Goal: Answer question/provide support: Share knowledge or assist other users

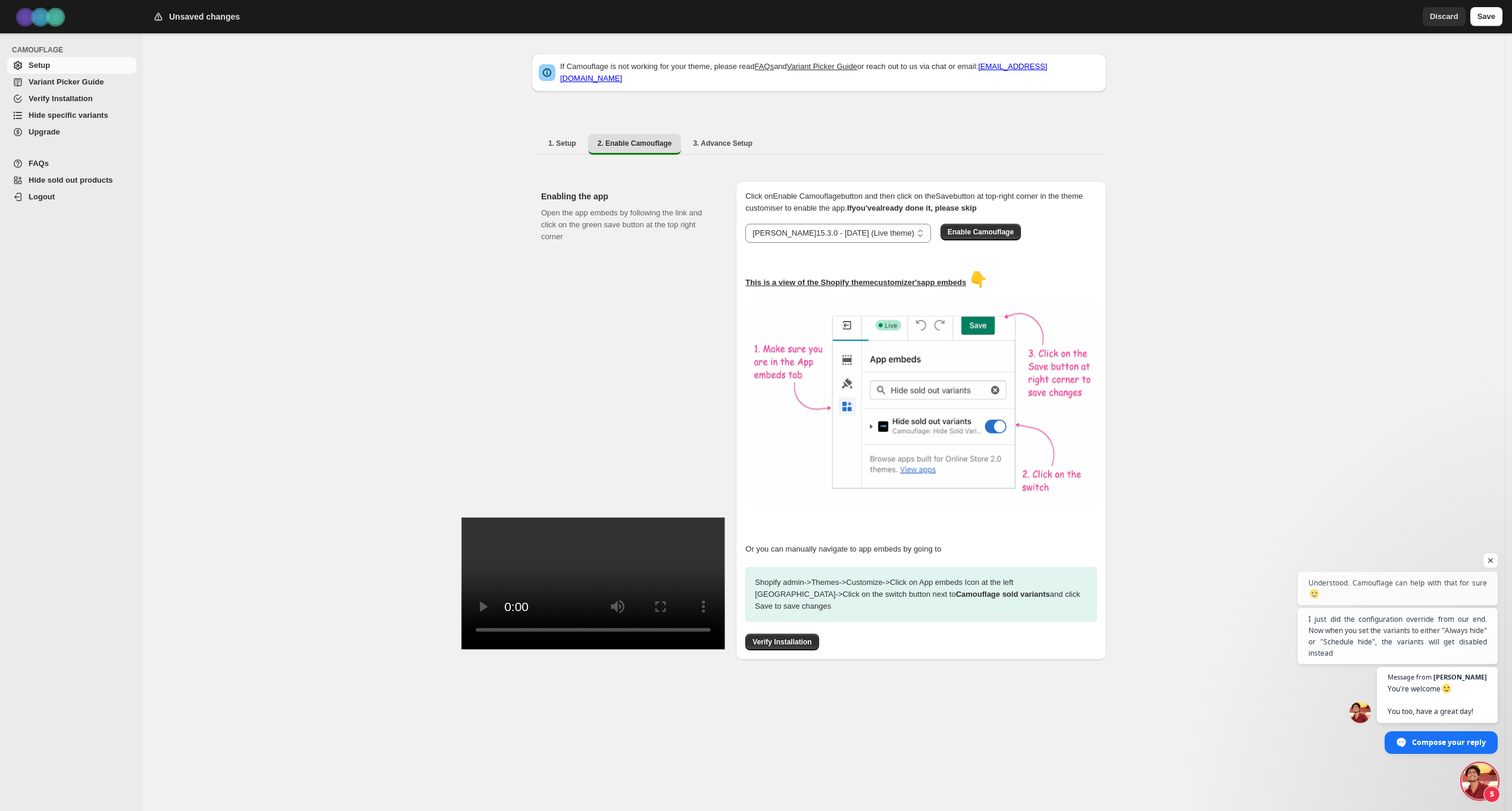
select select "**********"
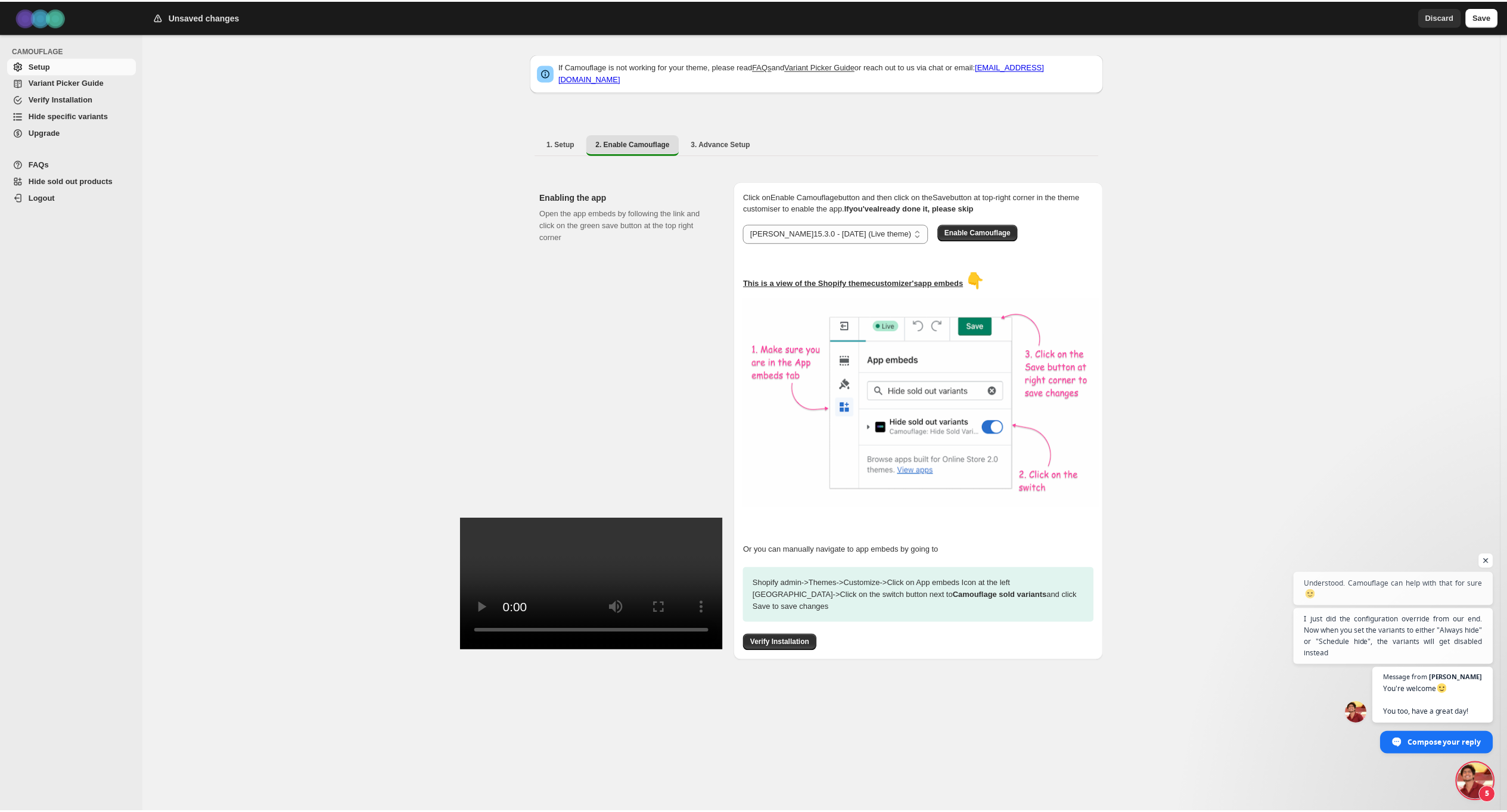
scroll to position [393, 0]
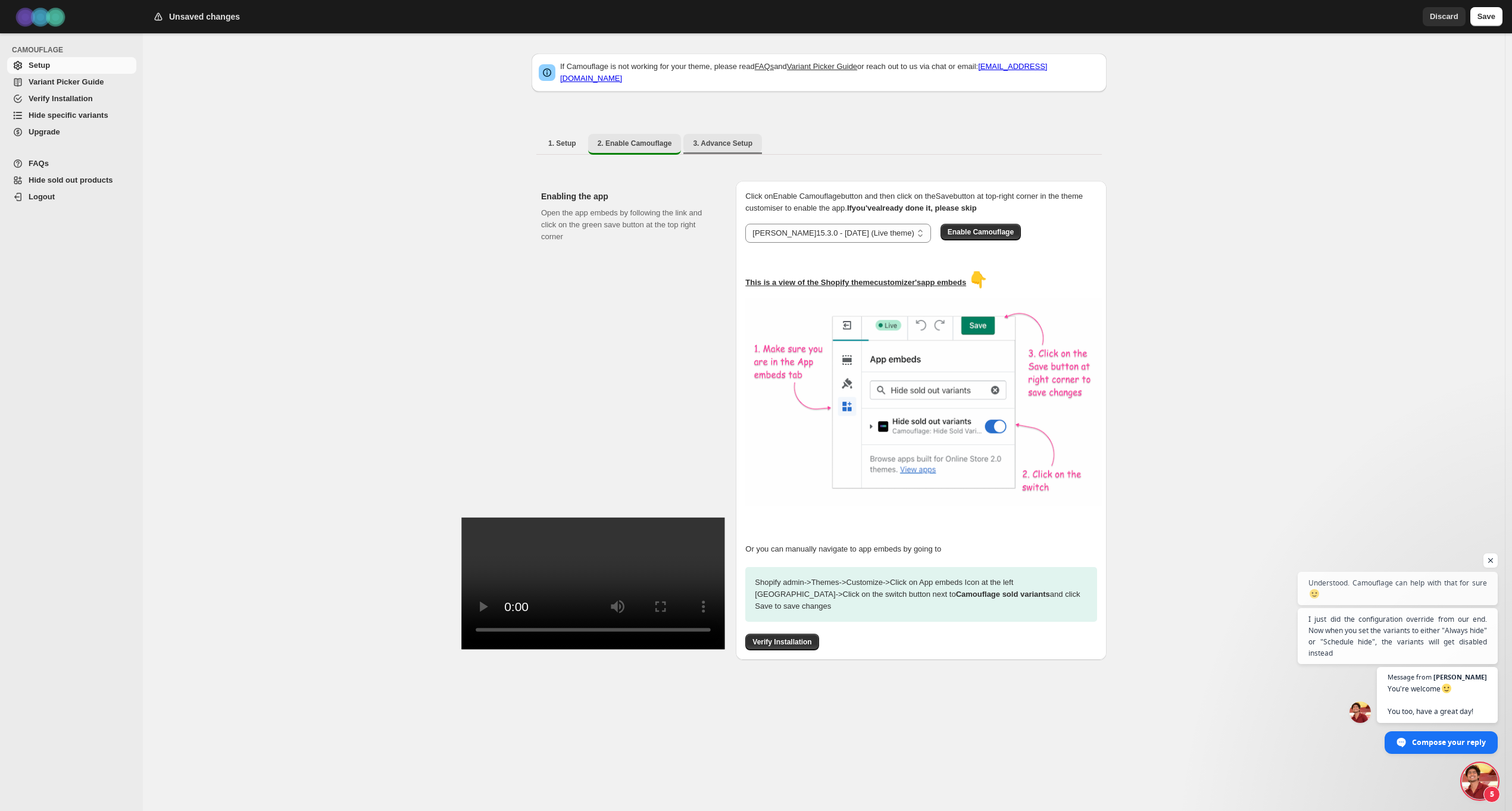
click at [710, 139] on span "3. Advance Setup" at bounding box center [722, 143] width 59 height 9
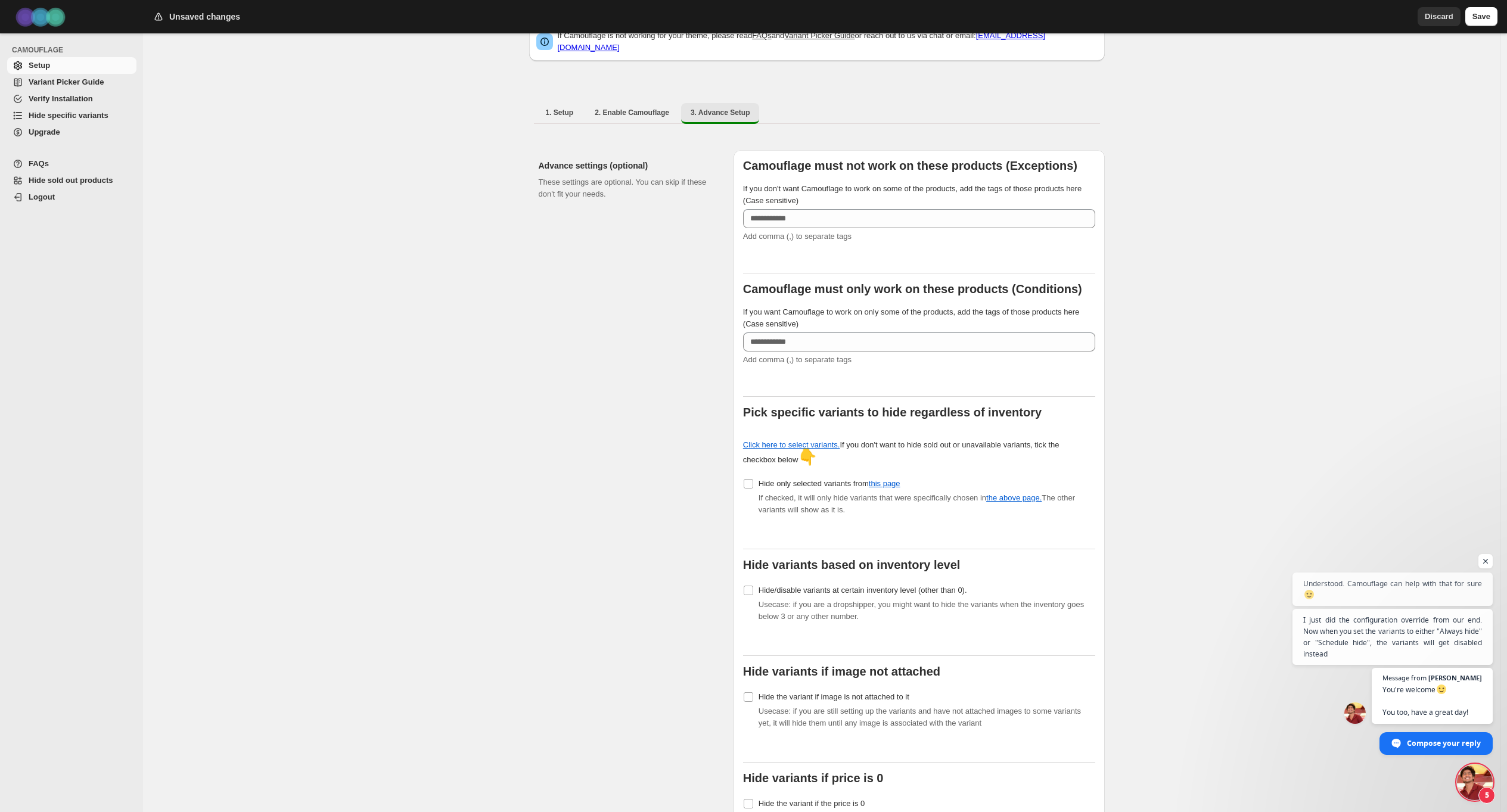
scroll to position [150, 0]
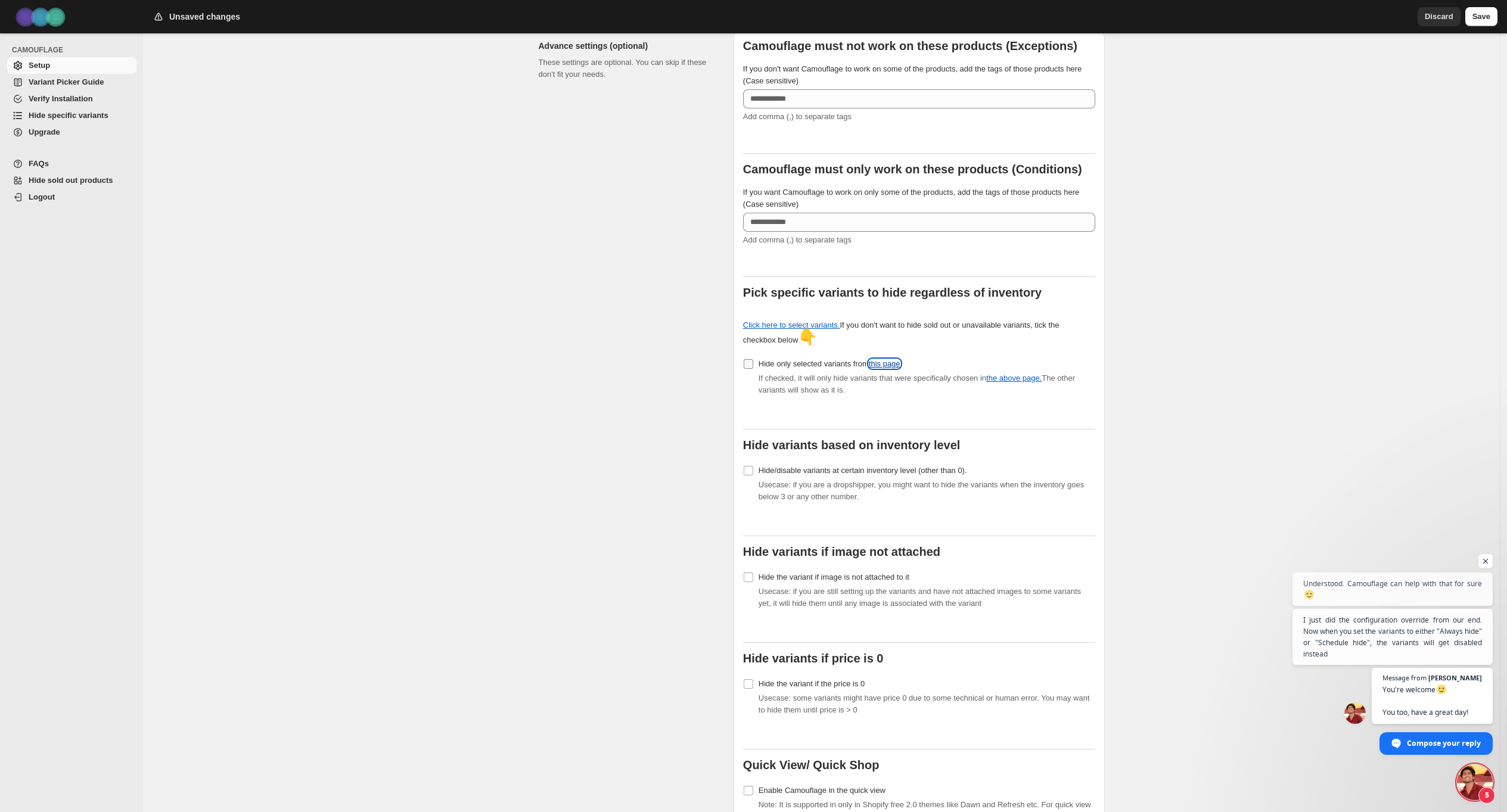
click at [894, 359] on link "this page" at bounding box center [884, 364] width 32 height 9
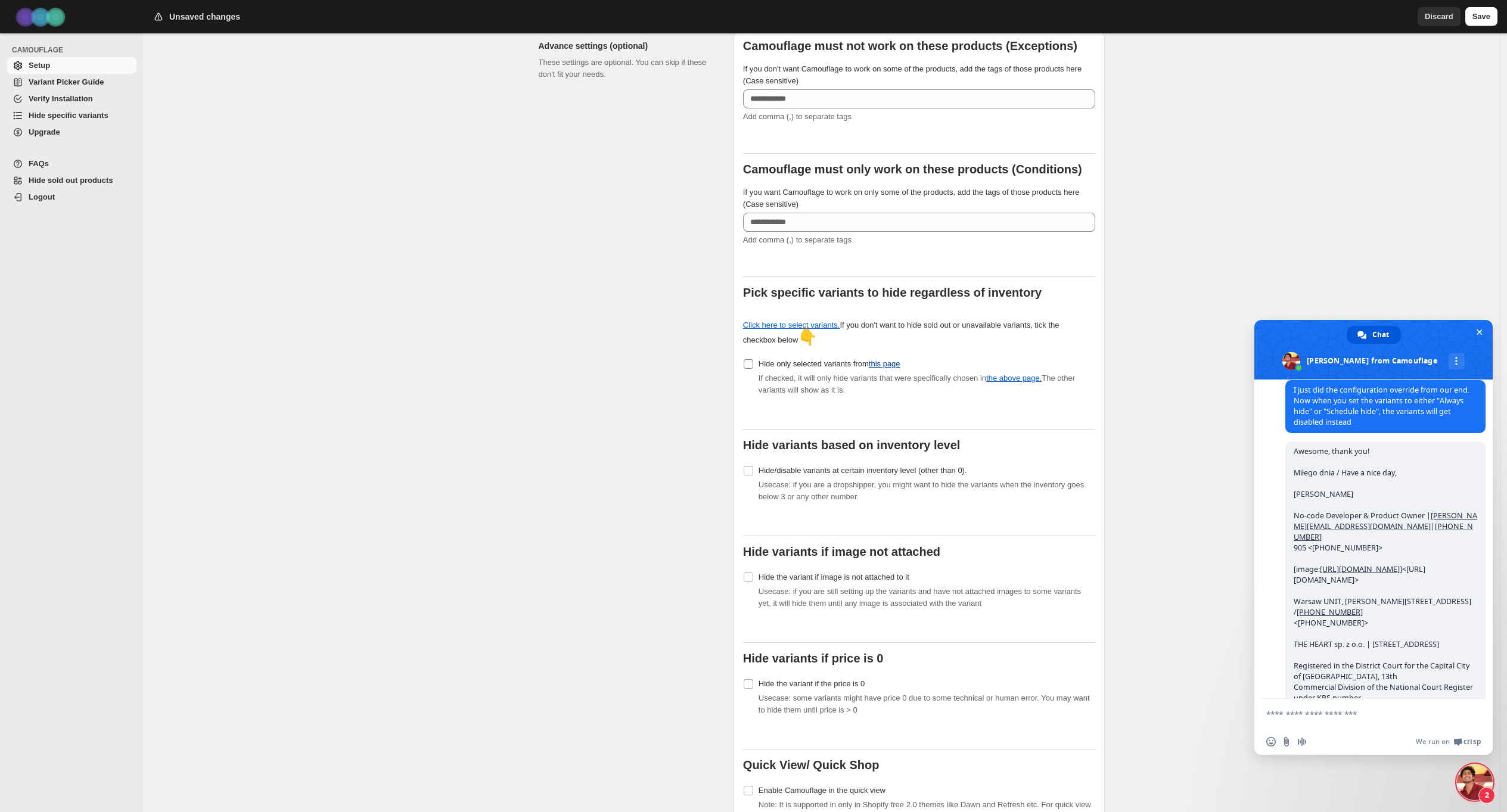
type textarea "**********"
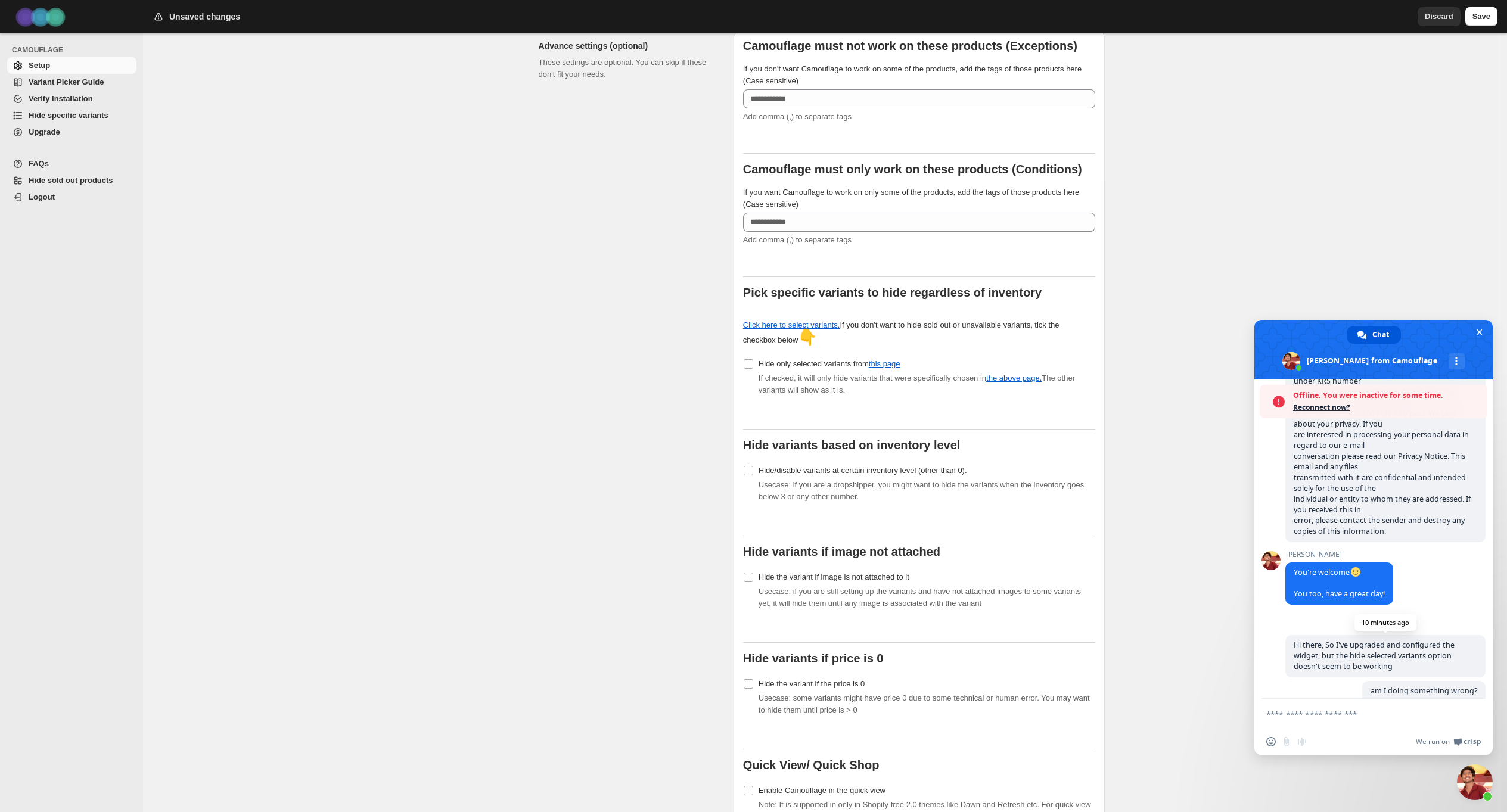
scroll to position [787, 0]
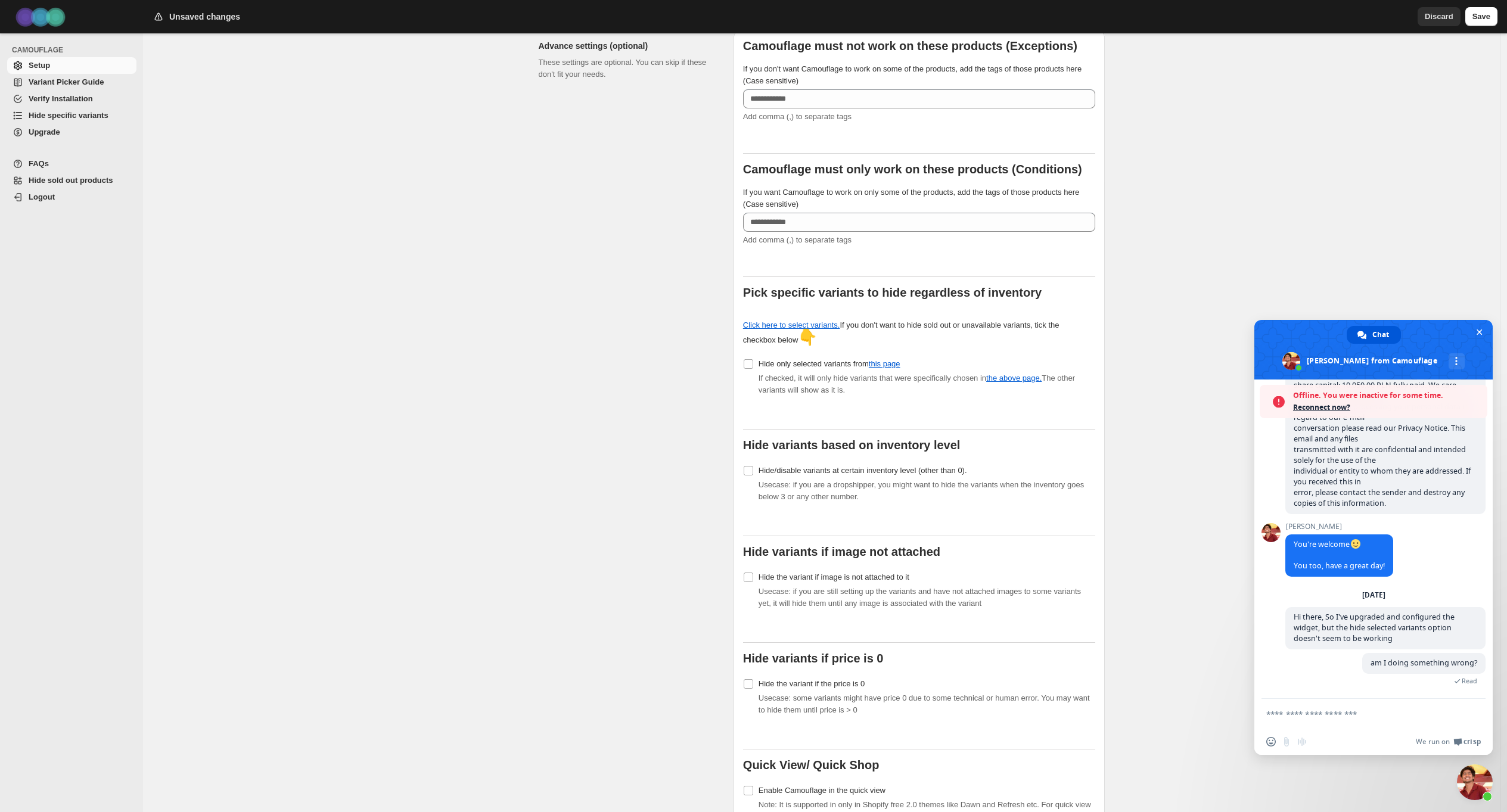
click at [1340, 406] on span "Reconnect now?" at bounding box center [1387, 407] width 188 height 12
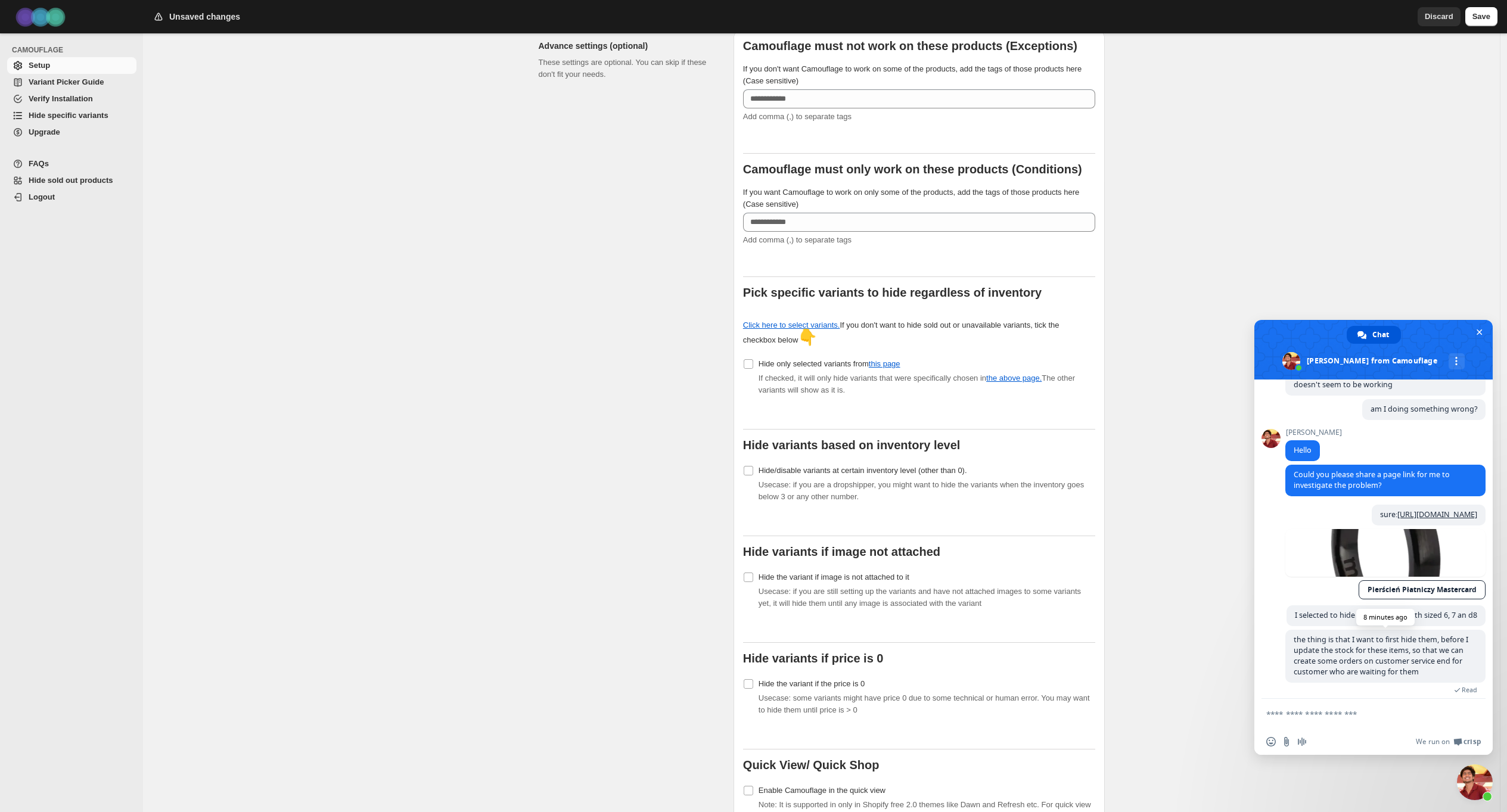
scroll to position [1033, 0]
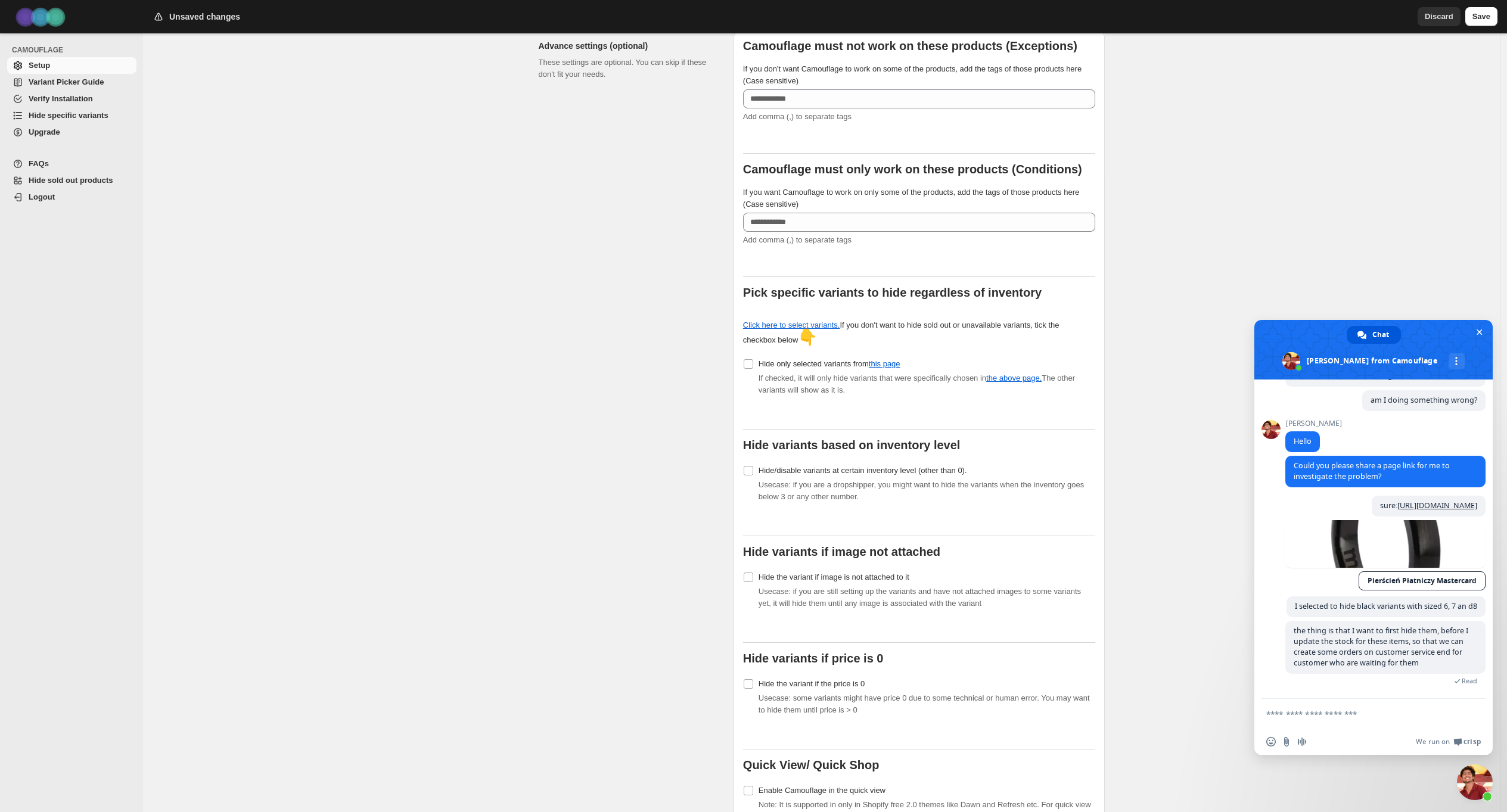
click at [1339, 718] on textarea "Compose your message..." at bounding box center [1360, 714] width 188 height 11
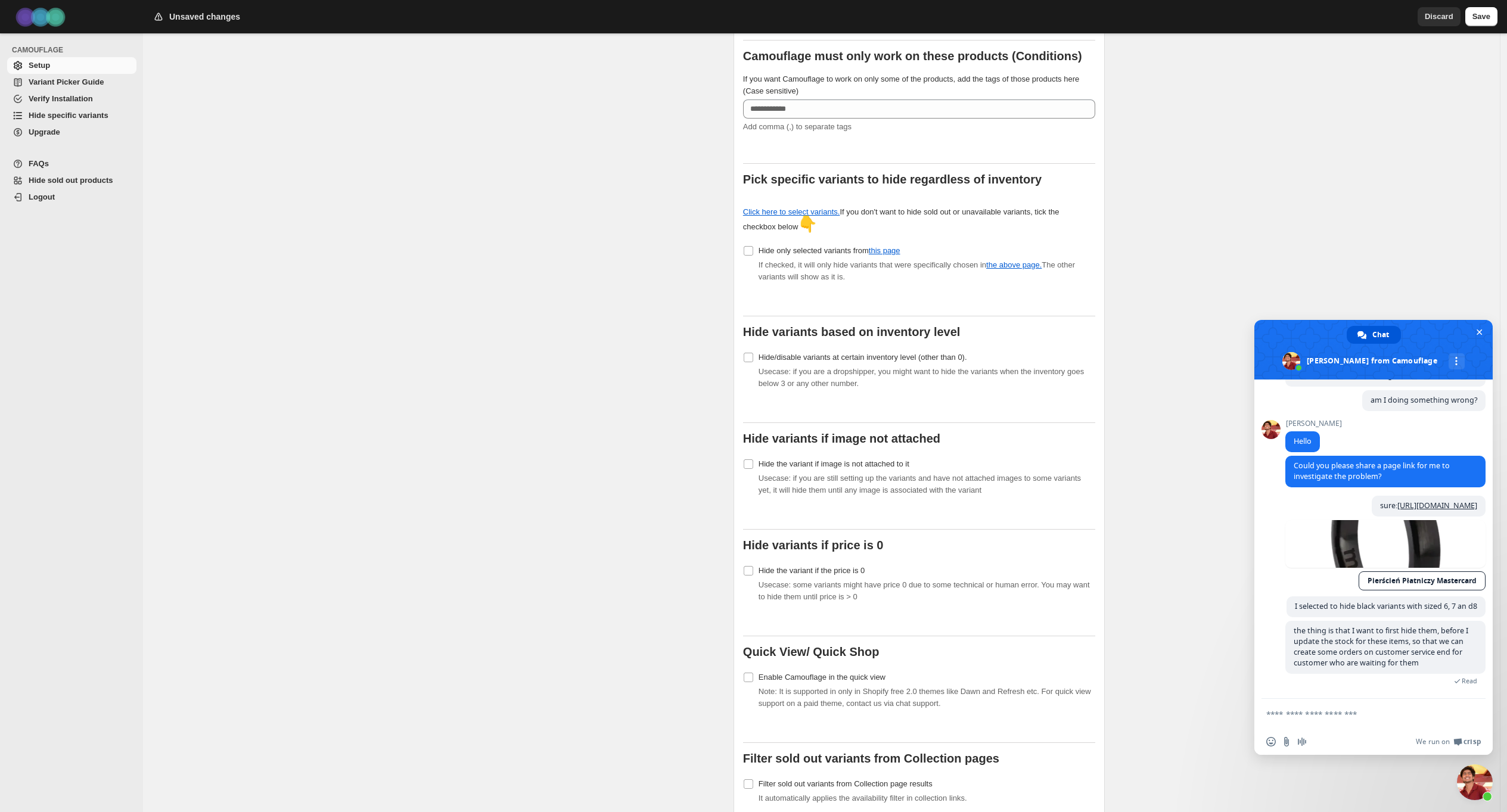
click at [1343, 714] on textarea "Compose your message..." at bounding box center [1360, 714] width 188 height 11
drag, startPoint x: 1377, startPoint y: 444, endPoint x: 1385, endPoint y: 459, distance: 17.0
click at [1385, 459] on span "Could you please share a page link for me to investigate the problem?" at bounding box center [1385, 471] width 200 height 32
click at [1385, 459] on span "Could you please share a page link for me to investigate the problem?" at bounding box center [1385, 471] width 200 height 32
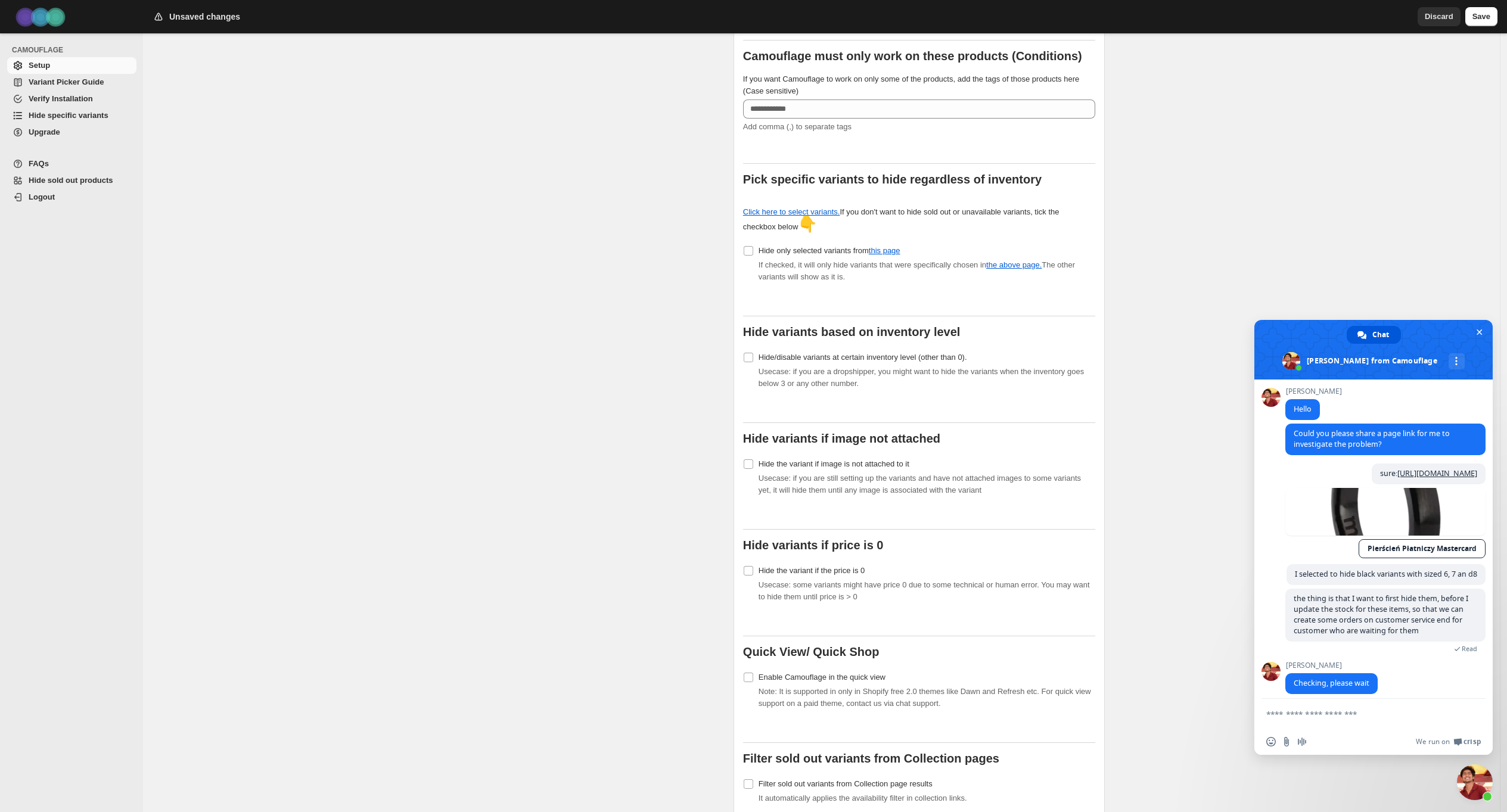
scroll to position [1074, 0]
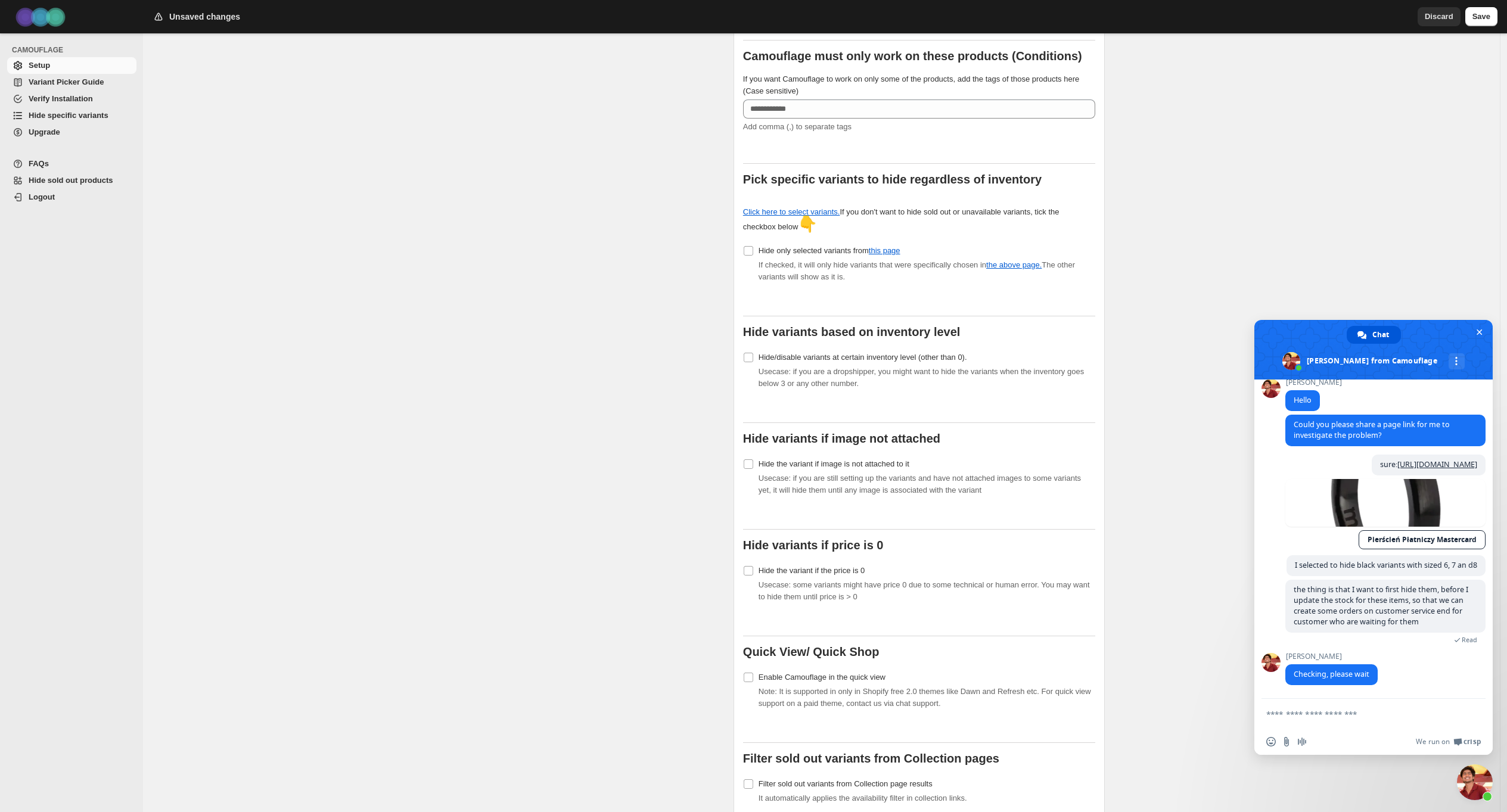
click at [1328, 715] on textarea "Compose your message..." at bounding box center [1360, 714] width 188 height 11
type textarea "*"
type textarea "**"
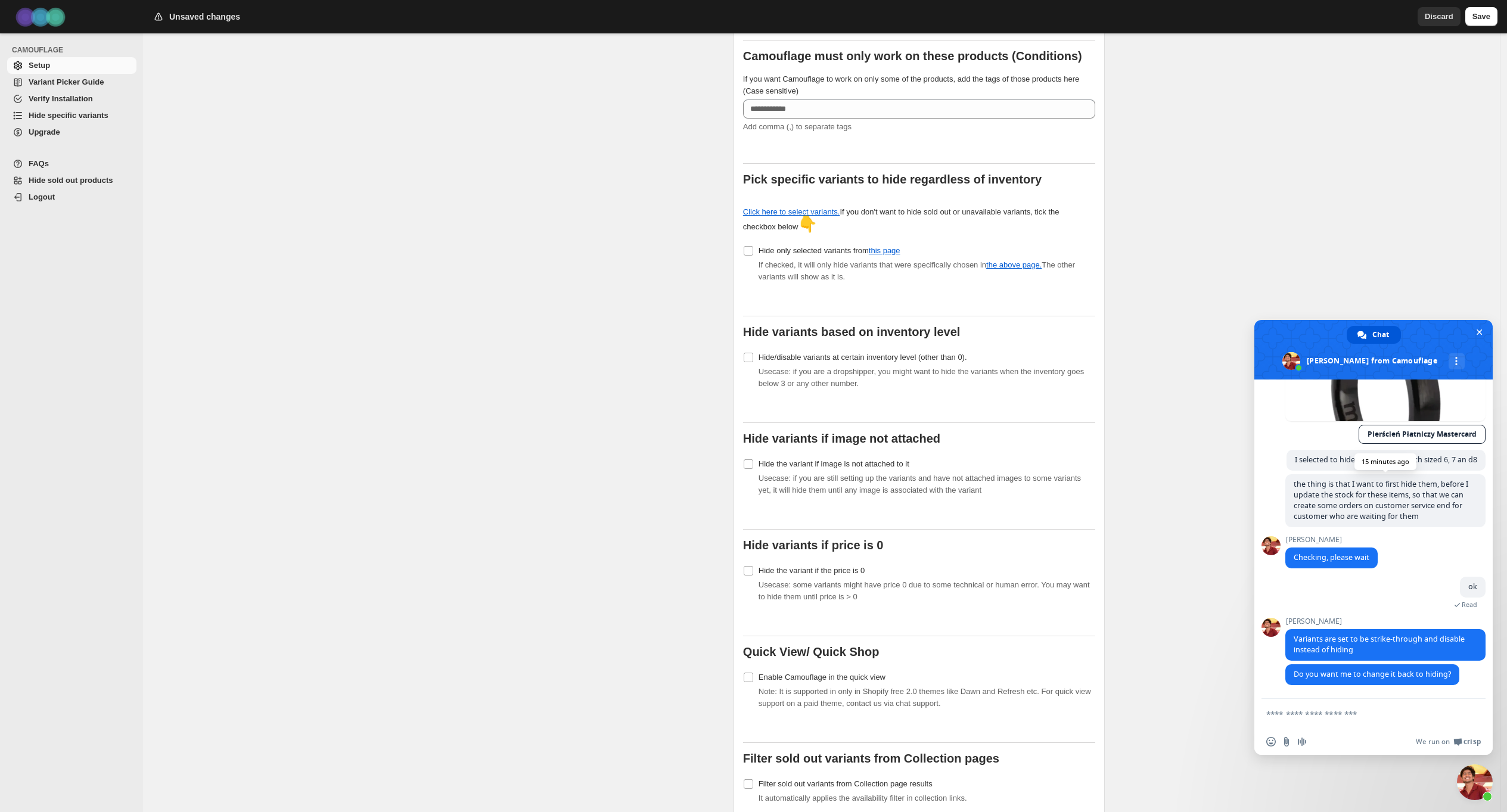
scroll to position [1179, 0]
type textarea "**********"
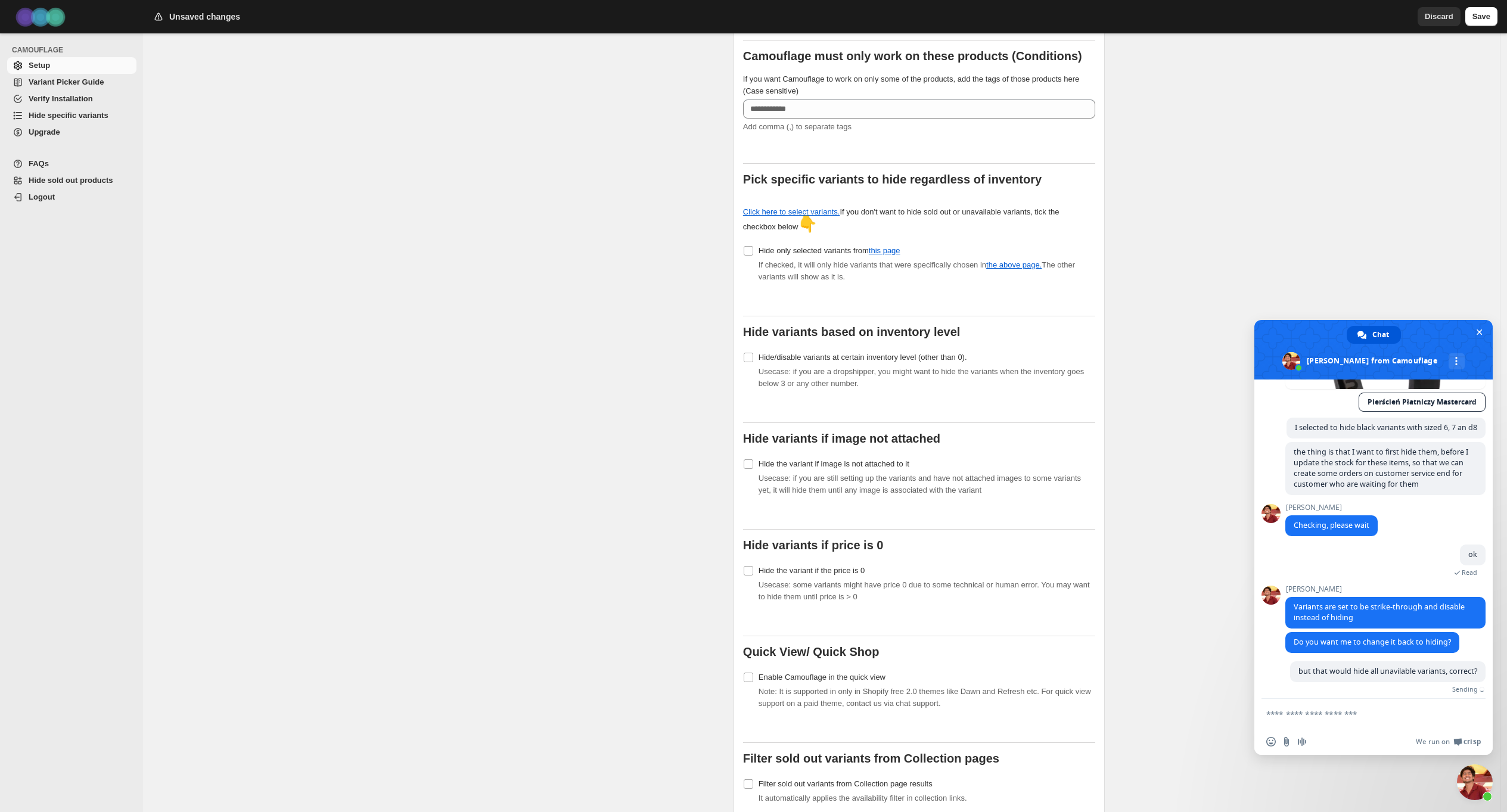
scroll to position [1219, 0]
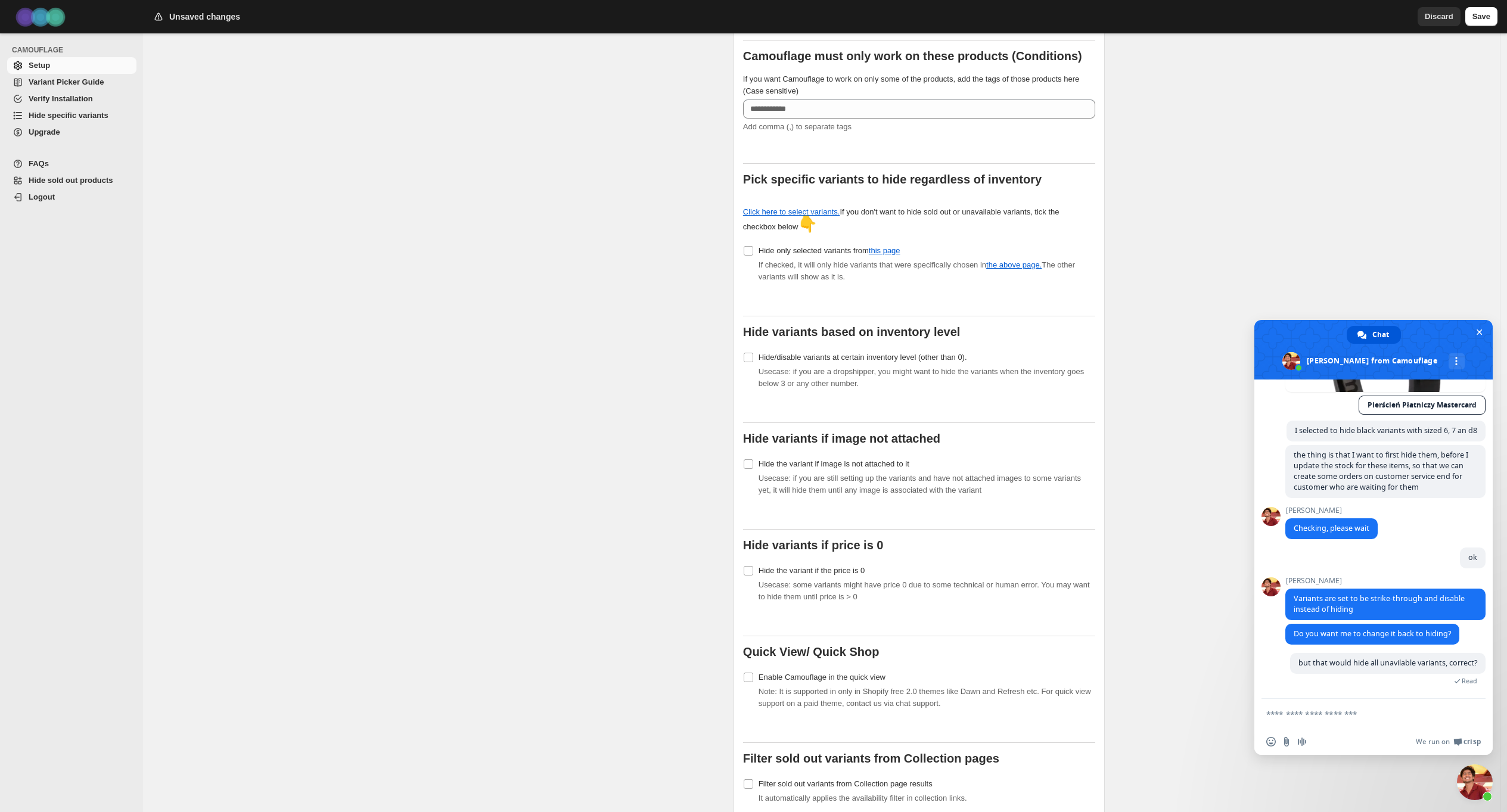
click at [1380, 714] on textarea "Compose your message..." at bounding box center [1360, 714] width 188 height 11
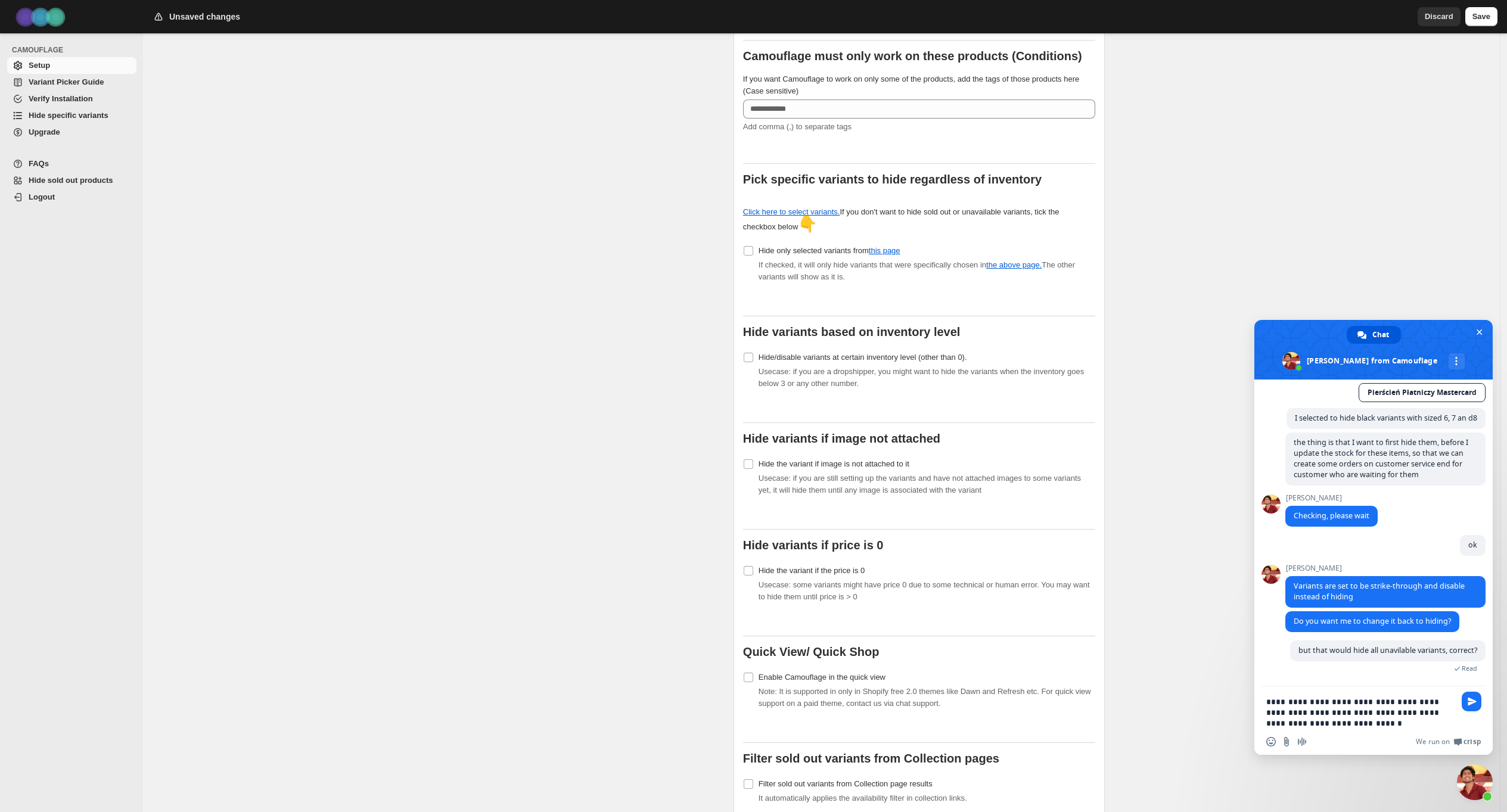
scroll to position [1254, 0]
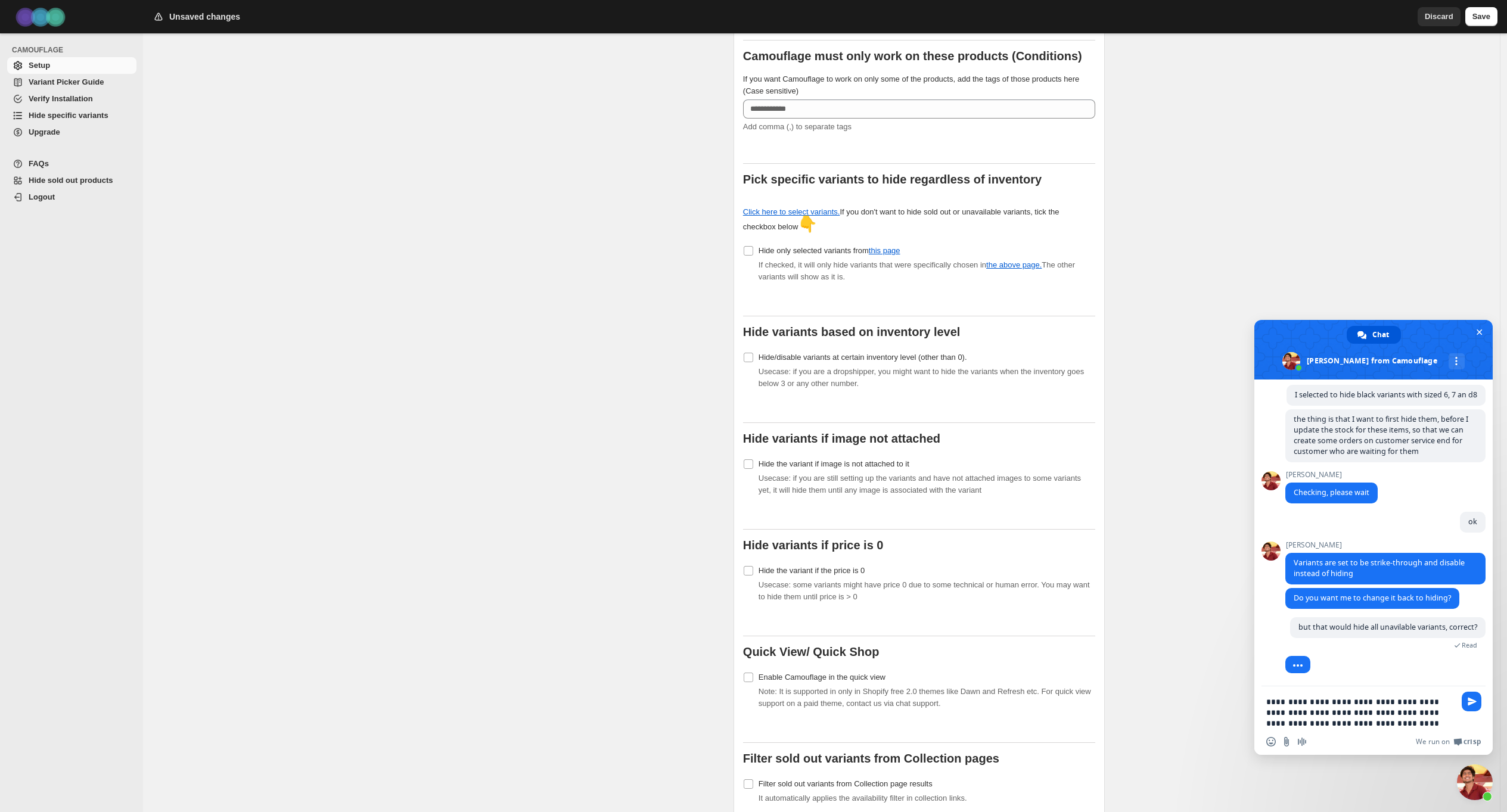
type textarea "**********"
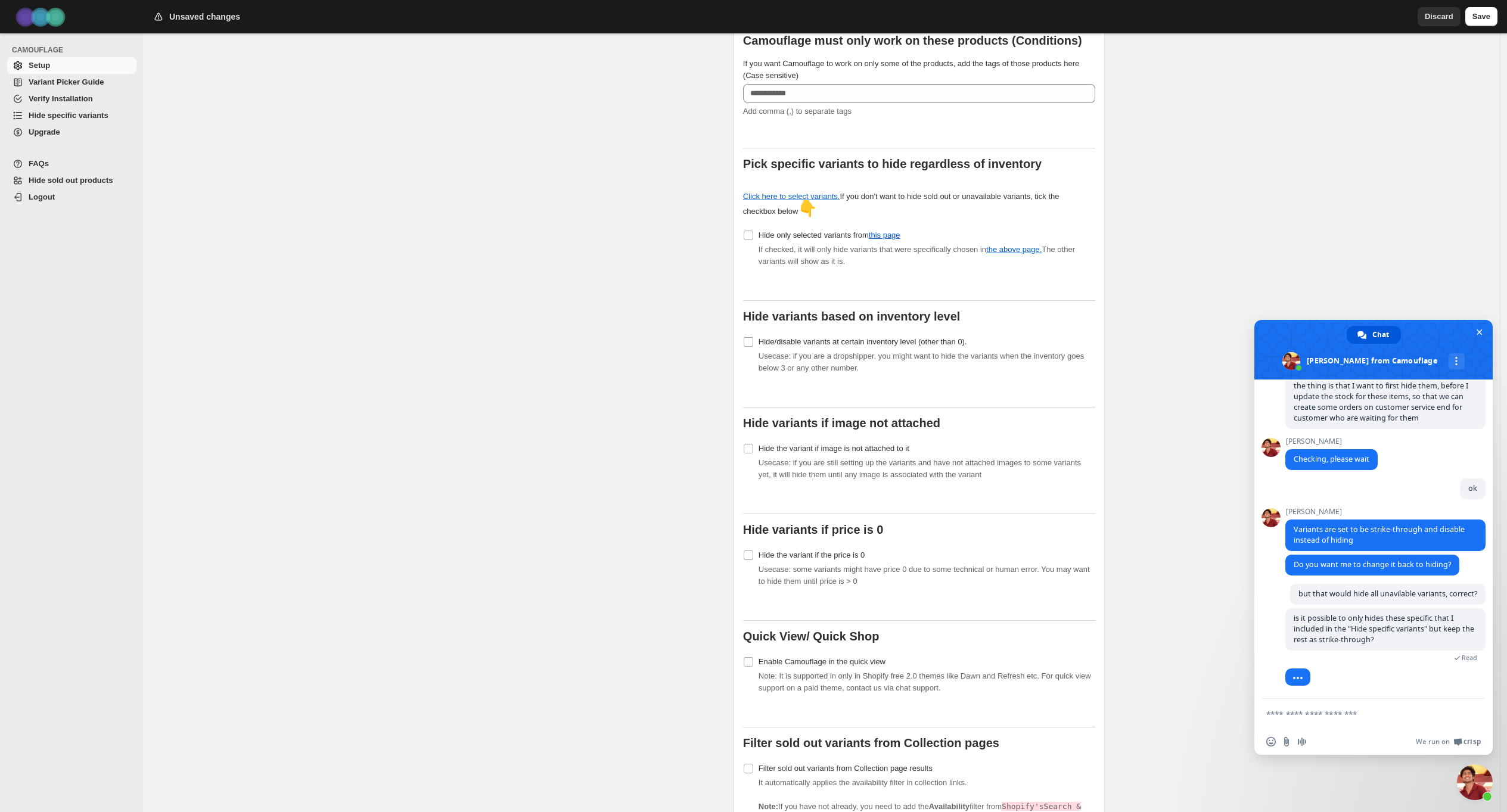
scroll to position [1316, 0]
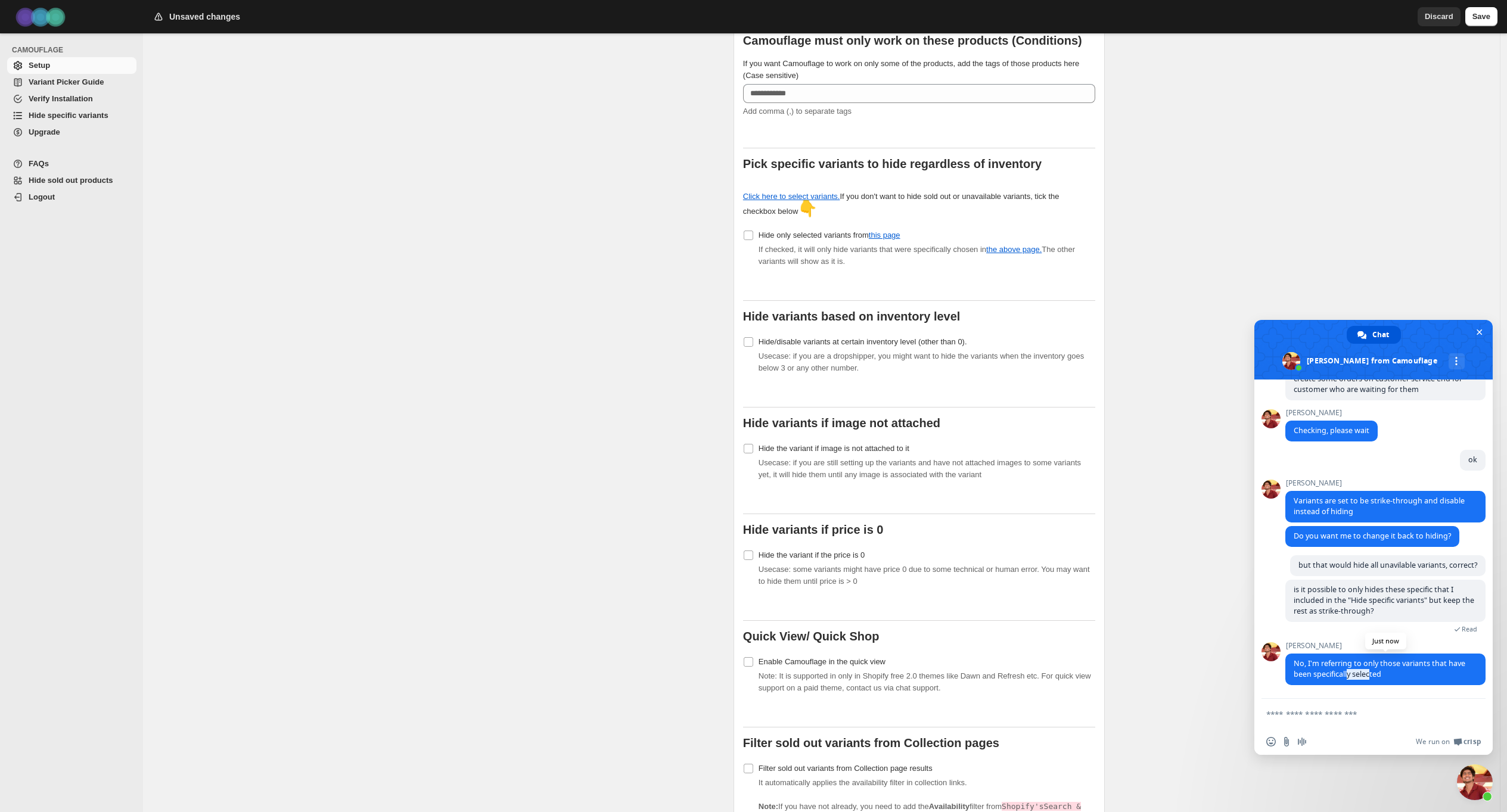
drag, startPoint x: 1371, startPoint y: 676, endPoint x: 1378, endPoint y: 677, distance: 7.1
click at [1375, 676] on span "No, I'm referring to only those variants that have been specifically selected" at bounding box center [1380, 668] width 171 height 21
click at [1378, 677] on span "No, I'm referring to only those variants that have been specifically selected" at bounding box center [1380, 668] width 171 height 21
click at [69, 120] on span "Hide specific variants" at bounding box center [68, 115] width 80 height 9
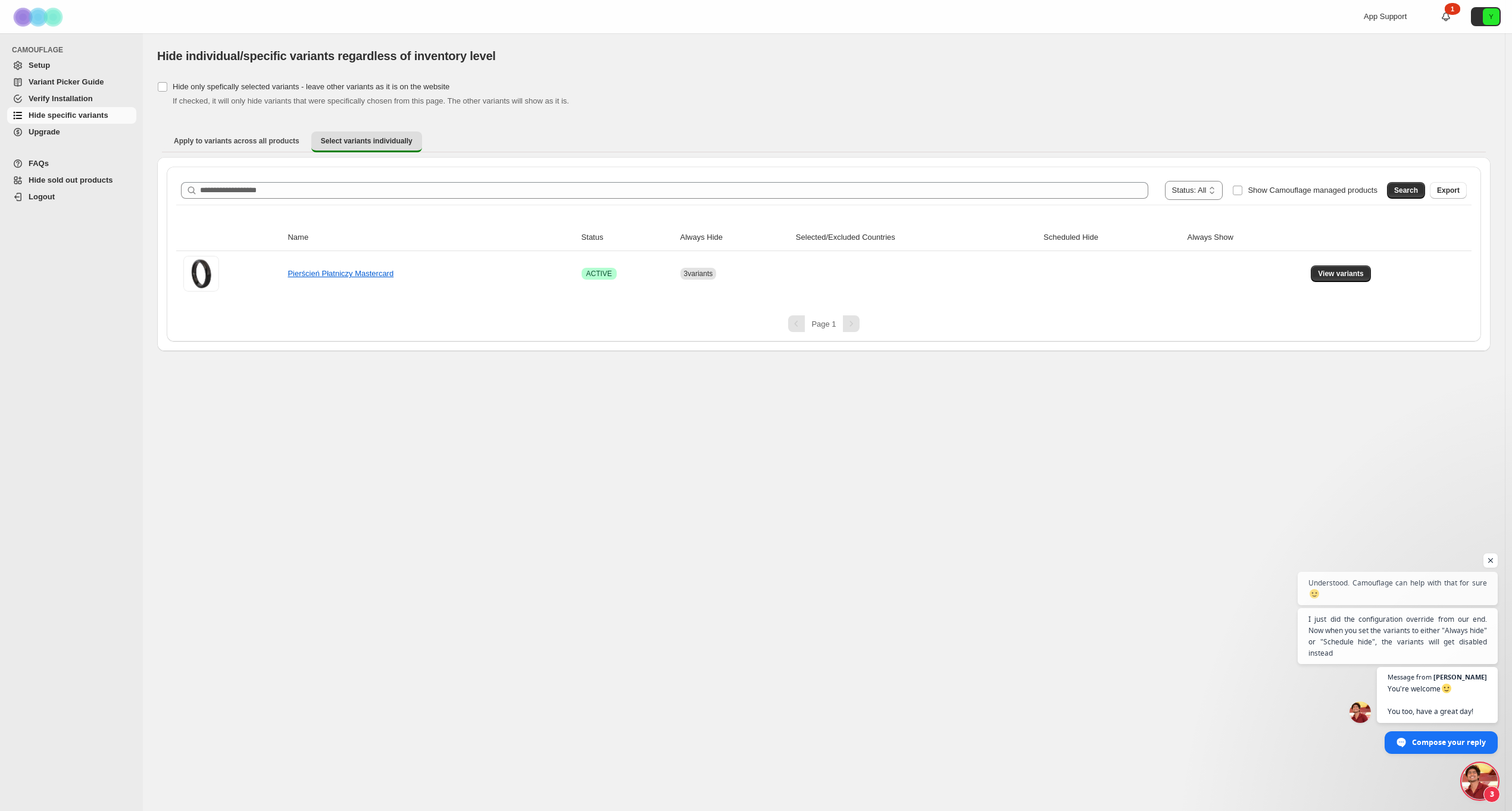
scroll to position [392, 0]
click at [1325, 273] on span "View variants" at bounding box center [1341, 273] width 46 height 9
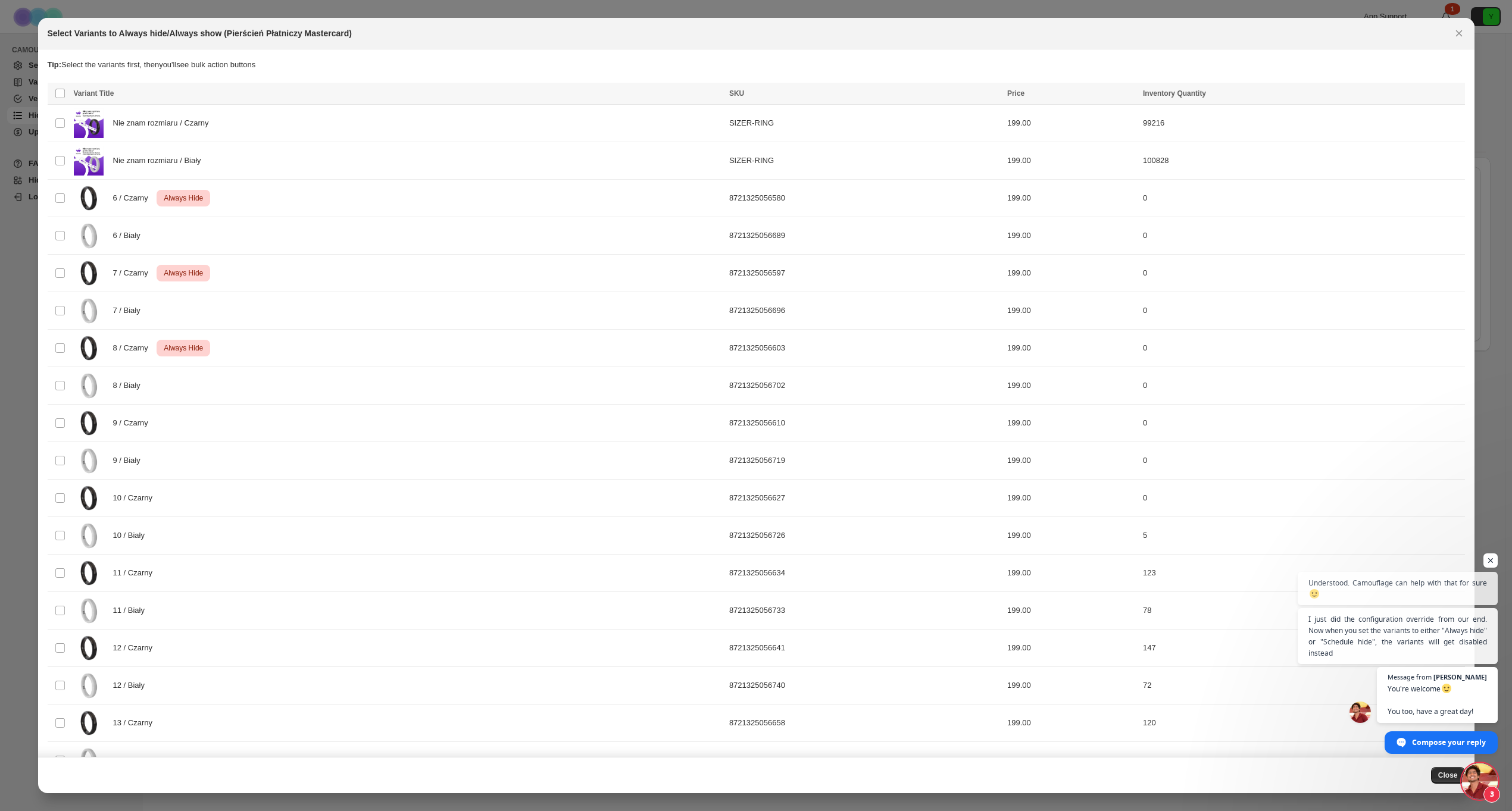
click at [1467, 783] on span "Open chat" at bounding box center [1480, 781] width 36 height 36
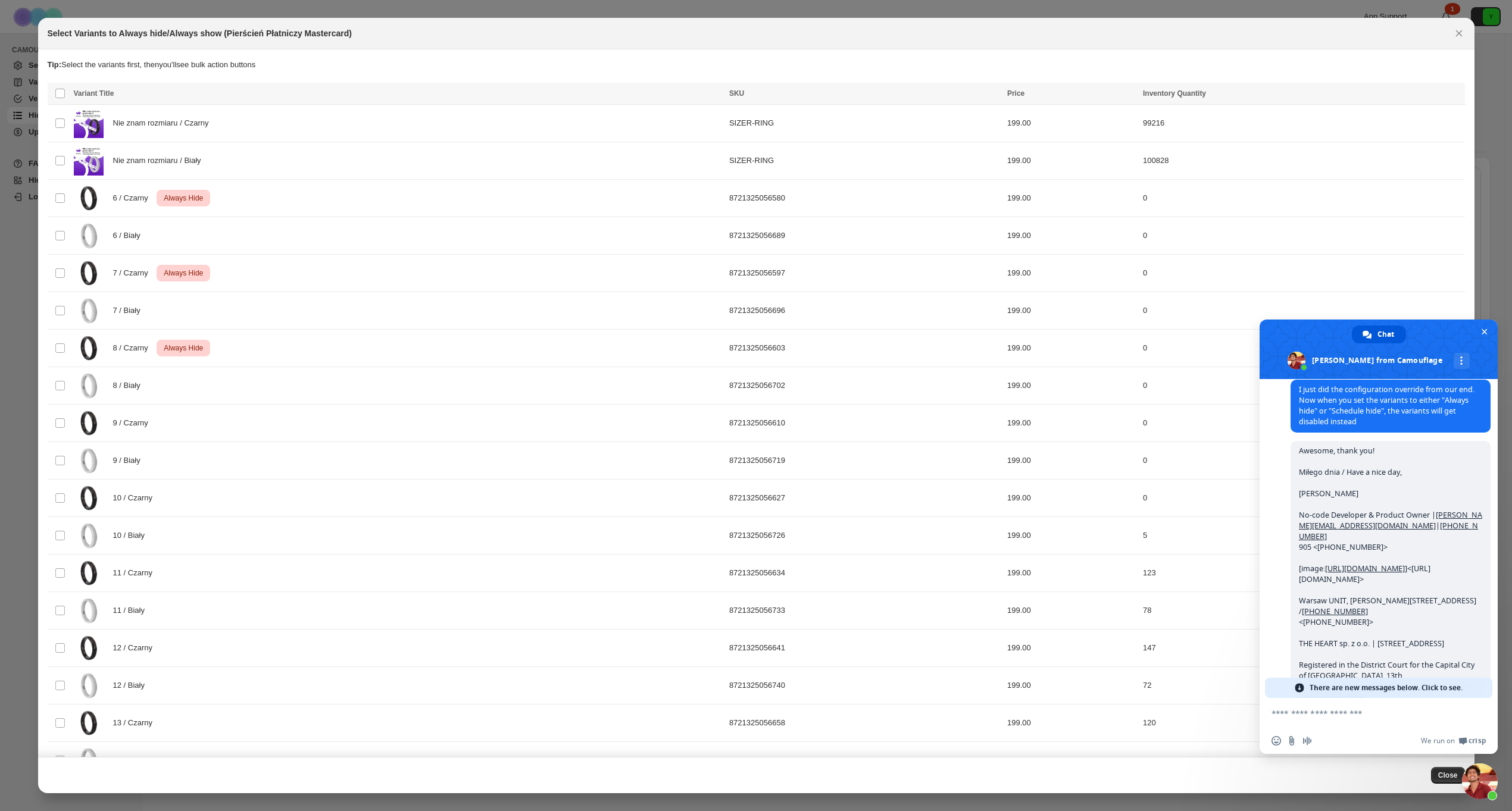
scroll to position [671, 0]
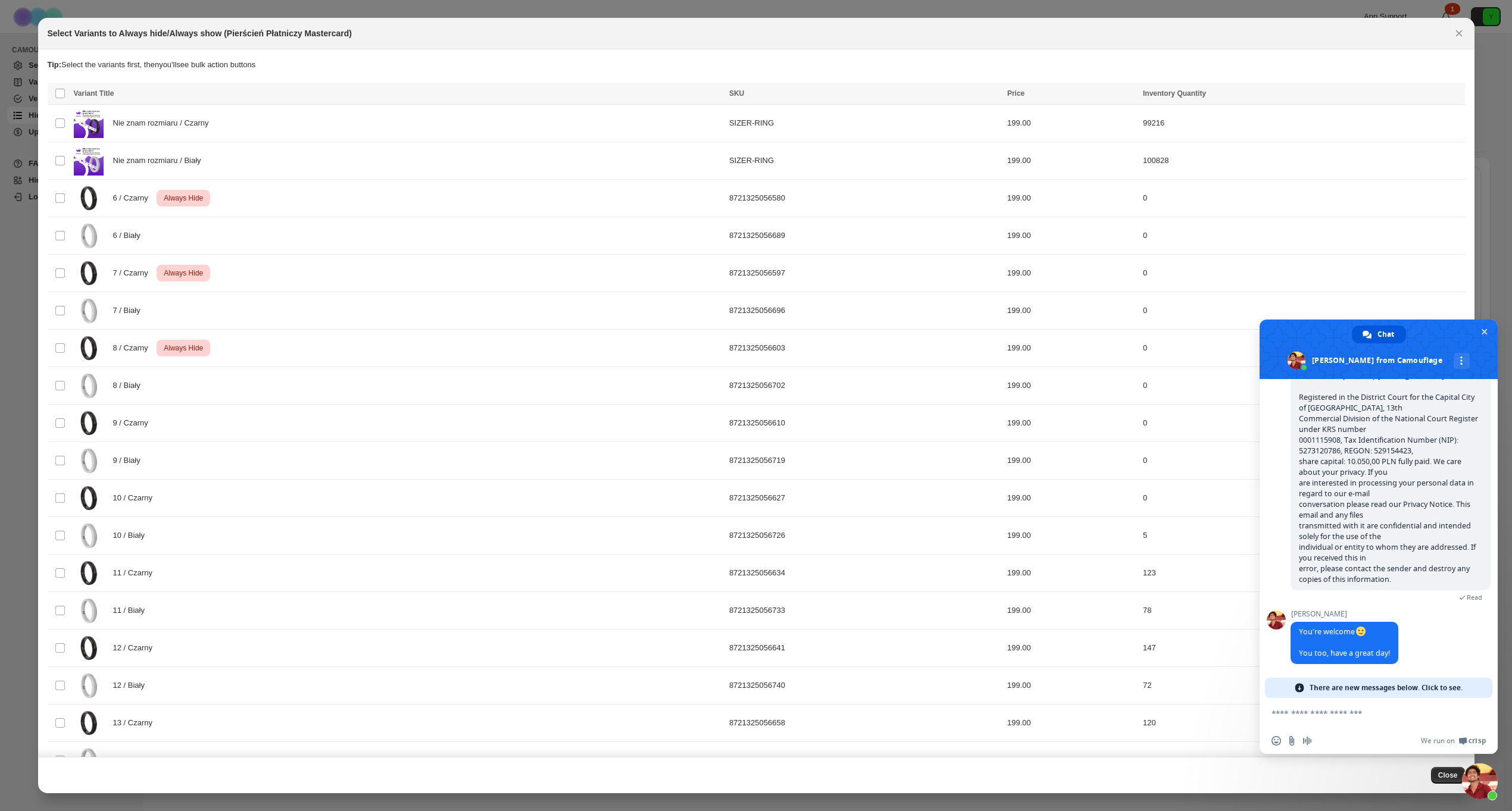
click at [1344, 706] on form at bounding box center [1365, 714] width 188 height 32
click at [1340, 712] on textarea "Compose your message..." at bounding box center [1365, 713] width 188 height 11
click at [1329, 708] on textarea "Compose your message..." at bounding box center [1365, 713] width 188 height 11
click at [1325, 717] on textarea "Compose your message..." at bounding box center [1365, 713] width 188 height 11
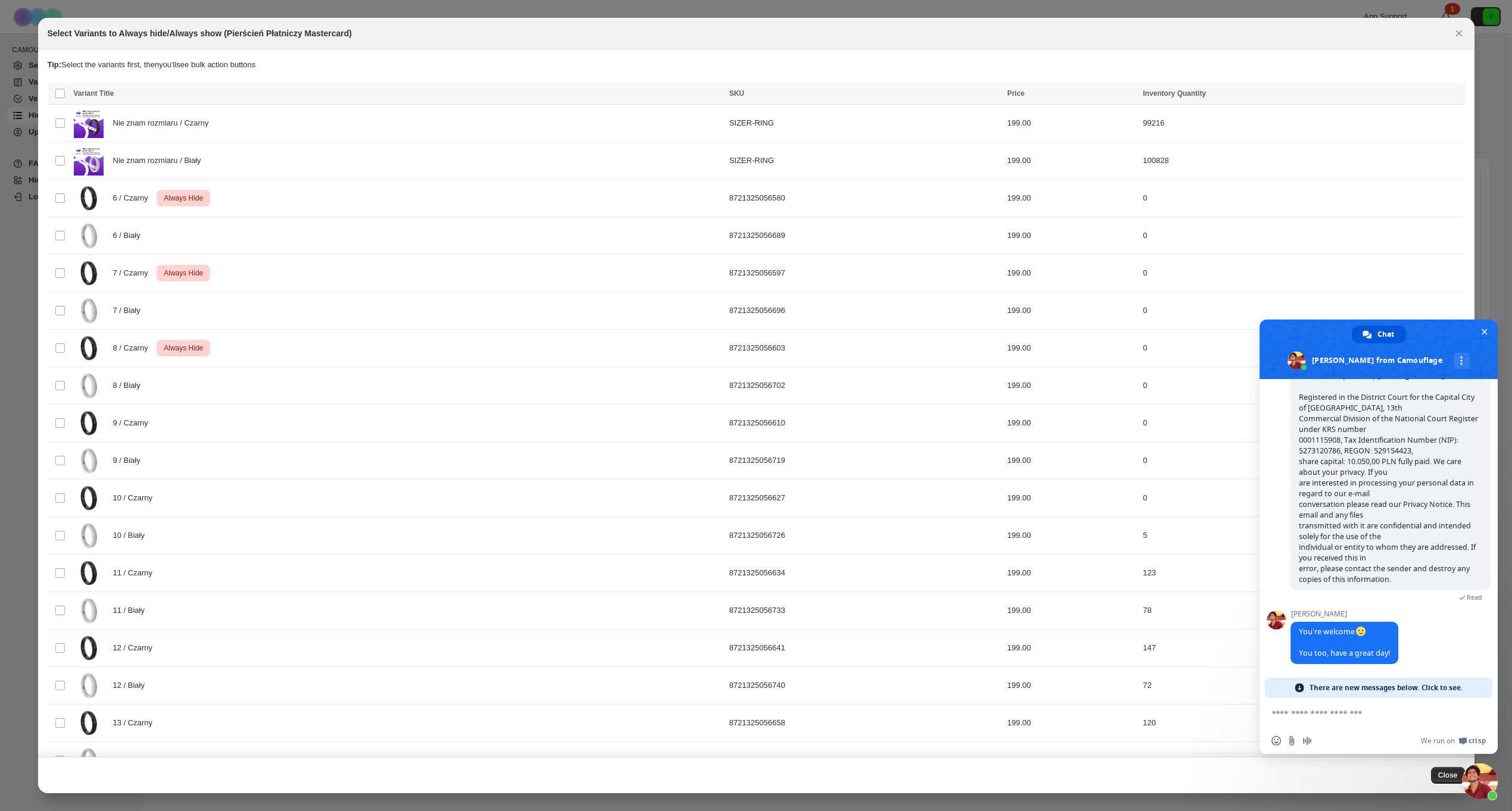
click at [1453, 648] on div "Raj You're welcome You too, have a great day! 9/4/2025" at bounding box center [1390, 643] width 200 height 67
click at [1346, 709] on textarea "Compose your message..." at bounding box center [1365, 713] width 188 height 11
click at [1383, 688] on span "There are new messages below. Click to see." at bounding box center [1385, 688] width 153 height 20
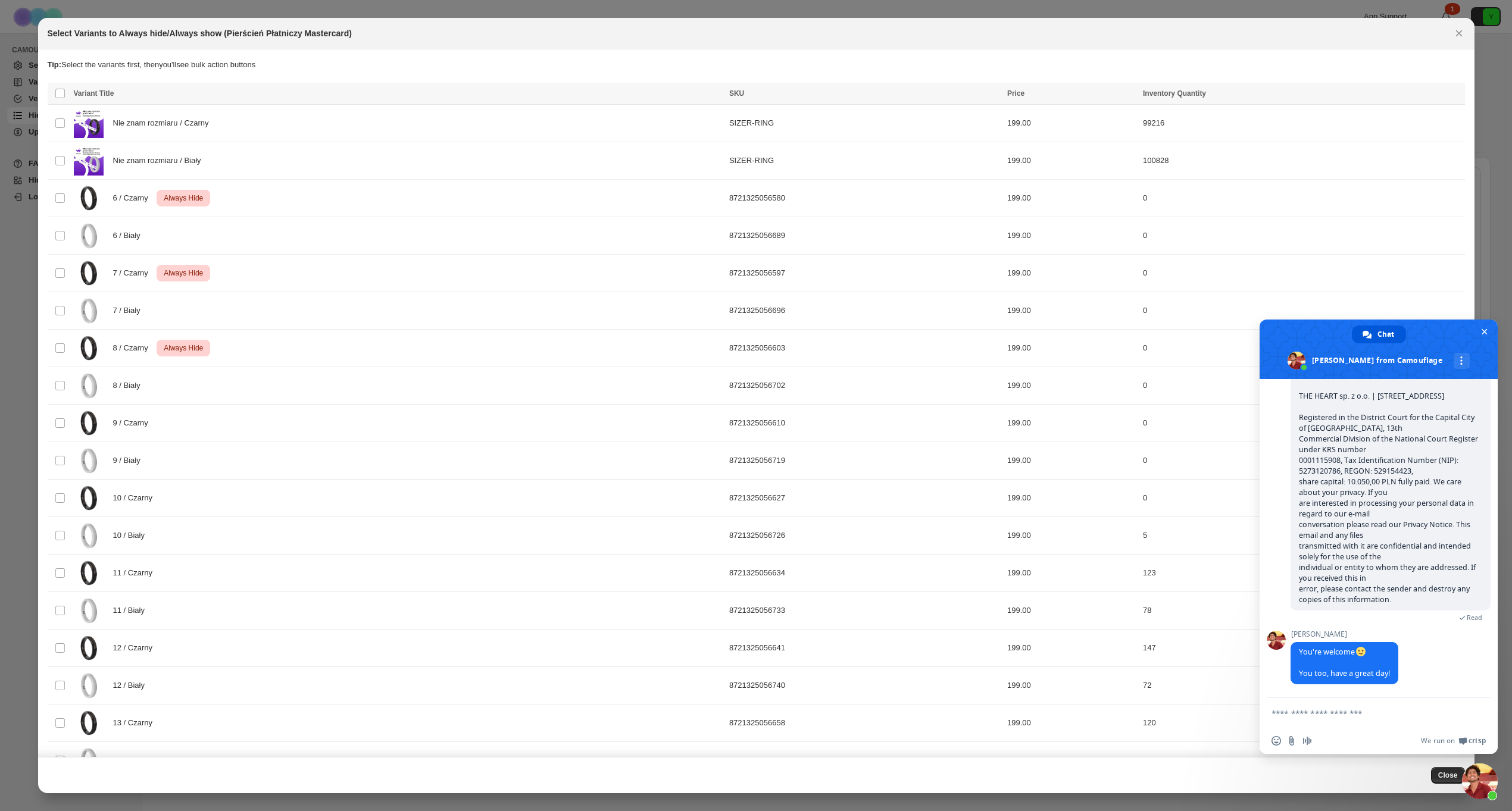
click at [1342, 717] on textarea "Compose your message..." at bounding box center [1365, 713] width 188 height 11
click at [1333, 709] on textarea "Compose your message..." at bounding box center [1365, 713] width 188 height 11
click at [1328, 717] on textarea "Compose your message..." at bounding box center [1365, 713] width 188 height 11
click at [1311, 712] on textarea "Compose your message..." at bounding box center [1365, 713] width 188 height 11
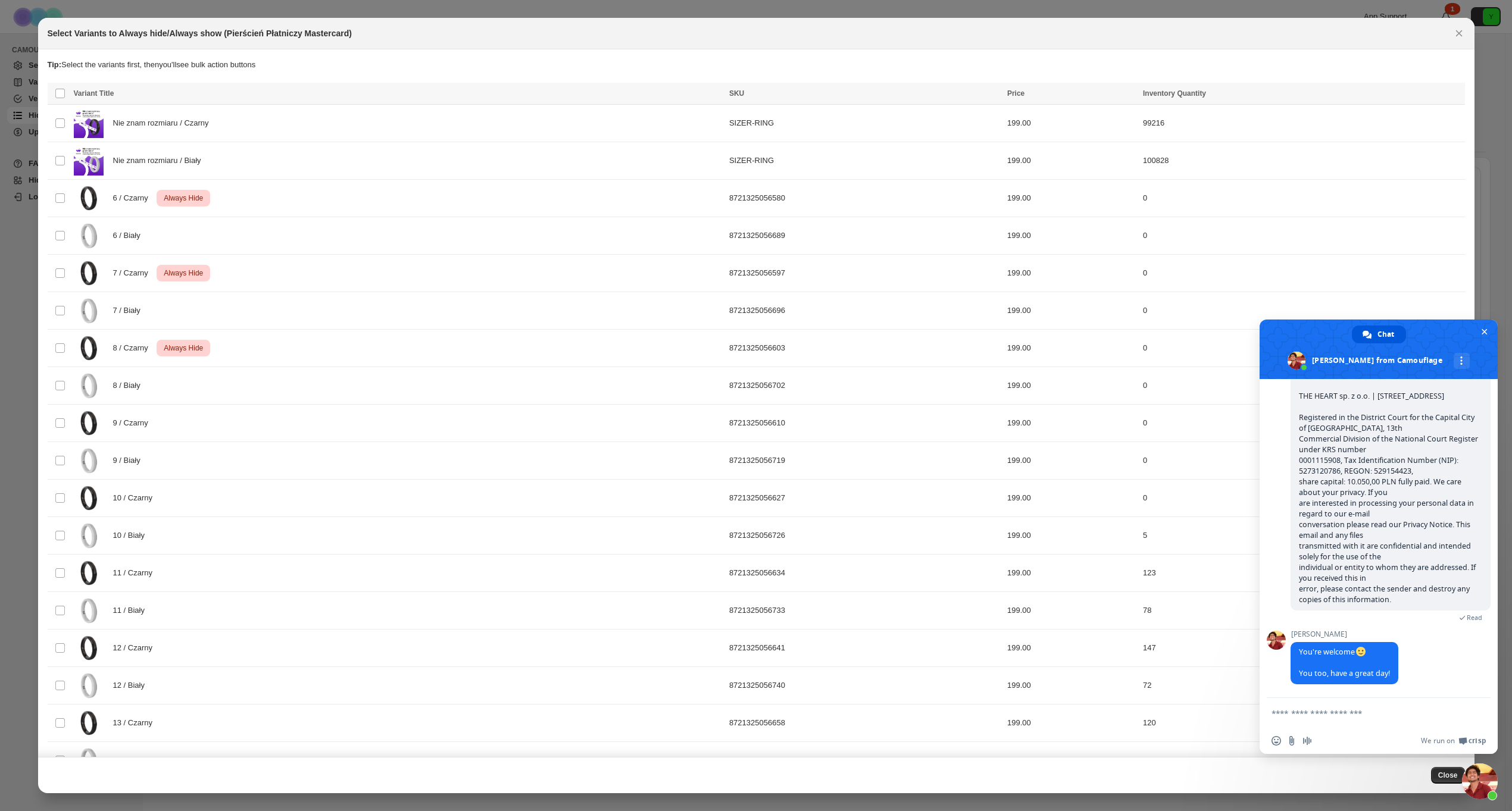
click at [1311, 712] on textarea "Compose your message..." at bounding box center [1365, 713] width 188 height 11
click at [1315, 691] on div "Raj You're welcome You too, have a great day! 9/4/2025" at bounding box center [1390, 664] width 200 height 67
click at [1361, 662] on span "You're welcome You too, have a great day!" at bounding box center [1344, 663] width 108 height 42
click at [1335, 711] on textarea "Compose your message..." at bounding box center [1365, 713] width 188 height 11
click at [1482, 326] on span "Close chat" at bounding box center [1484, 331] width 13 height 13
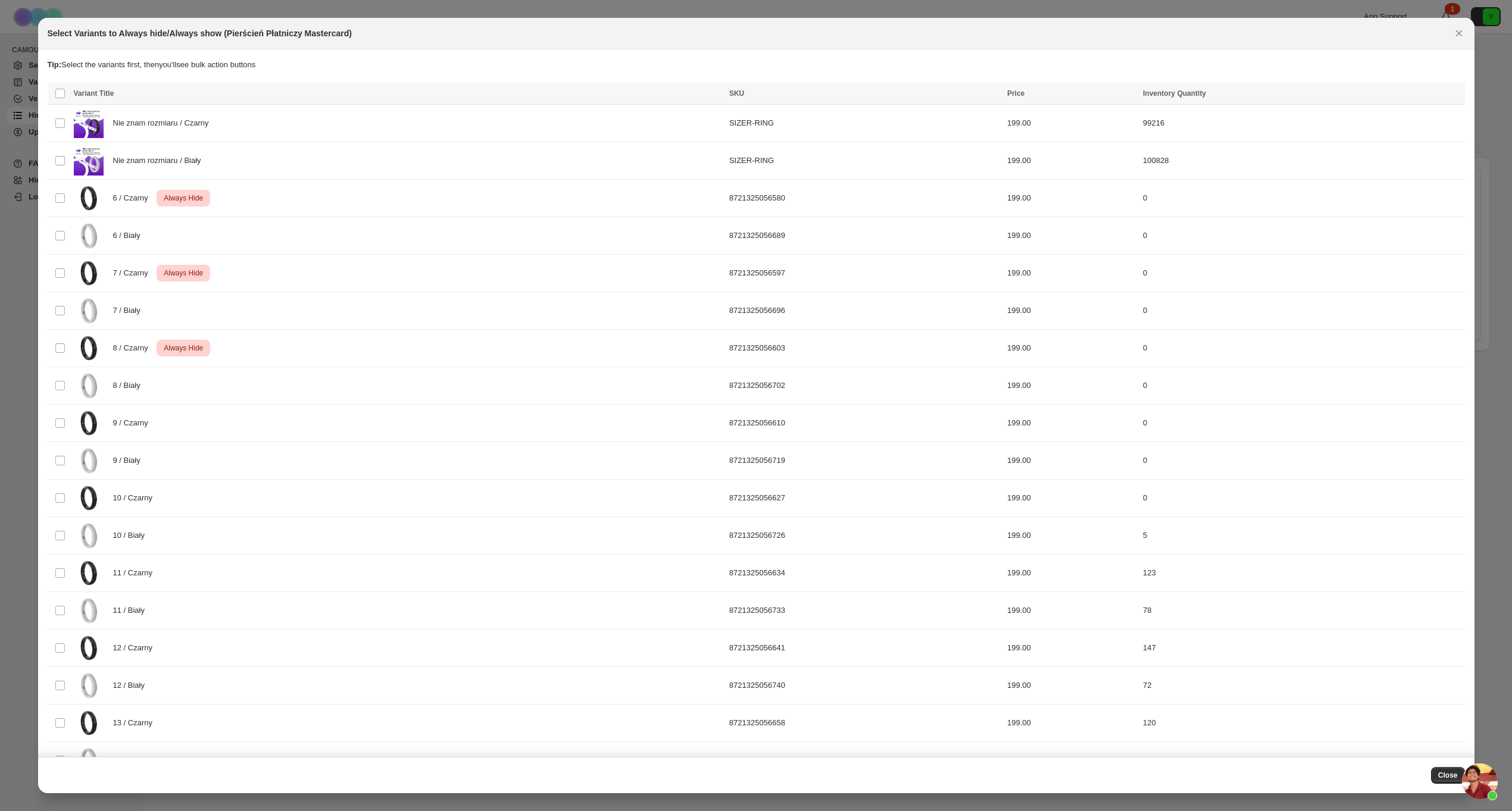
click at [1475, 782] on span "Open chat" at bounding box center [1480, 781] width 36 height 36
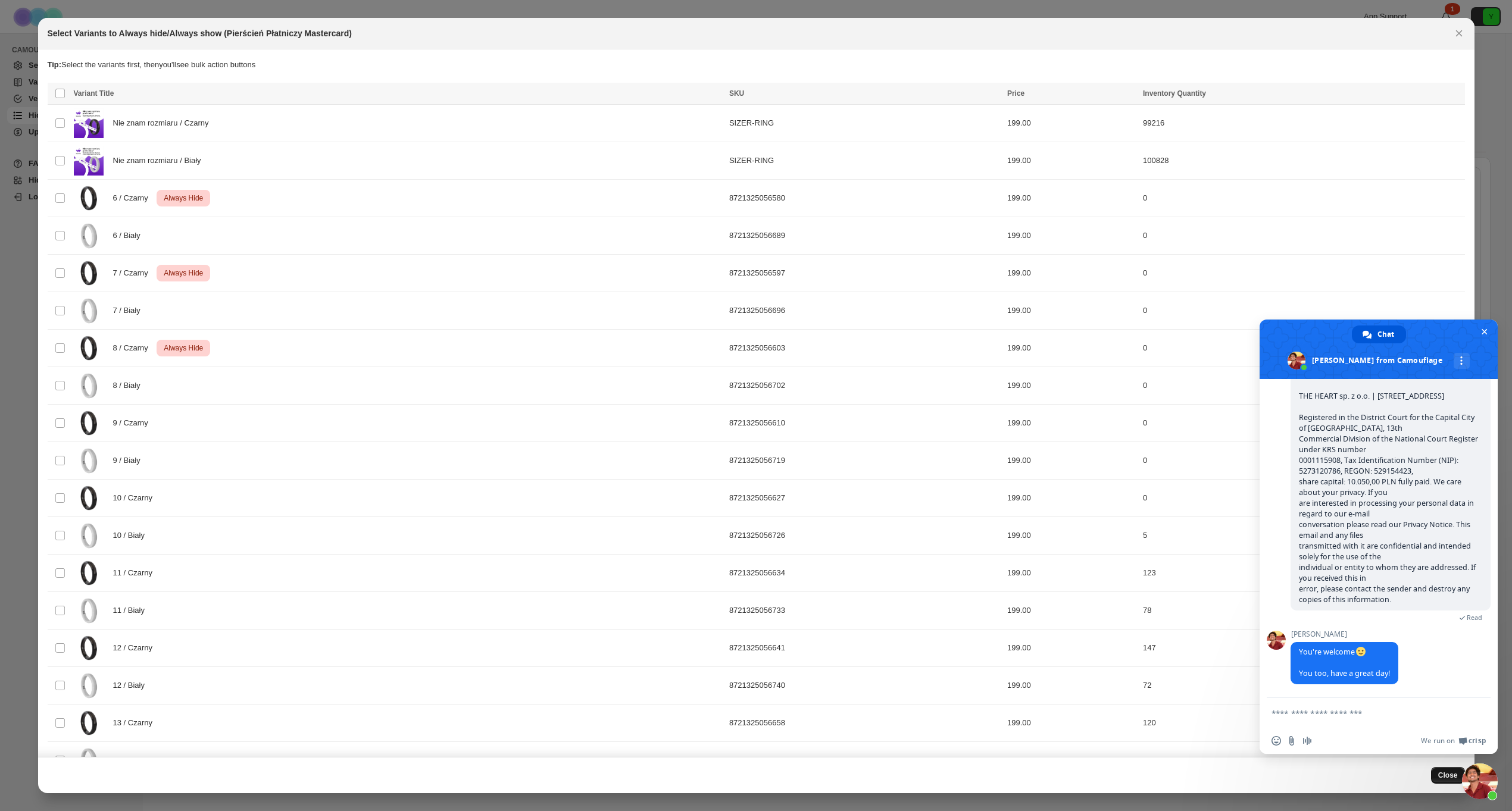
click at [1437, 778] on button "Close" at bounding box center [1448, 775] width 34 height 17
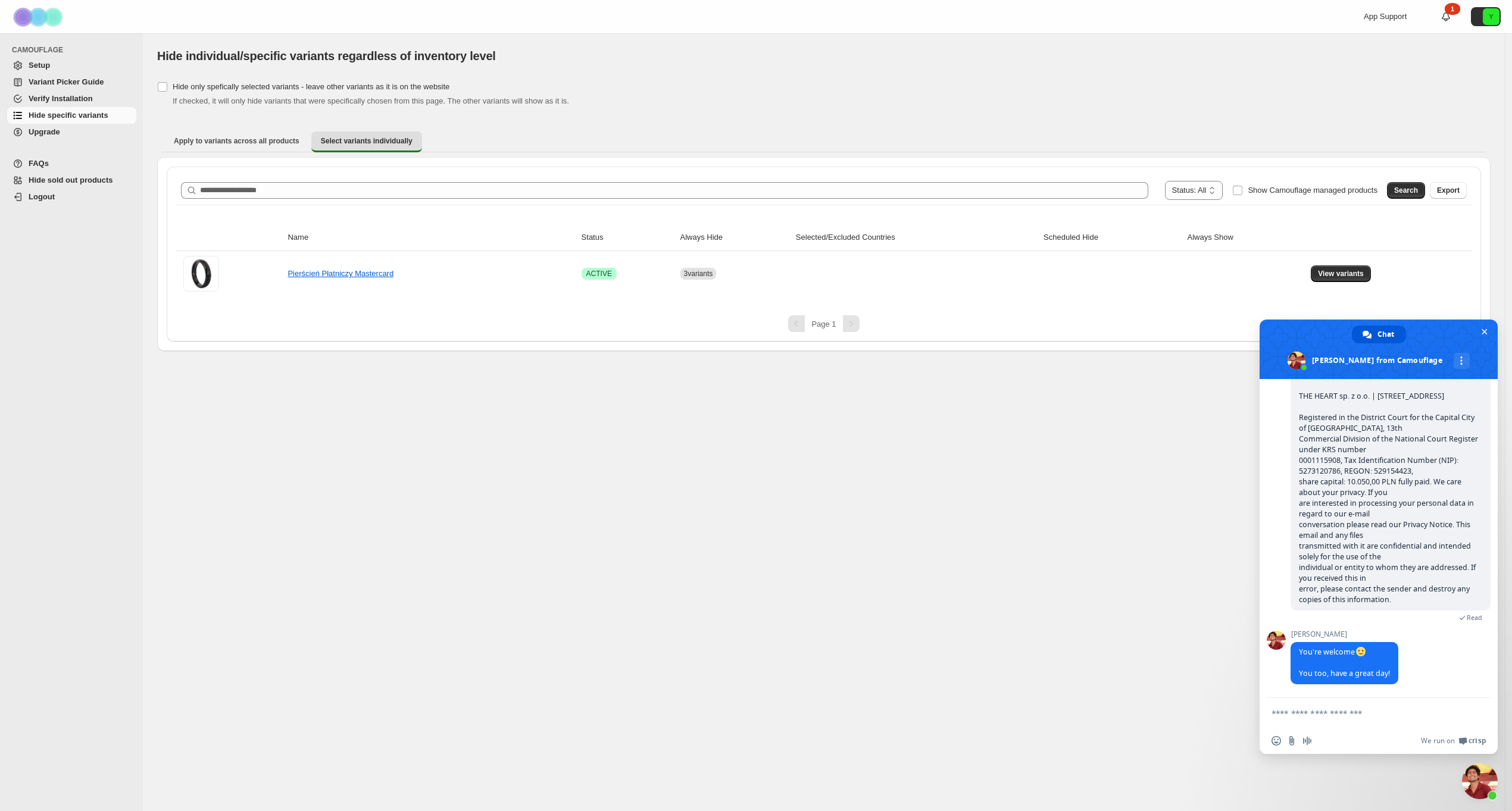
click at [1470, 781] on span "Close chat" at bounding box center [1480, 781] width 36 height 36
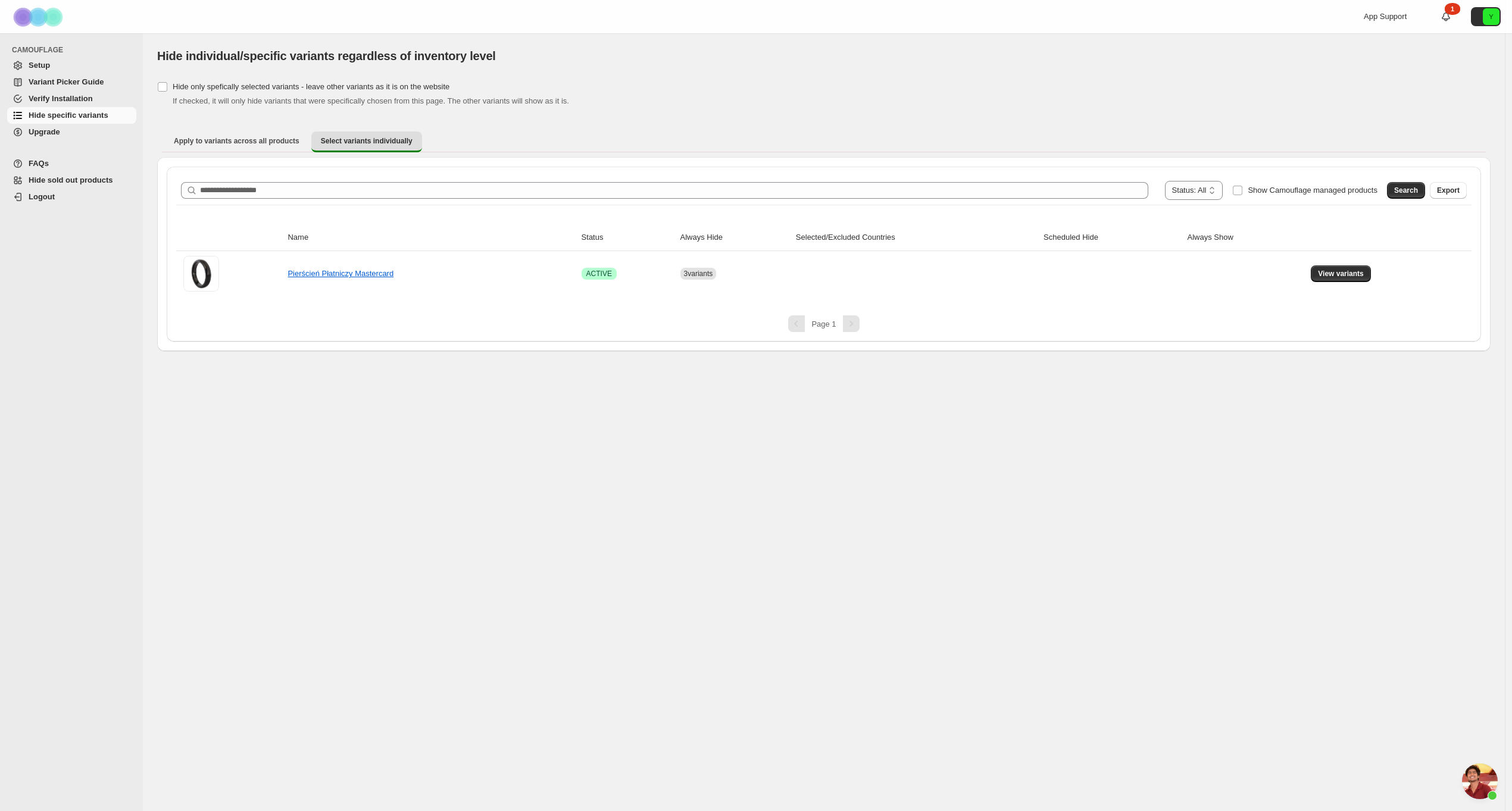
click at [1470, 781] on span "Close chat" at bounding box center [1480, 781] width 36 height 36
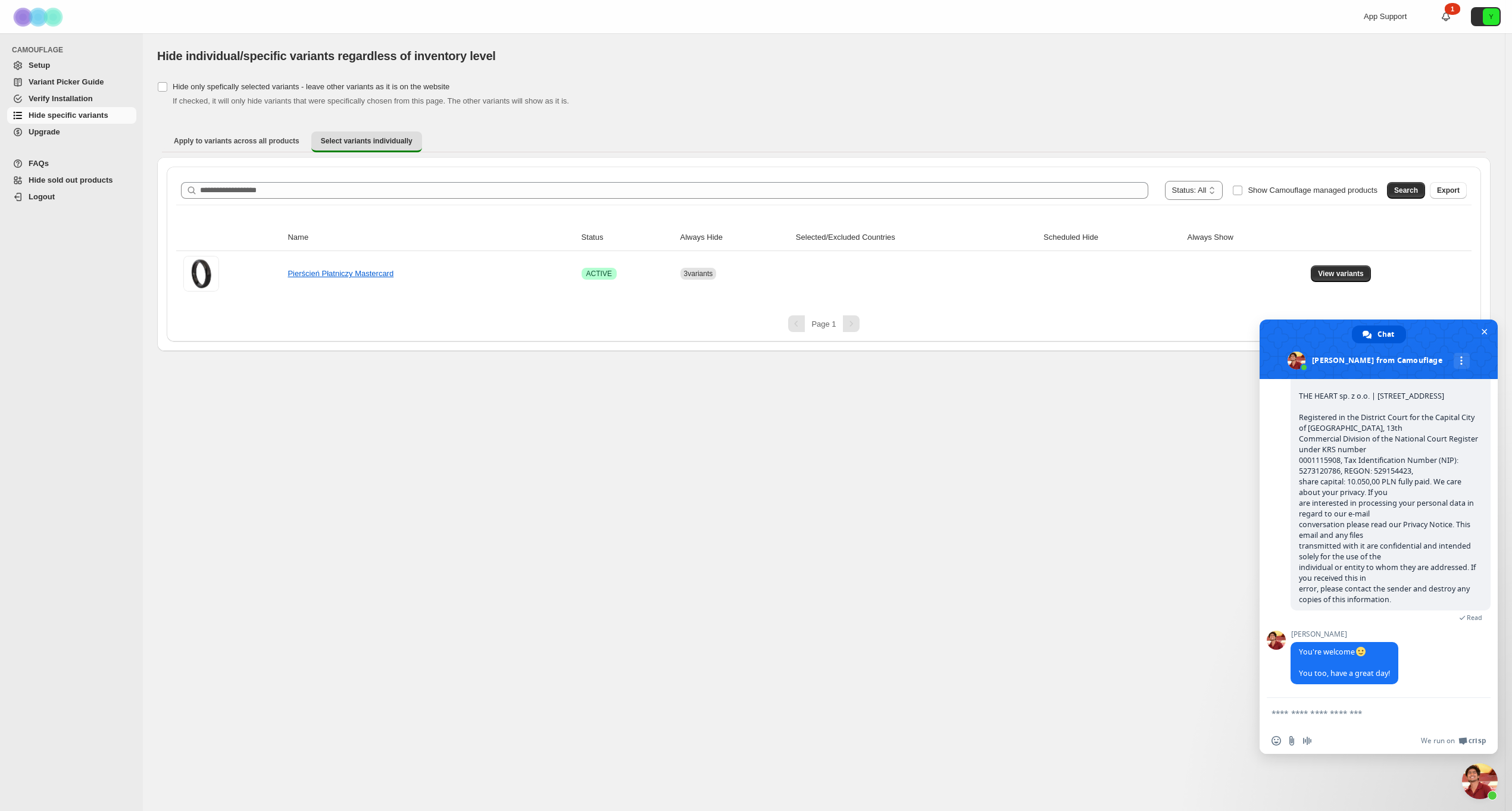
click at [1403, 721] on form at bounding box center [1365, 714] width 188 height 32
click at [1332, 717] on textarea "Compose your message..." at bounding box center [1365, 713] width 188 height 11
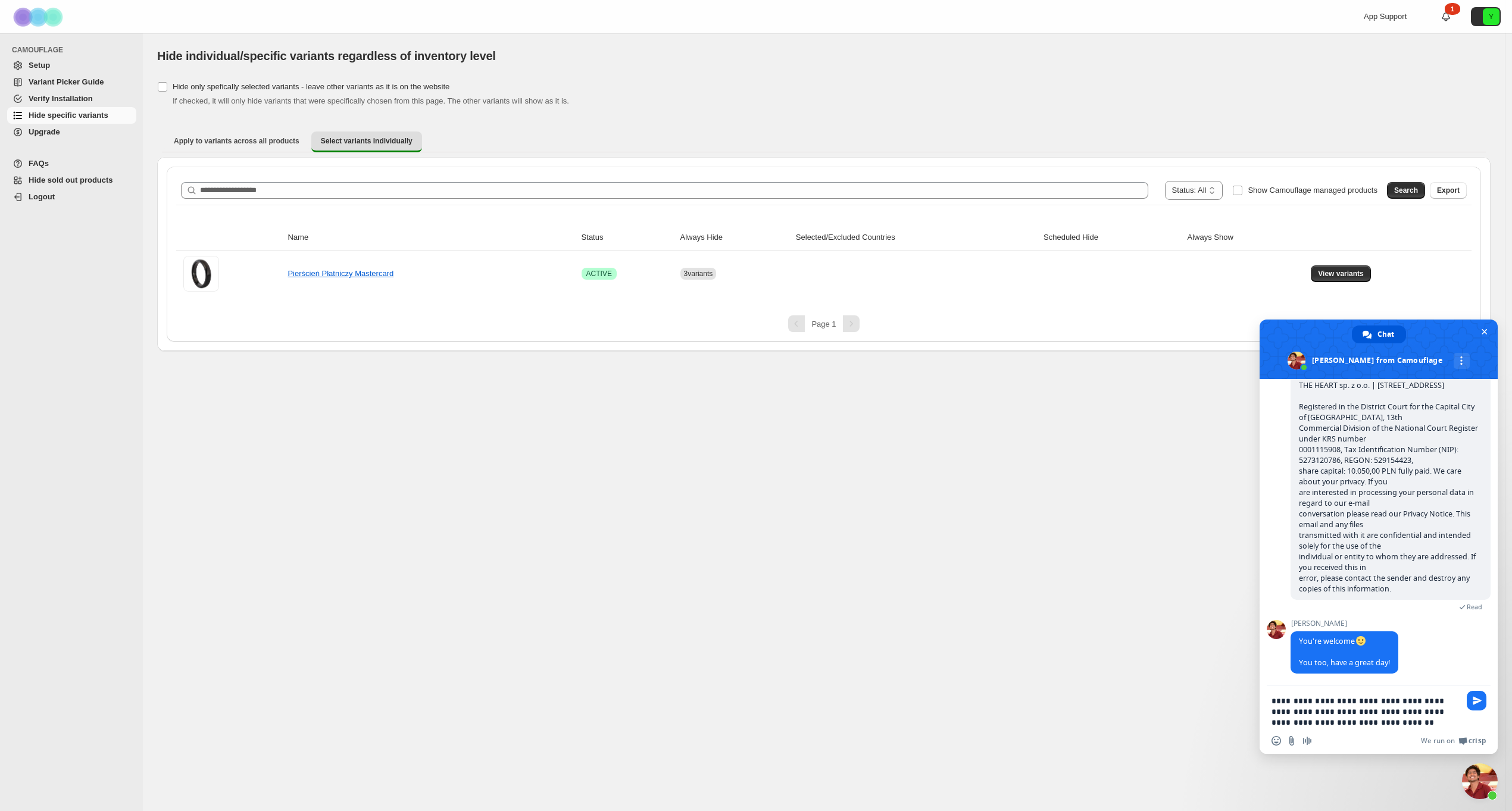
type textarea "**********"
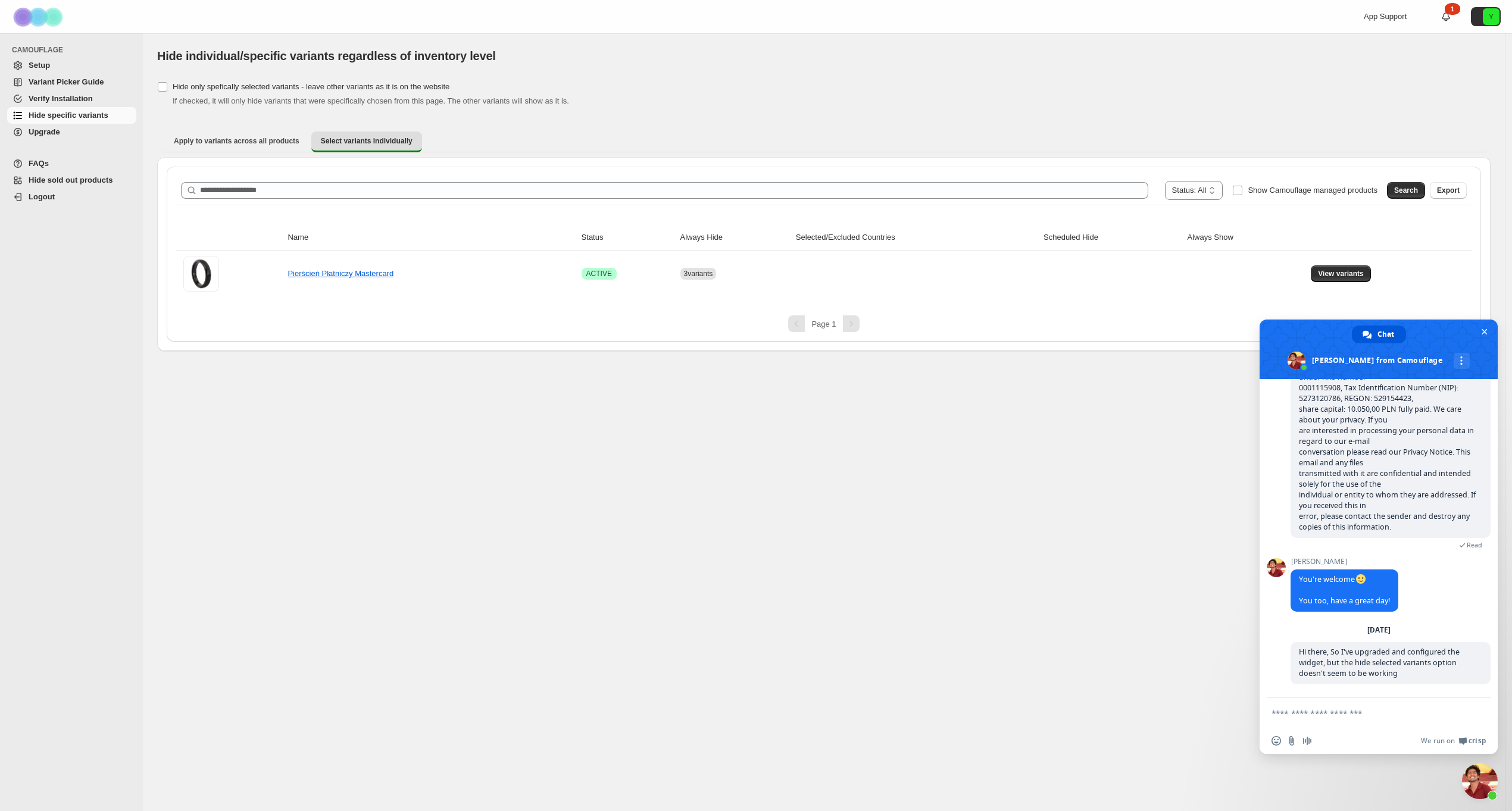
scroll to position [723, 0]
click at [1313, 713] on textarea "Compose your message..." at bounding box center [1365, 713] width 188 height 11
type textarea "*"
type textarea "**********"
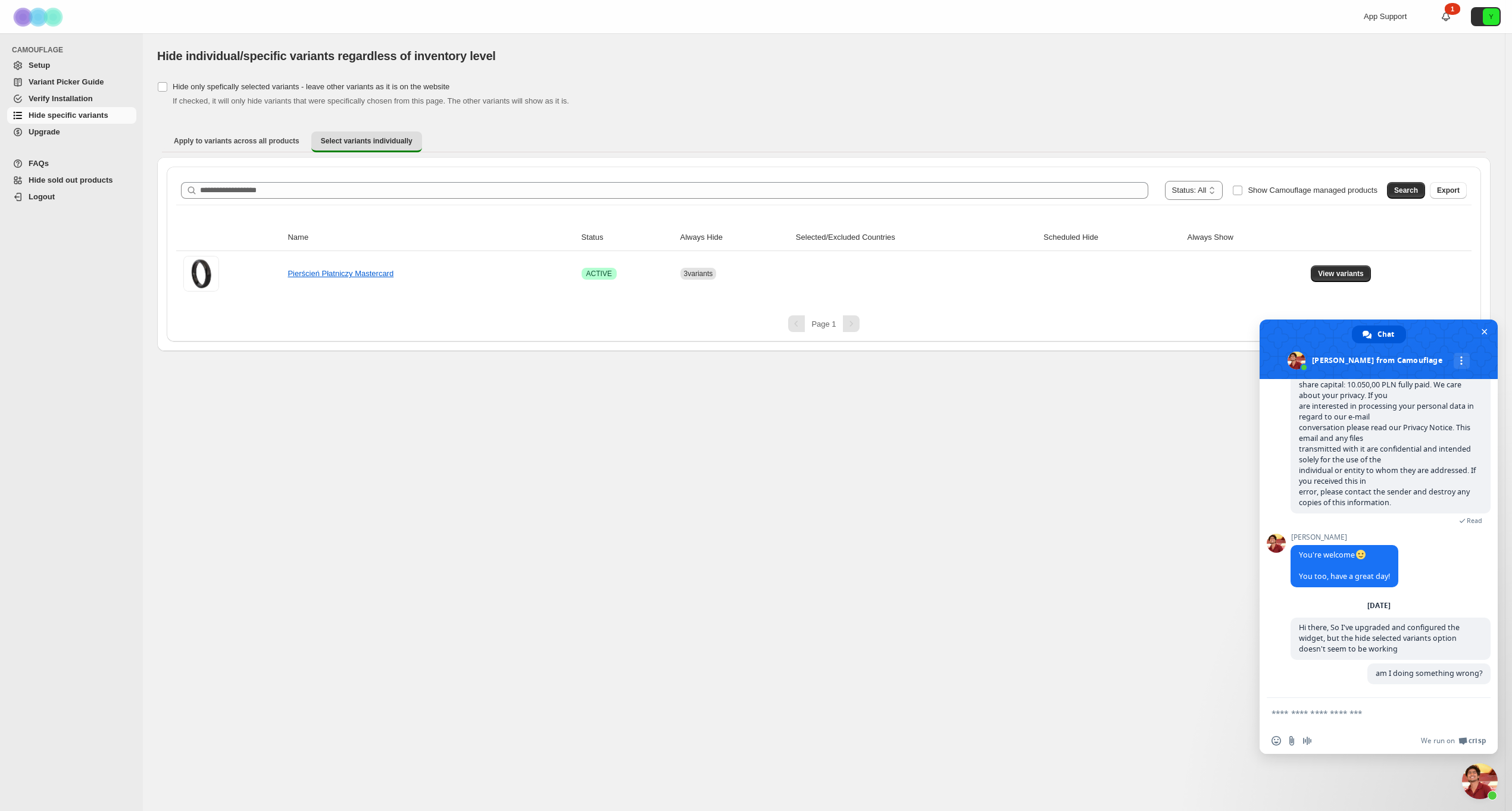
scroll to position [748, 0]
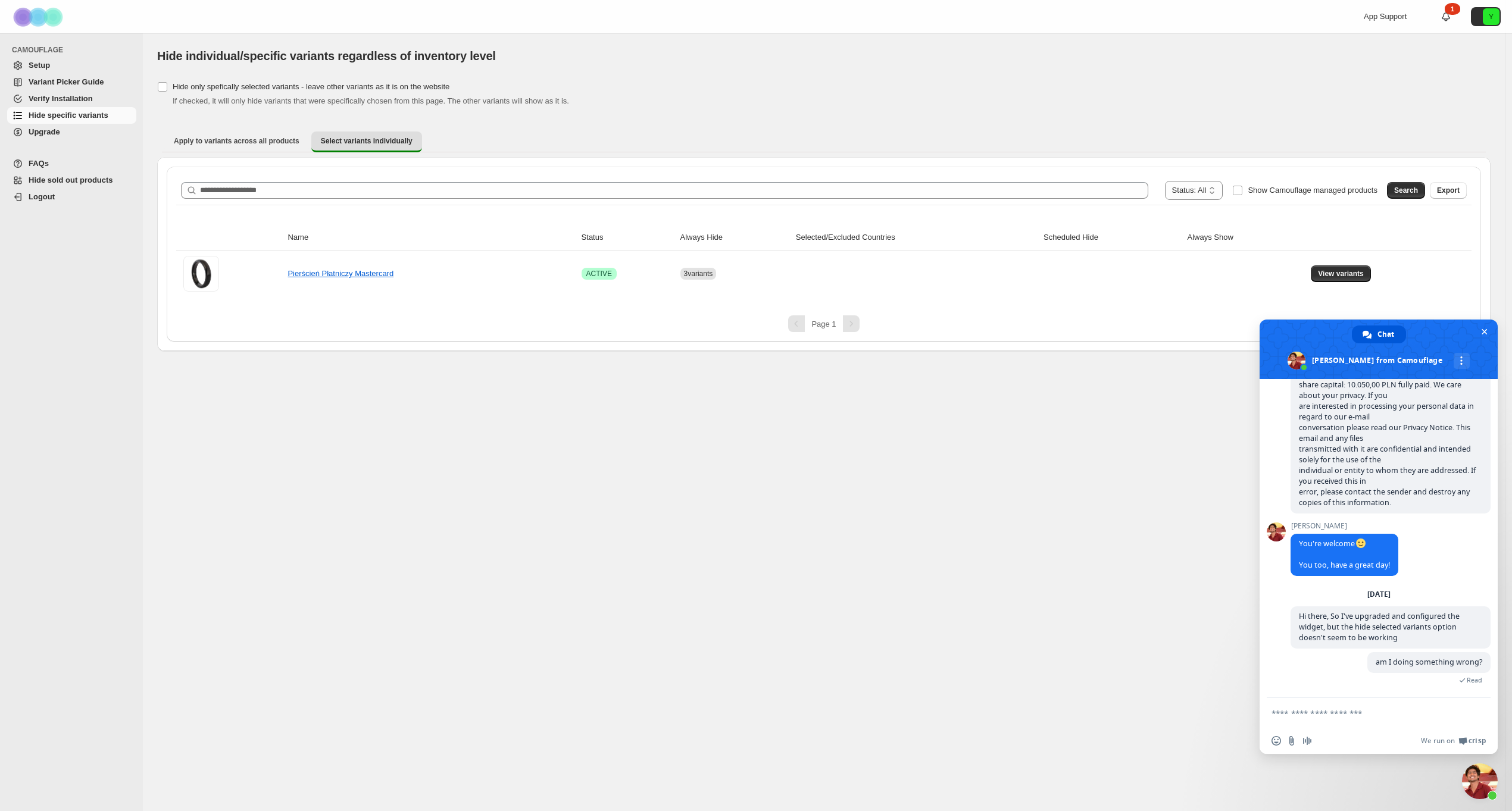
click at [73, 94] on span "Verify Installation" at bounding box center [60, 98] width 64 height 9
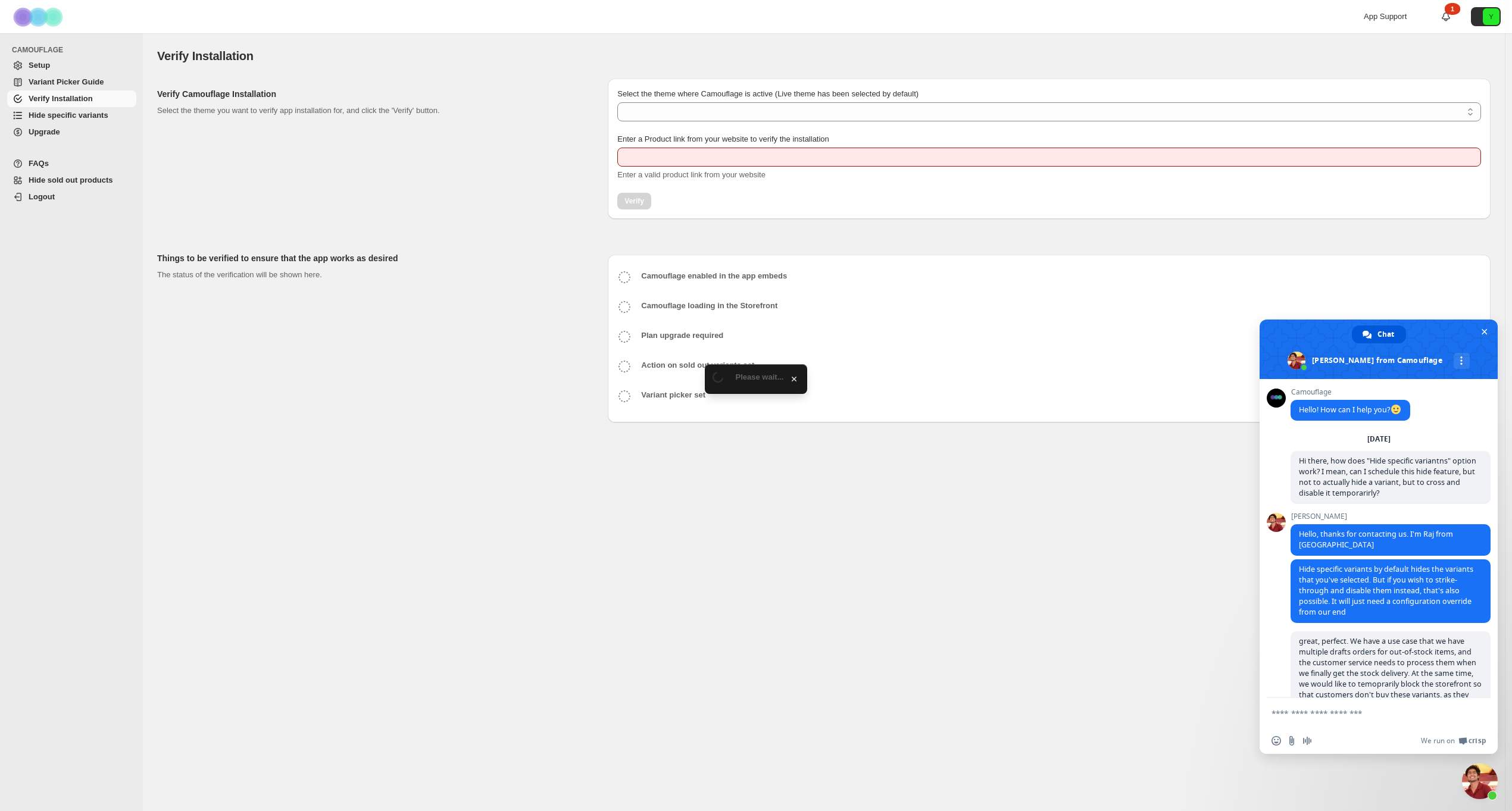
scroll to position [748, 0]
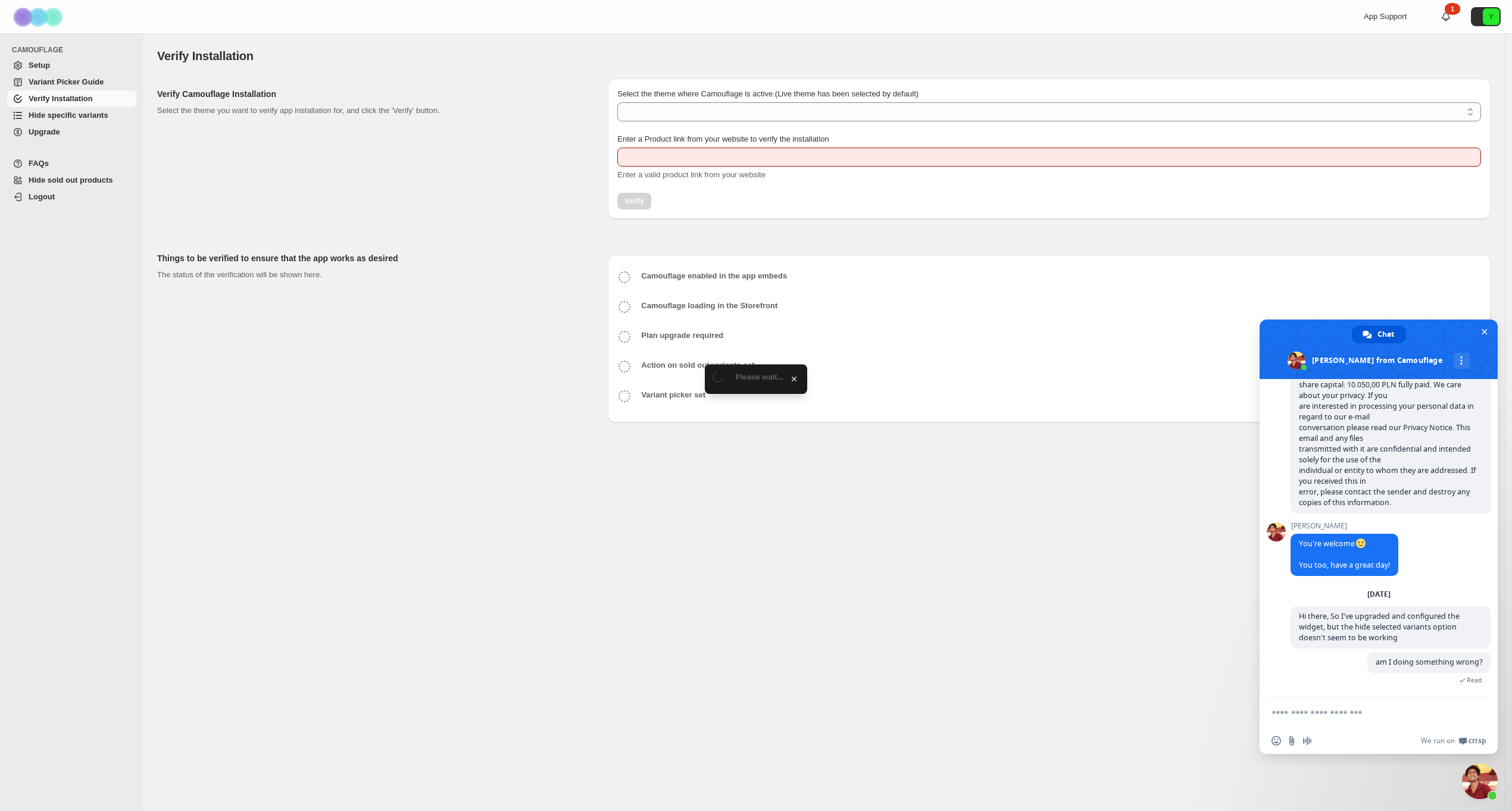
type input "**********"
select select "**********"
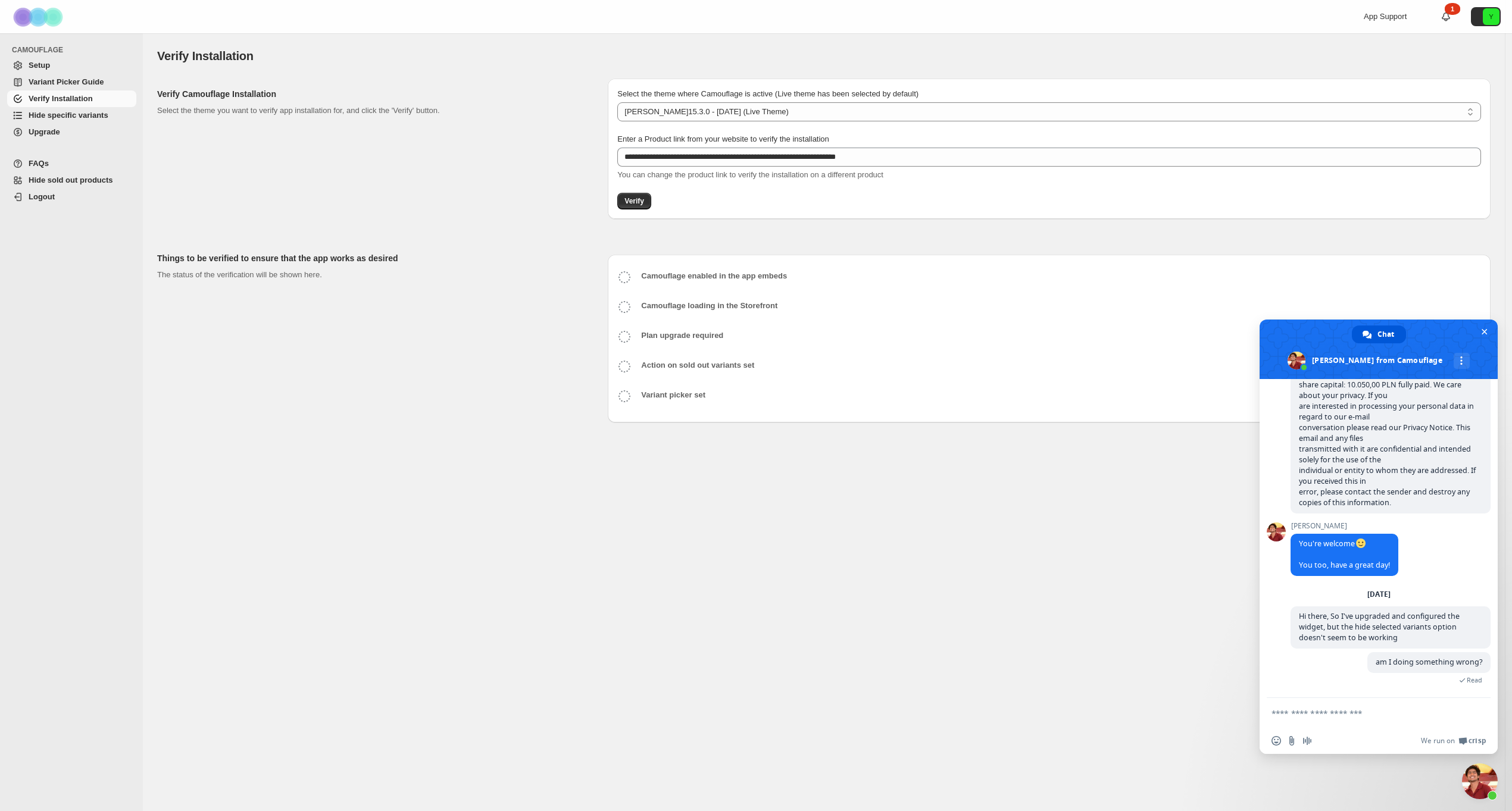
click at [29, 84] on span "Variant Picker Guide" at bounding box center [65, 82] width 75 height 9
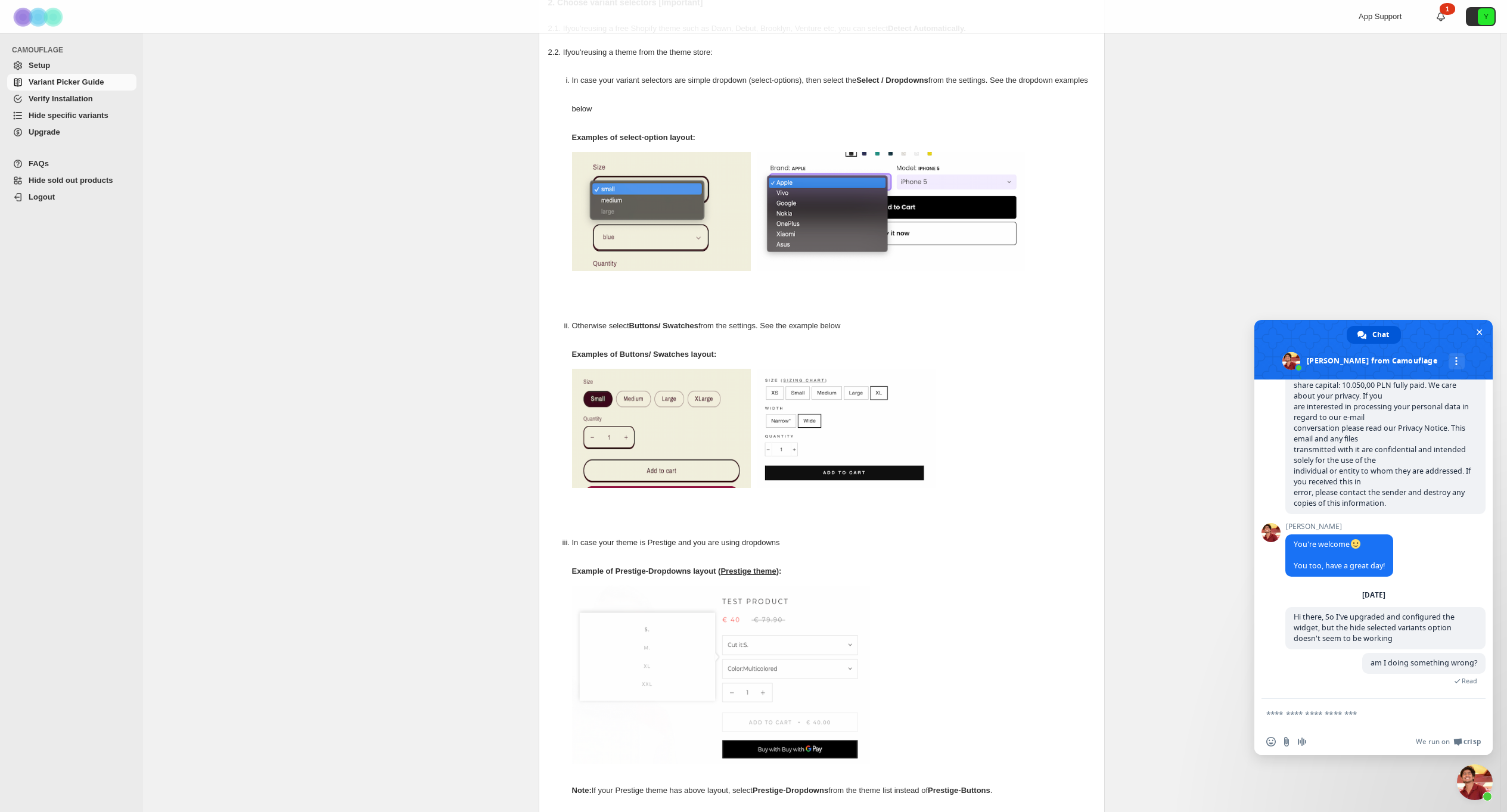
scroll to position [334, 0]
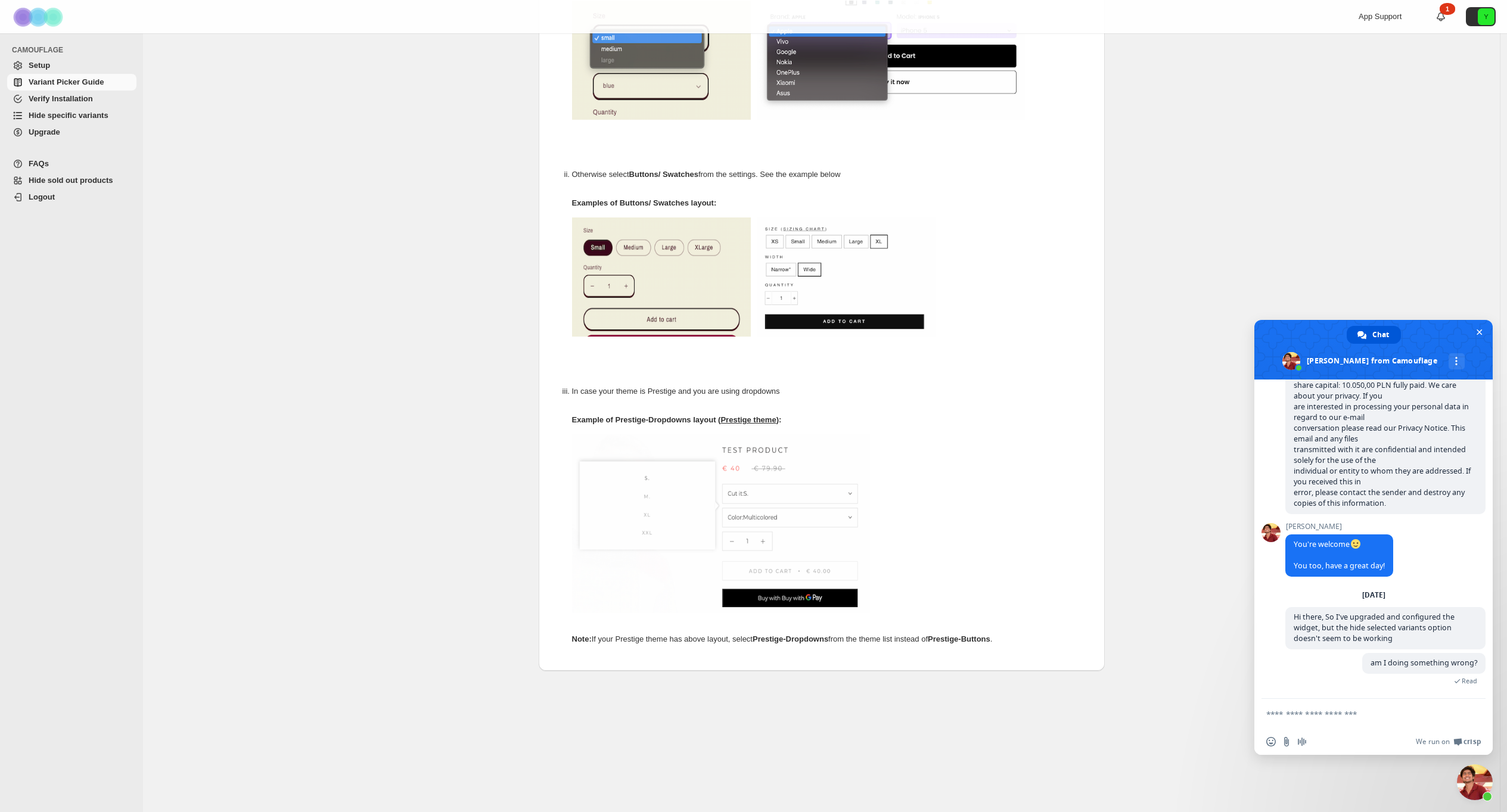
click at [78, 69] on span "Setup" at bounding box center [81, 65] width 105 height 12
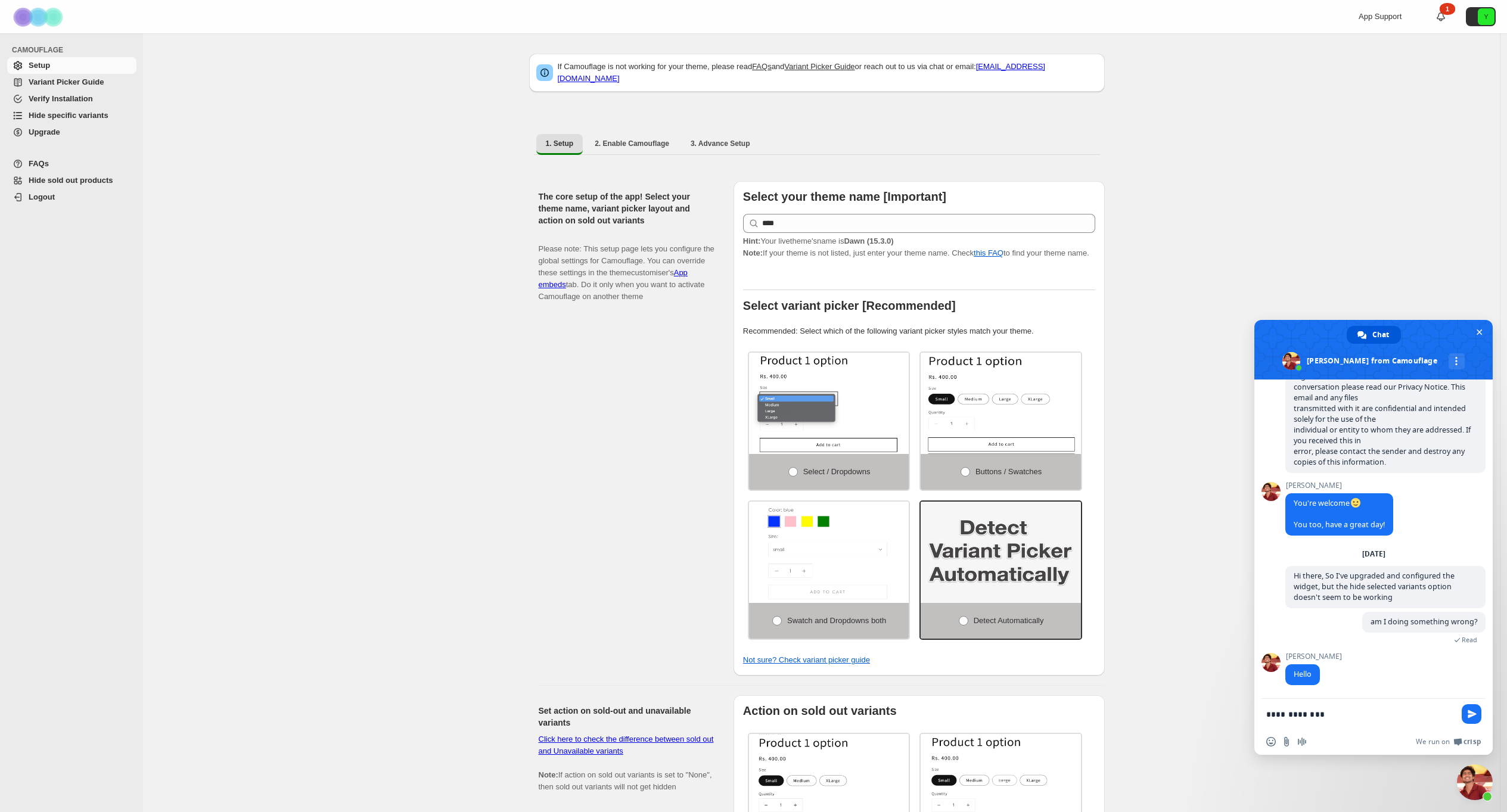
scroll to position [825, 0]
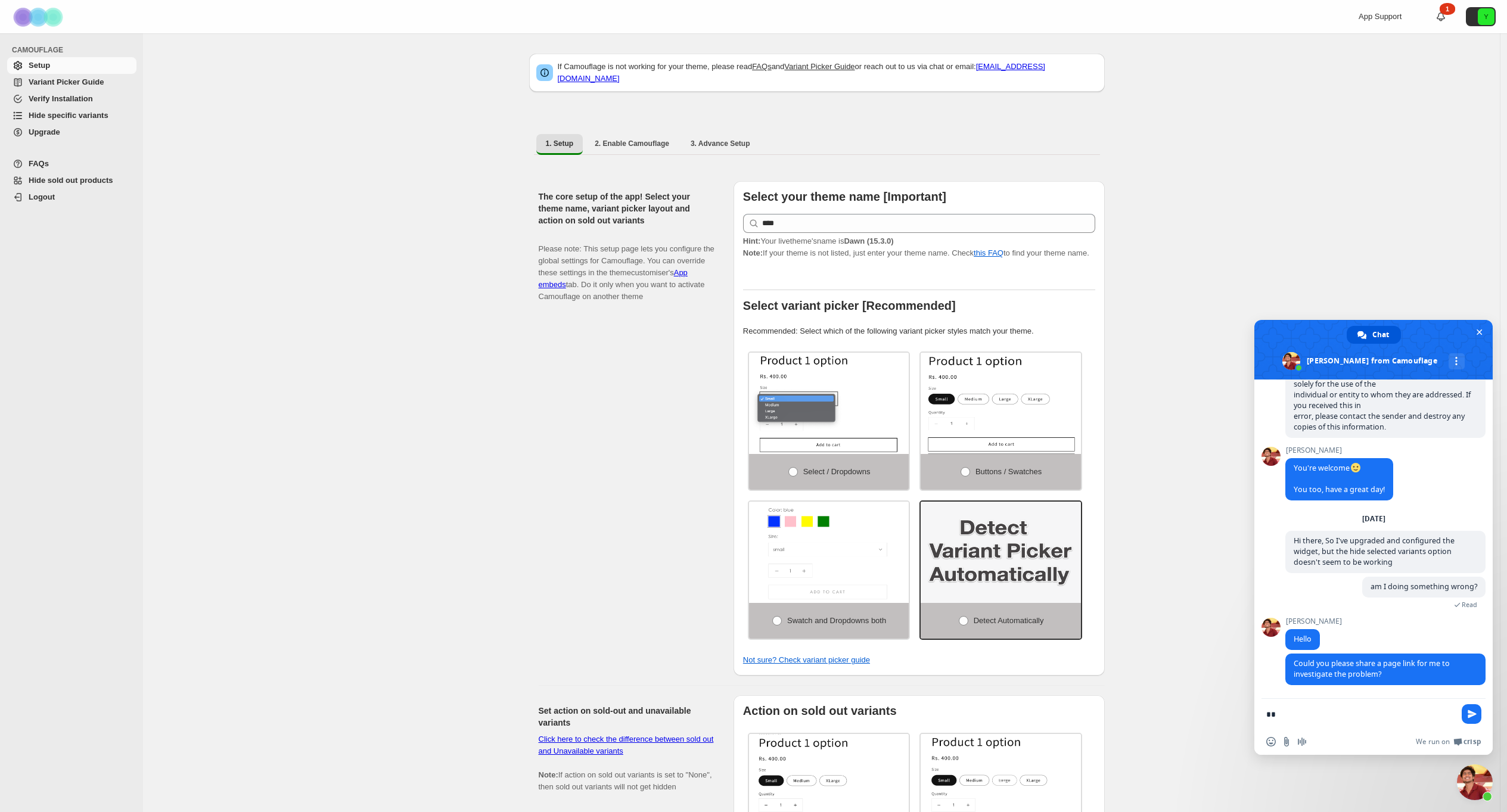
type textarea "*"
paste textarea "**********"
type textarea "**********"
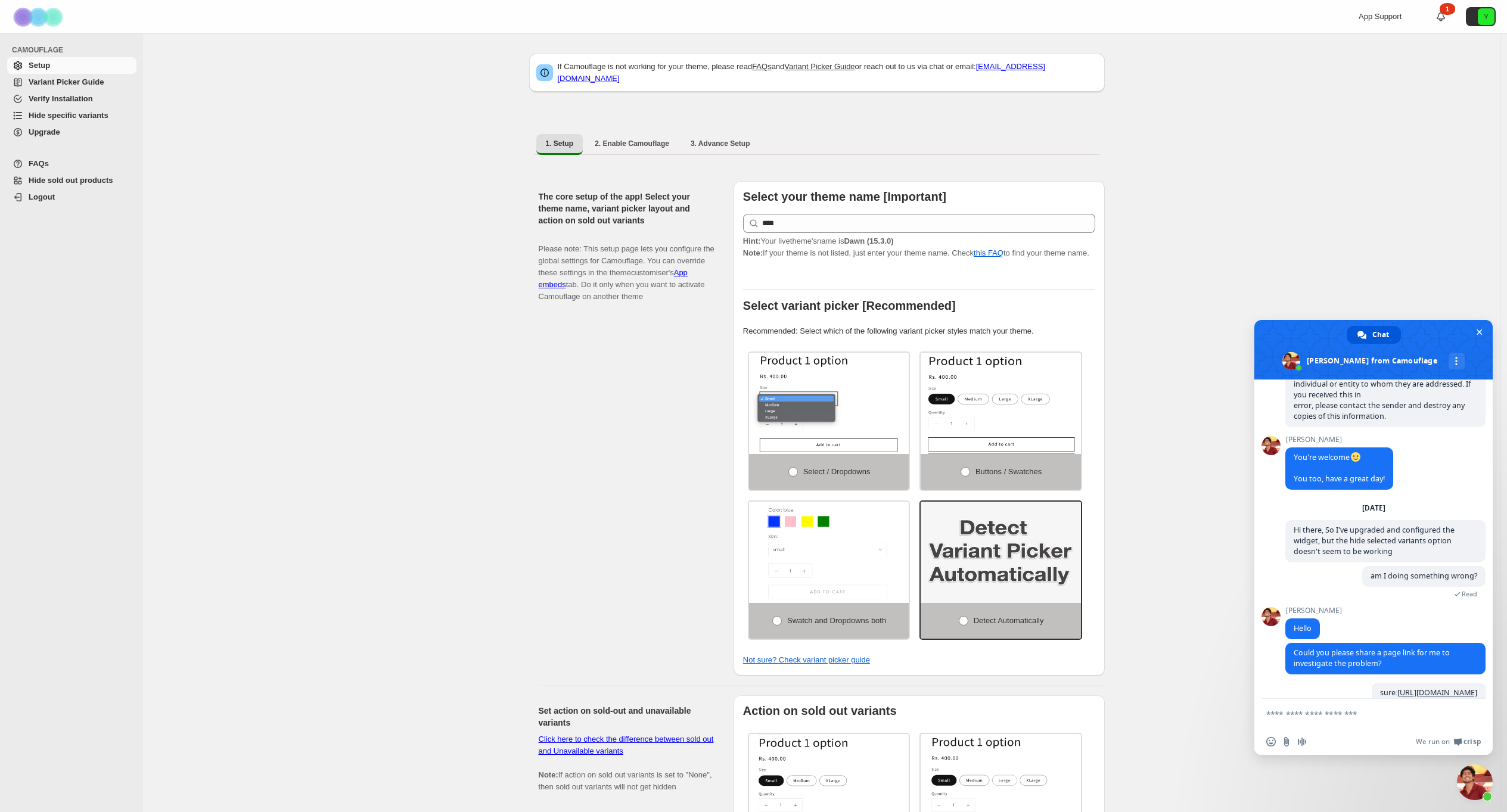
scroll to position [878, 0]
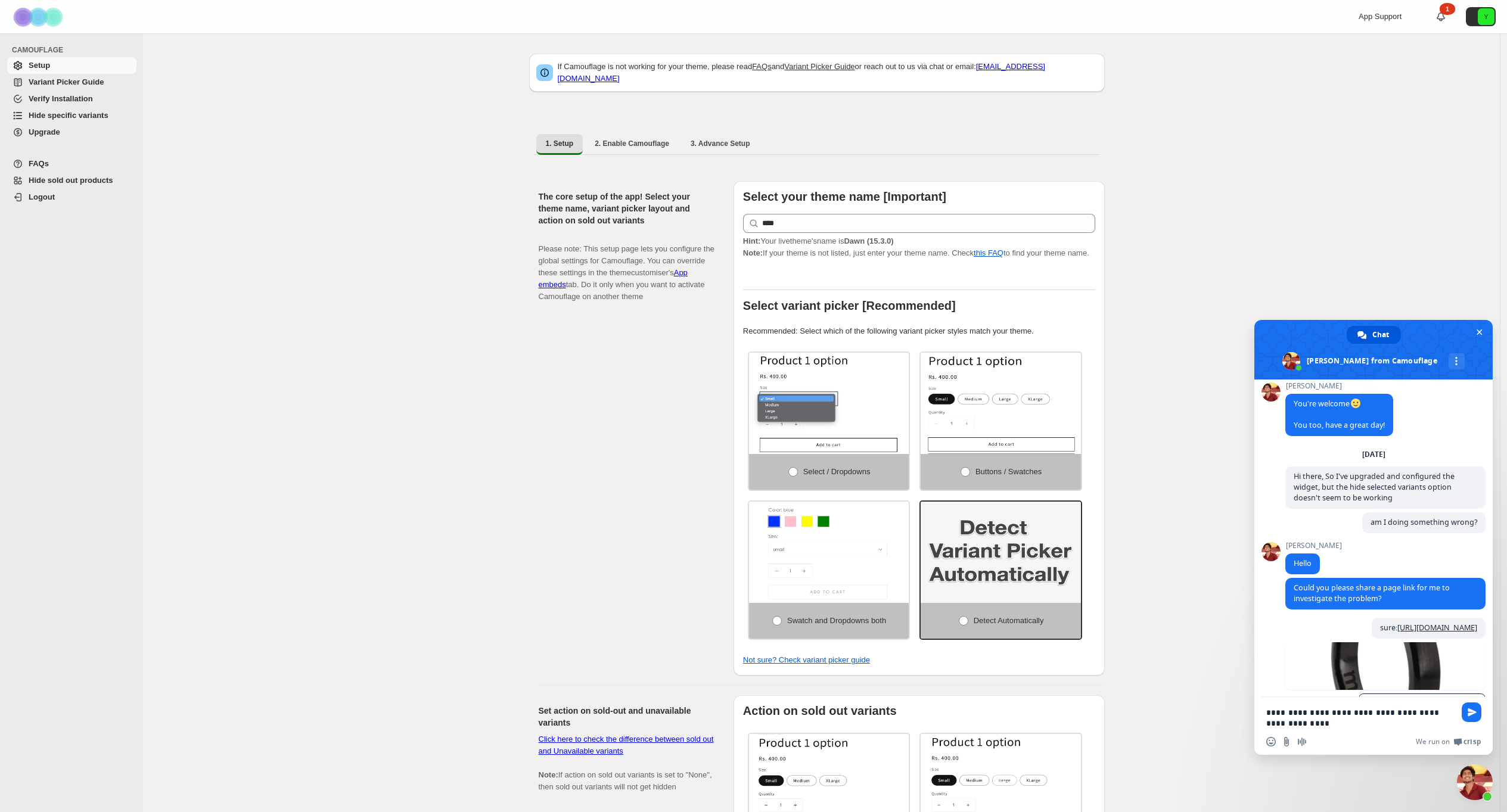
type textarea "**********"
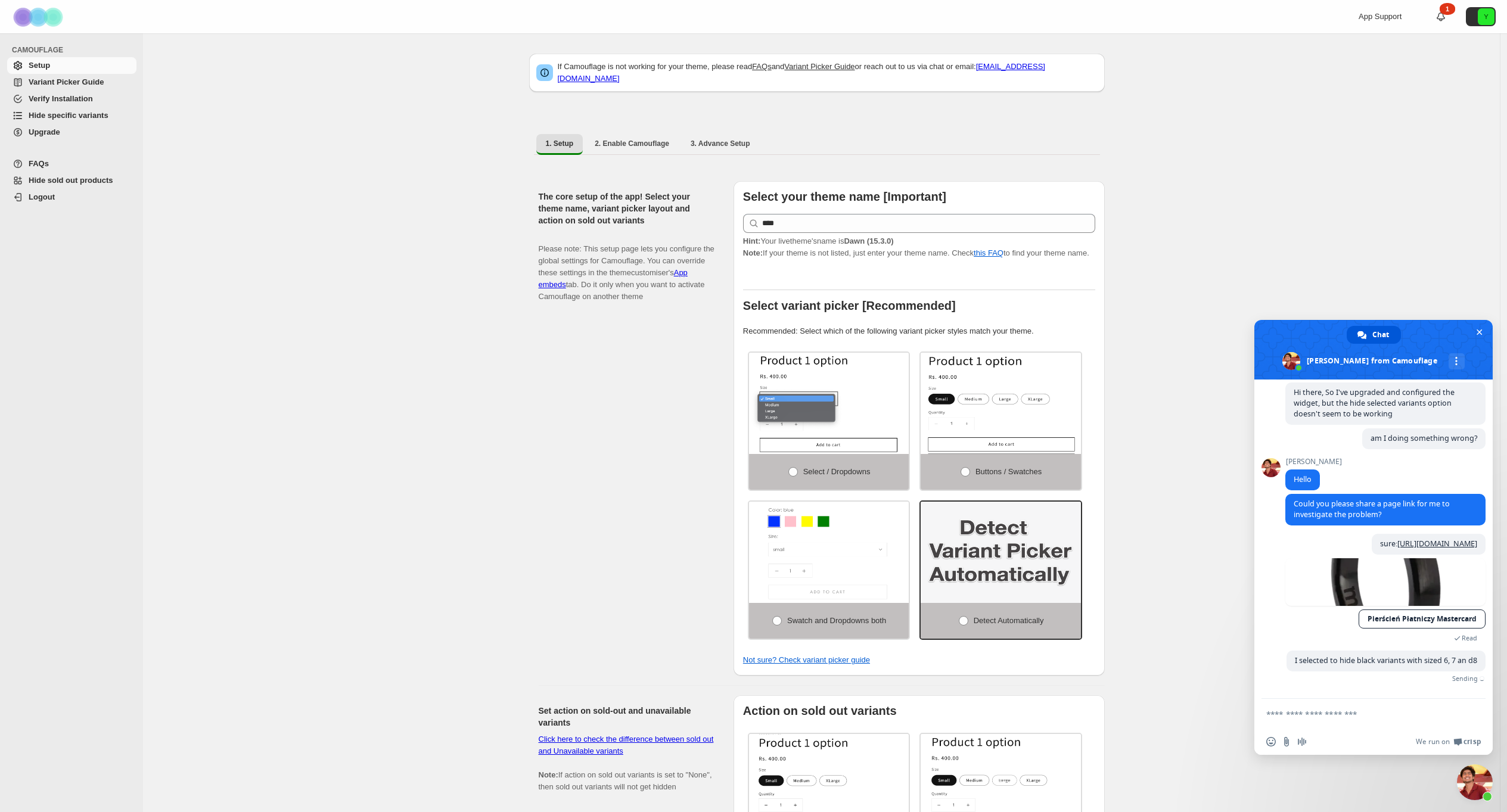
scroll to position [964, 0]
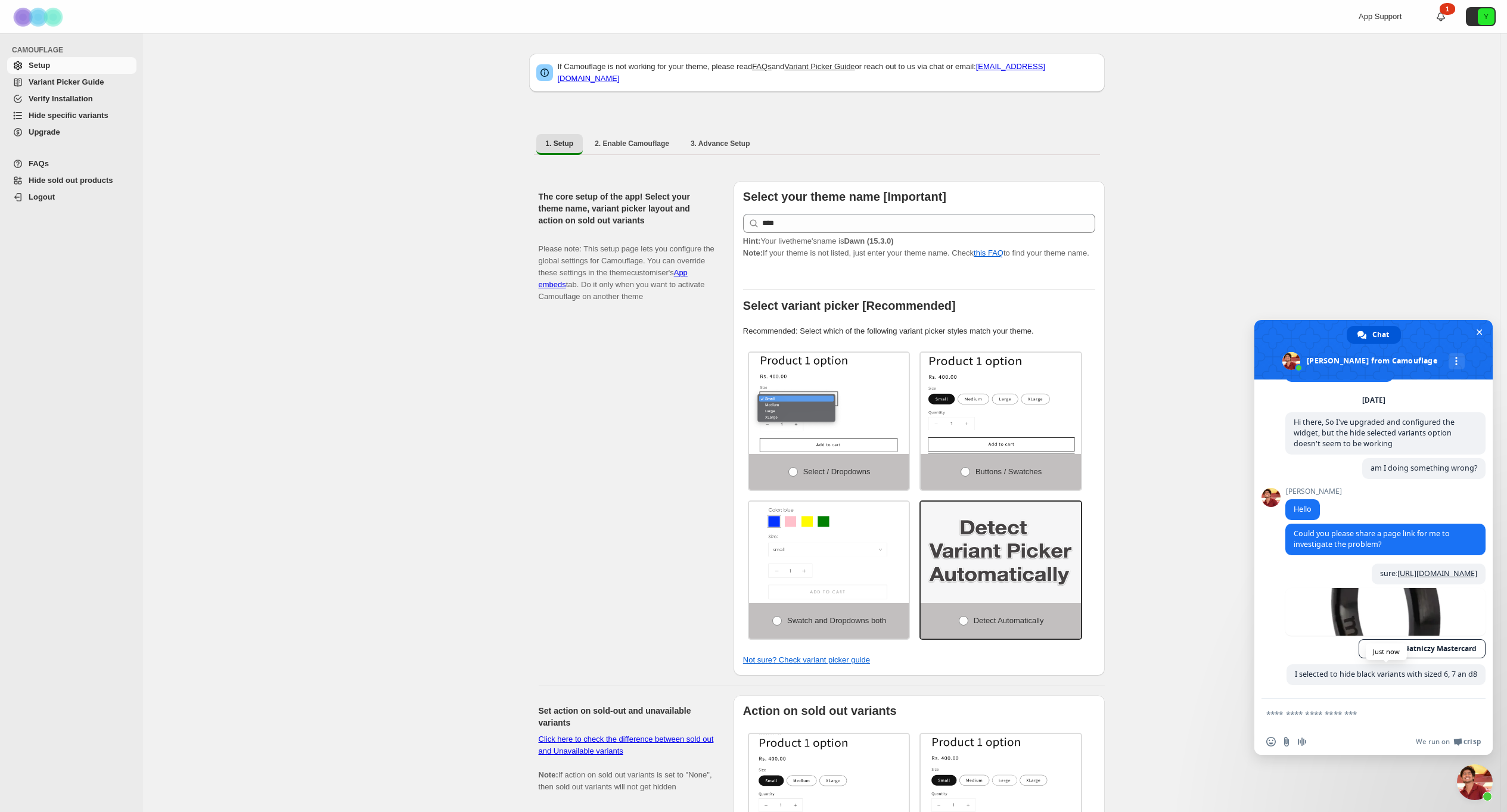
click at [1442, 669] on span "I selected to hide black variants with sized 6, 7 an d8" at bounding box center [1386, 674] width 182 height 10
click at [1346, 719] on textarea "Compose your message..." at bounding box center [1360, 714] width 188 height 11
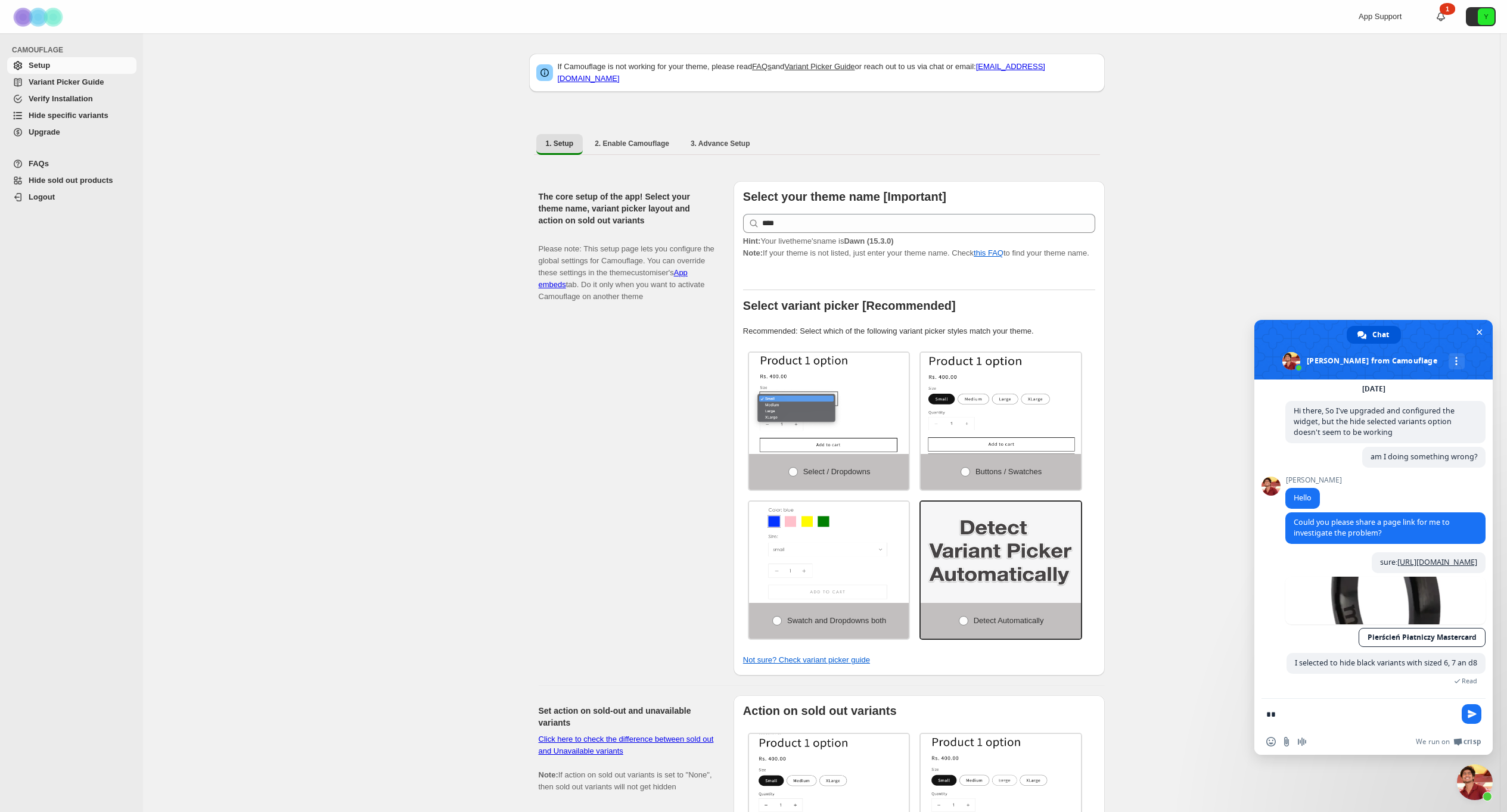
type textarea "*"
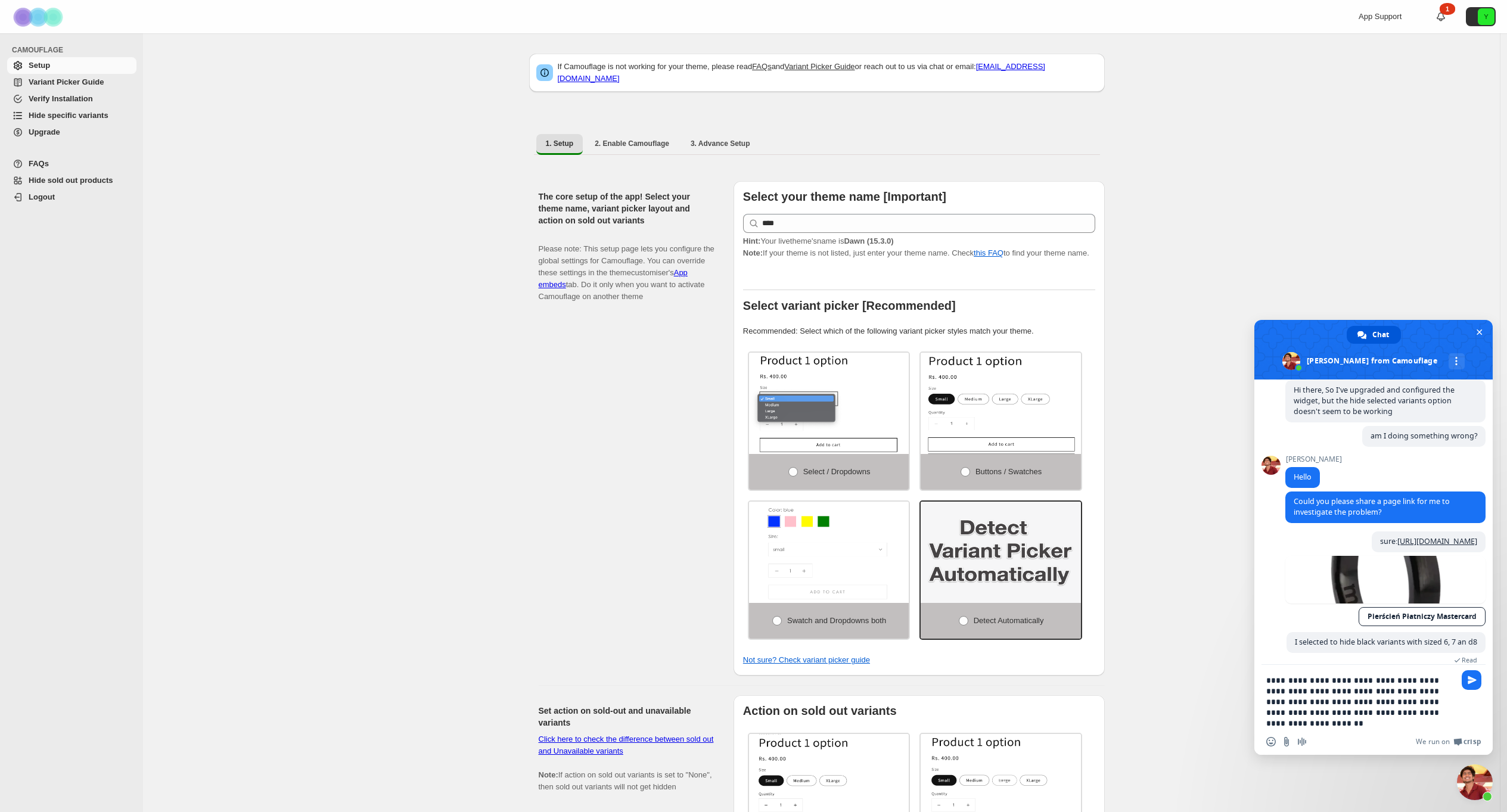
type textarea "**********"
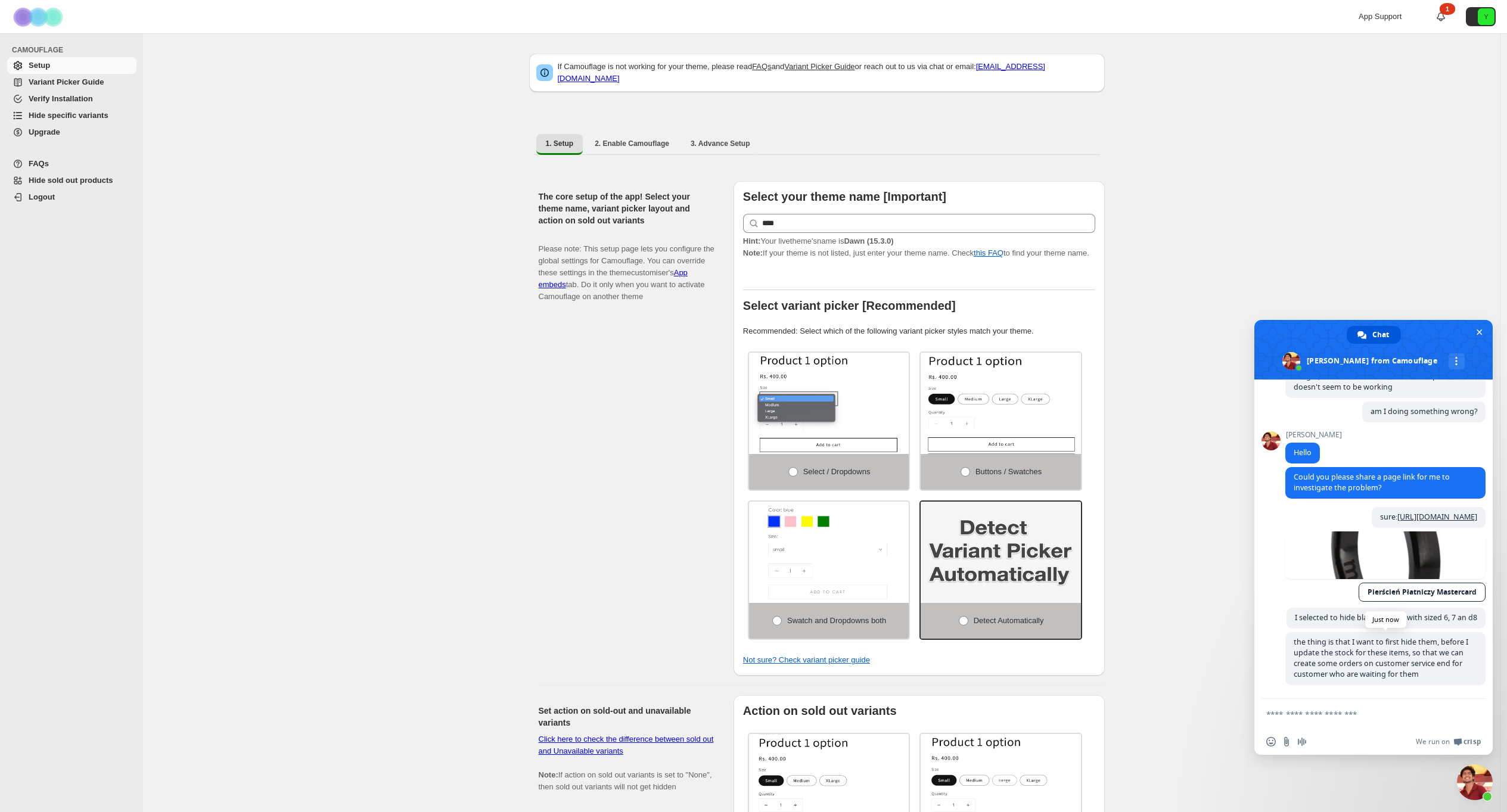
scroll to position [1033, 0]
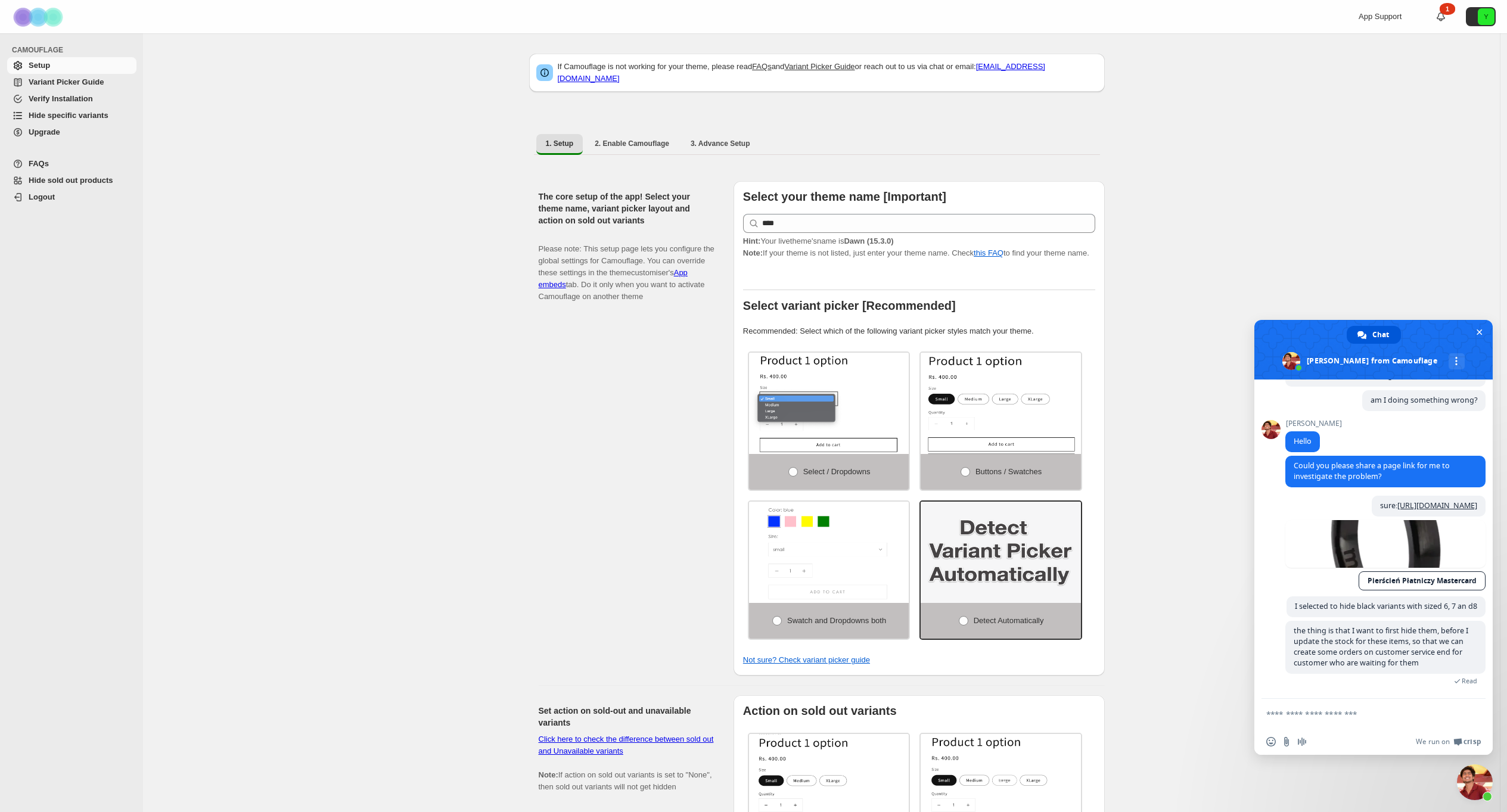
click at [376, 409] on div "If Camouflage is not working for your theme, please read FAQs and Variant Picke…" at bounding box center [821, 701] width 1357 height 1337
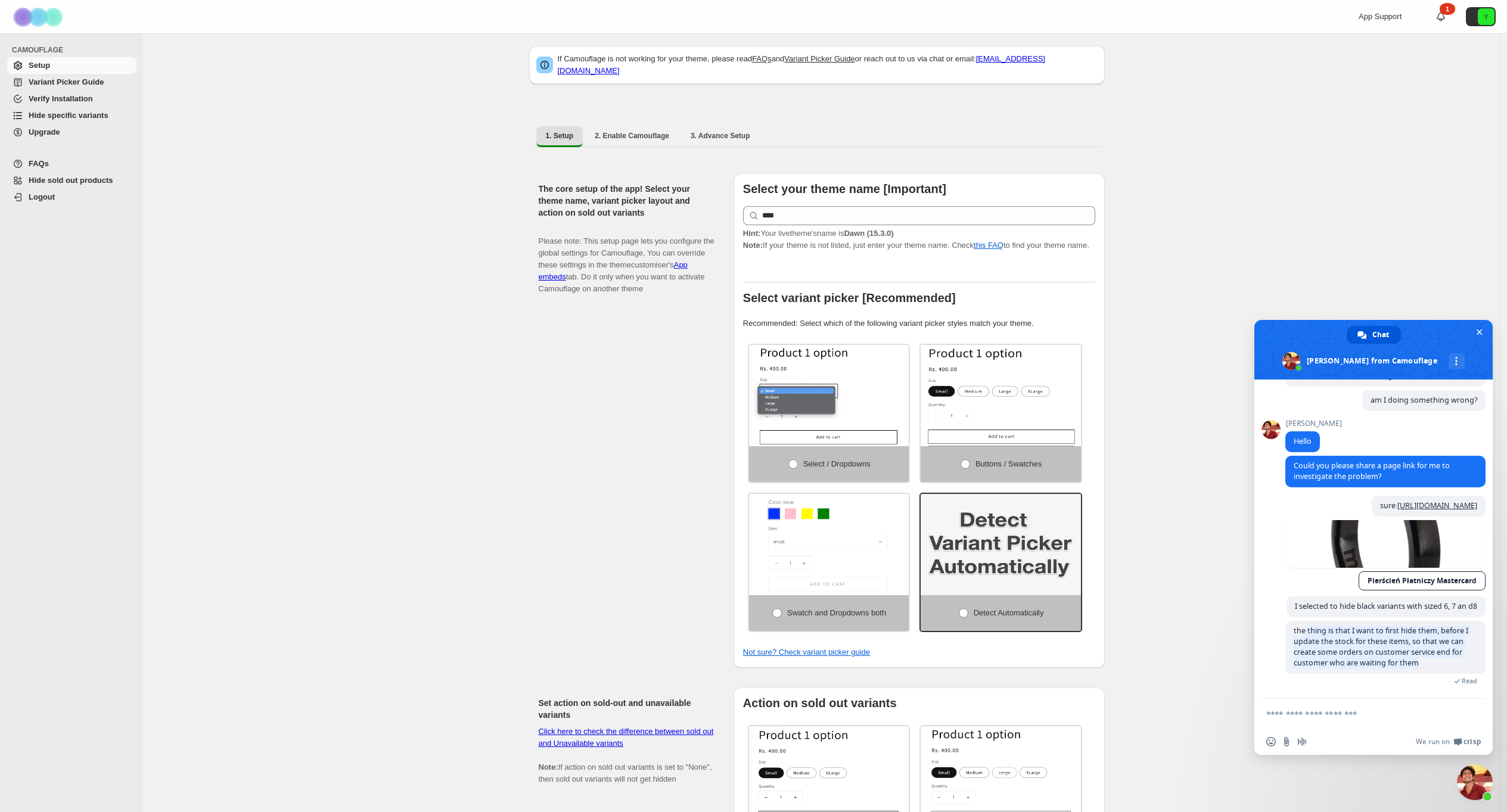
drag, startPoint x: 1305, startPoint y: 635, endPoint x: 1429, endPoint y: 682, distance: 132.6
click at [1423, 680] on div "the thing is that I want to first hide them, before I update the stock for thes…" at bounding box center [1385, 653] width 200 height 64
click at [1429, 682] on span "Read" at bounding box center [1385, 679] width 200 height 11
drag, startPoint x: 1433, startPoint y: 667, endPoint x: 1257, endPoint y: 635, distance: 178.9
click at [1257, 635] on div "Camouflage Hello! How can I help you? Thursday, 4 September Hi there, how does …" at bounding box center [1373, 540] width 238 height 320
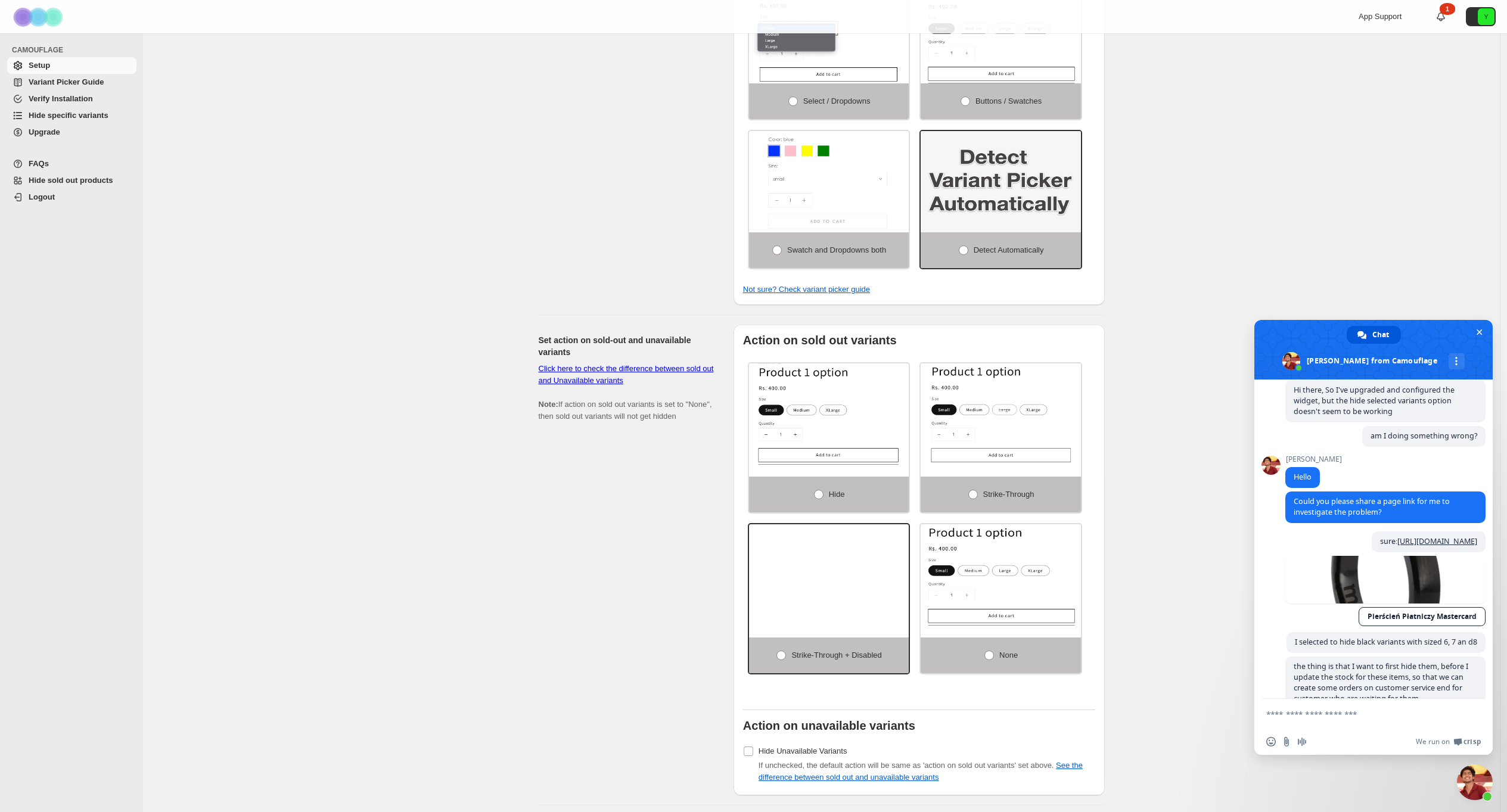
scroll to position [1033, 0]
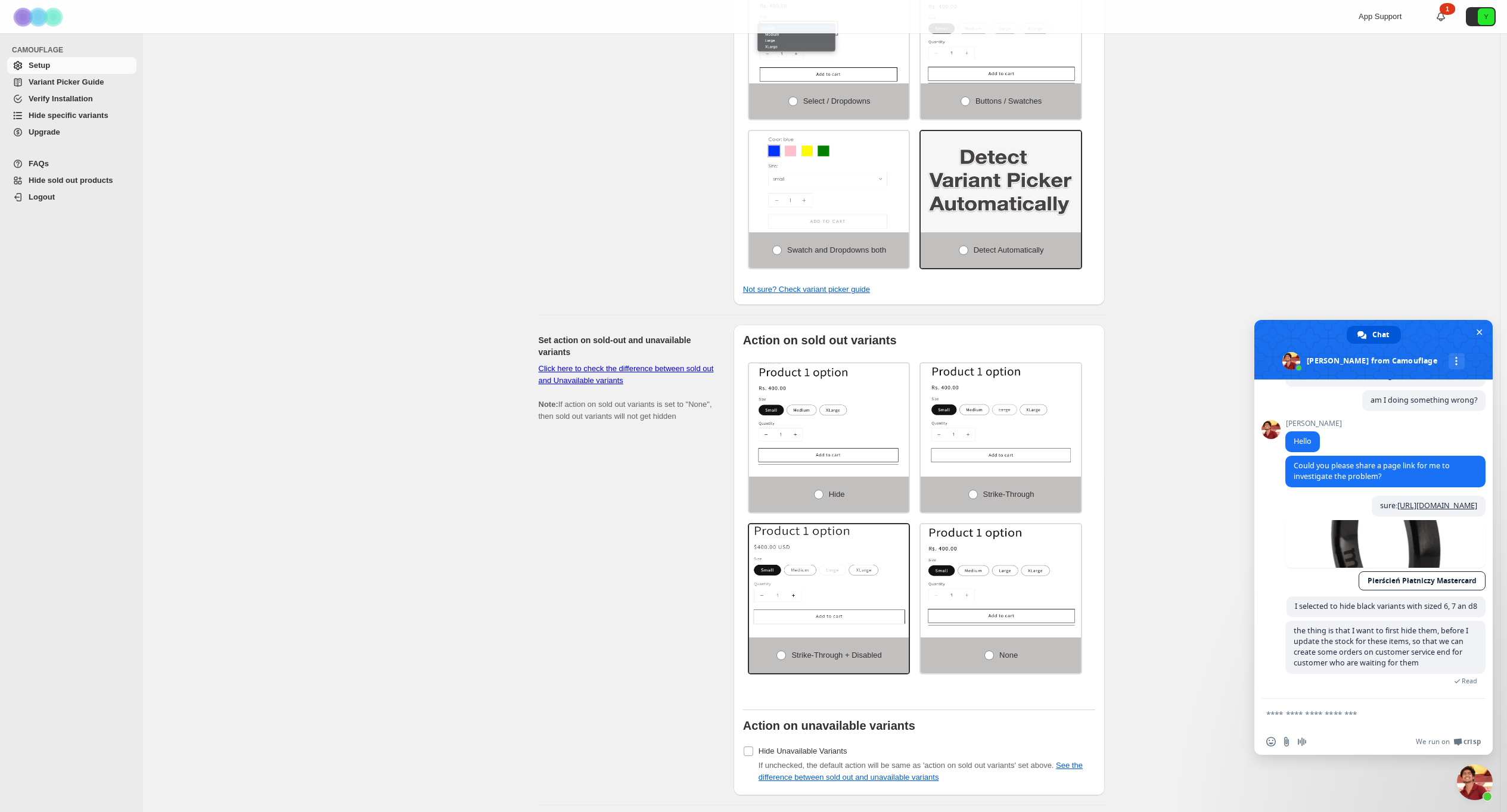
click at [425, 283] on div "If Camouflage is not working for your theme, please read FAQs and Variant Picke…" at bounding box center [821, 331] width 1357 height 1337
click at [548, 221] on div "The core setup of the app! Select your theme name, variant picker layout and ac…" at bounding box center [631, 57] width 186 height 494
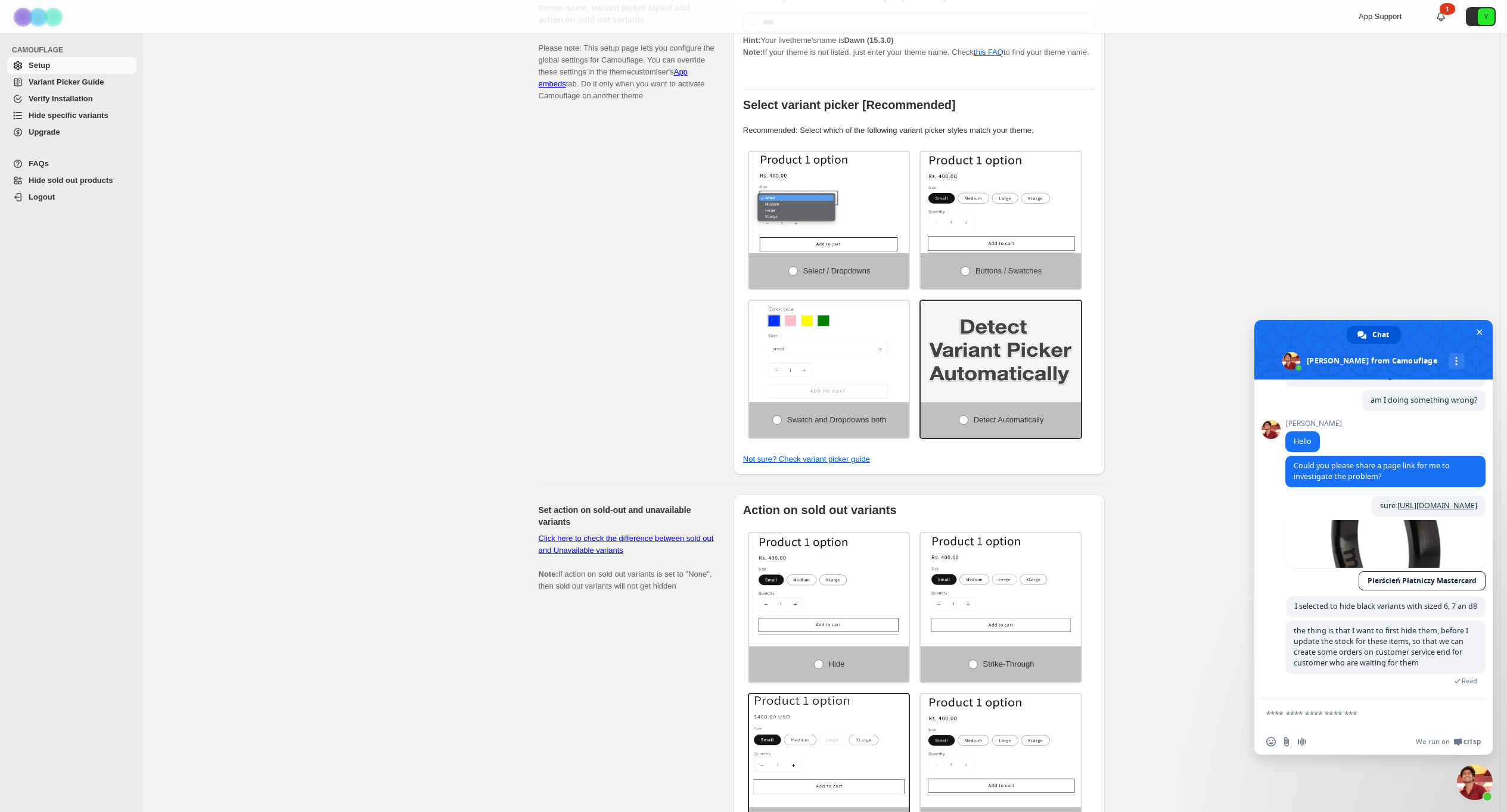
scroll to position [0, 0]
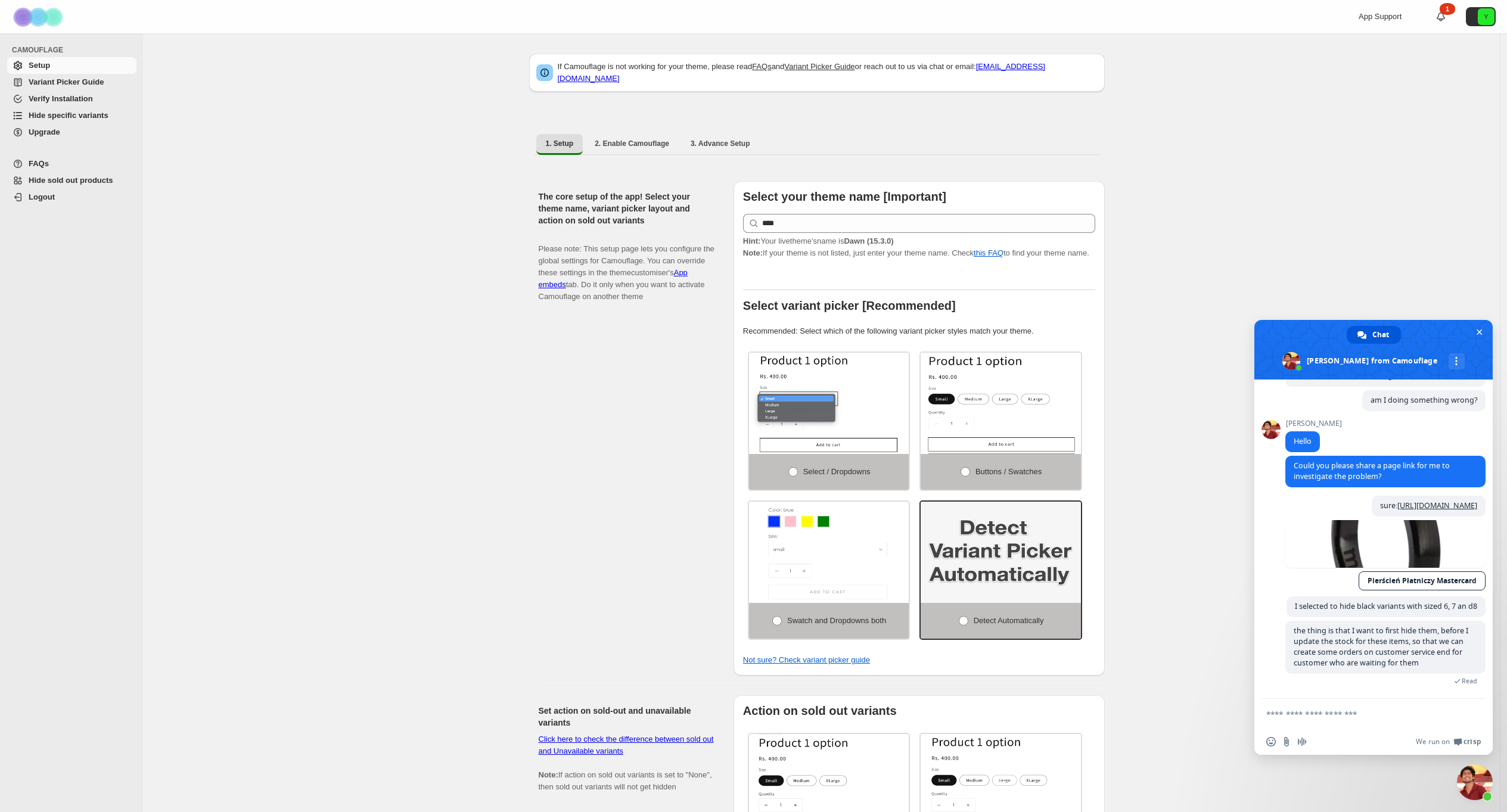
click at [78, 184] on span "Hide sold out products" at bounding box center [70, 180] width 84 height 9
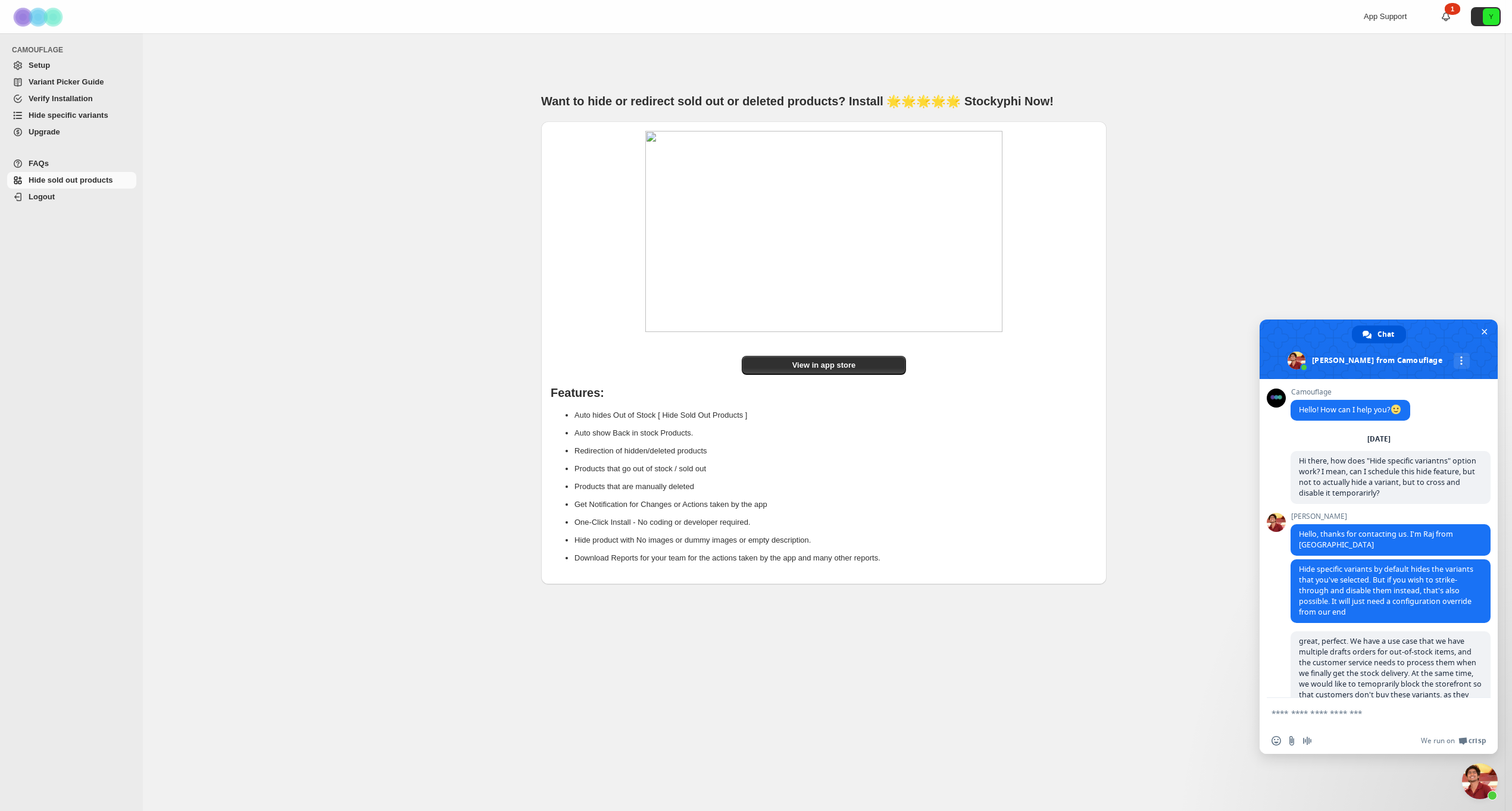
scroll to position [1031, 0]
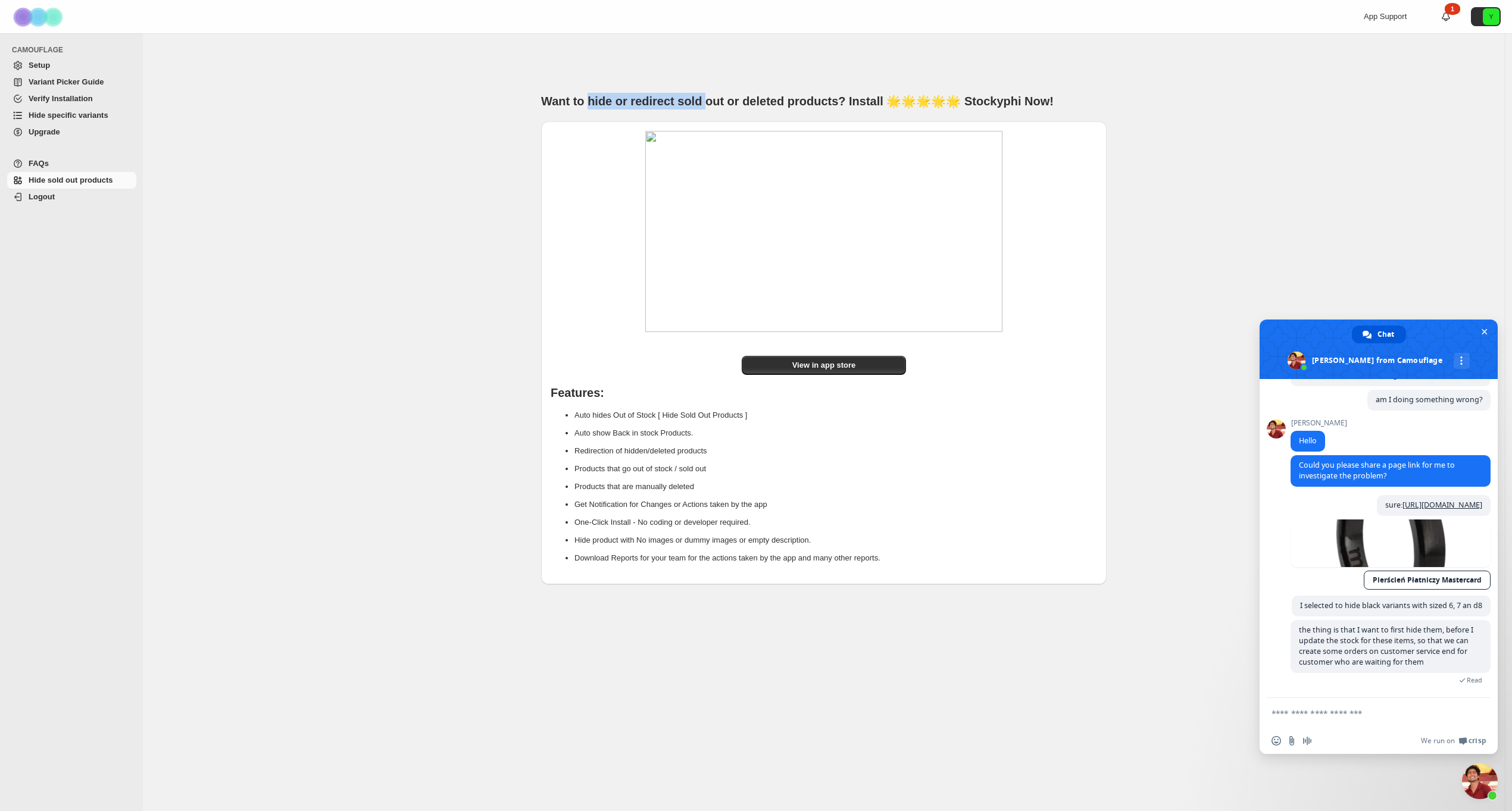
drag, startPoint x: 589, startPoint y: 100, endPoint x: 703, endPoint y: 102, distance: 114.0
click at [703, 102] on h1 "Want to hide or redirect sold out or deleted products? Install 🌟🌟🌟🌟🌟 Stockyphi …" at bounding box center [823, 101] width 565 height 17
click at [703, 102] on h1 "Want to hide or redirect sold out or deleted products? Install 🌟🌟🌟🌟🌟 Stockyphi …" at bounding box center [823, 101] width 565 height 17
drag, startPoint x: 703, startPoint y: 102, endPoint x: 807, endPoint y: 105, distance: 104.0
click at [807, 105] on h1 "Want to hide or redirect sold out or deleted products? Install 🌟🌟🌟🌟🌟 Stockyphi …" at bounding box center [823, 101] width 565 height 17
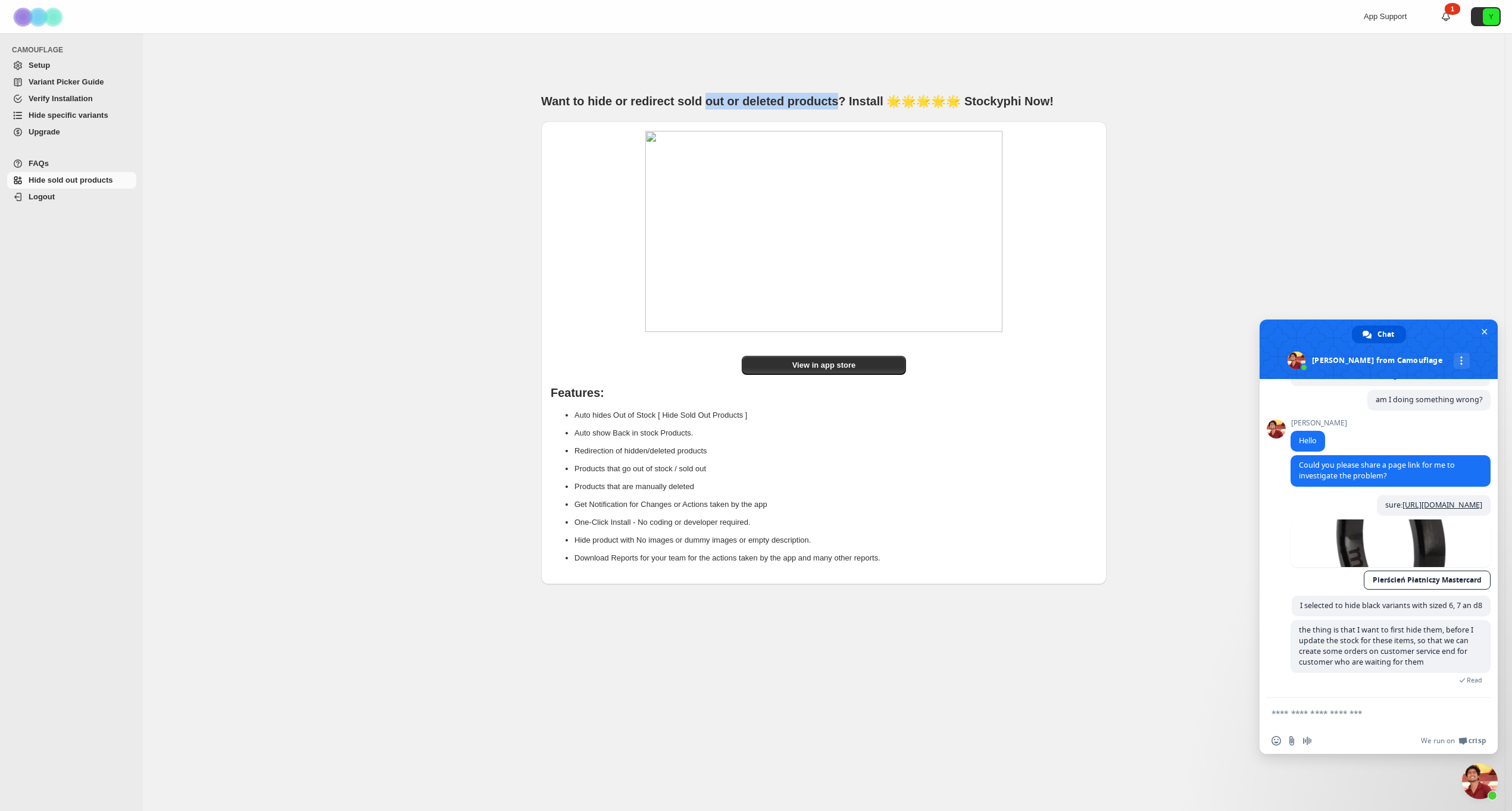
click at [807, 105] on h1 "Want to hide or redirect sold out or deleted products? Install 🌟🌟🌟🌟🌟 Stockyphi …" at bounding box center [823, 101] width 565 height 17
click at [245, 156] on div "Want to hide or redirect sold out or deleted products? Install 🌟🌟🌟🌟🌟 Stockyphi …" at bounding box center [823, 311] width 1362 height 556
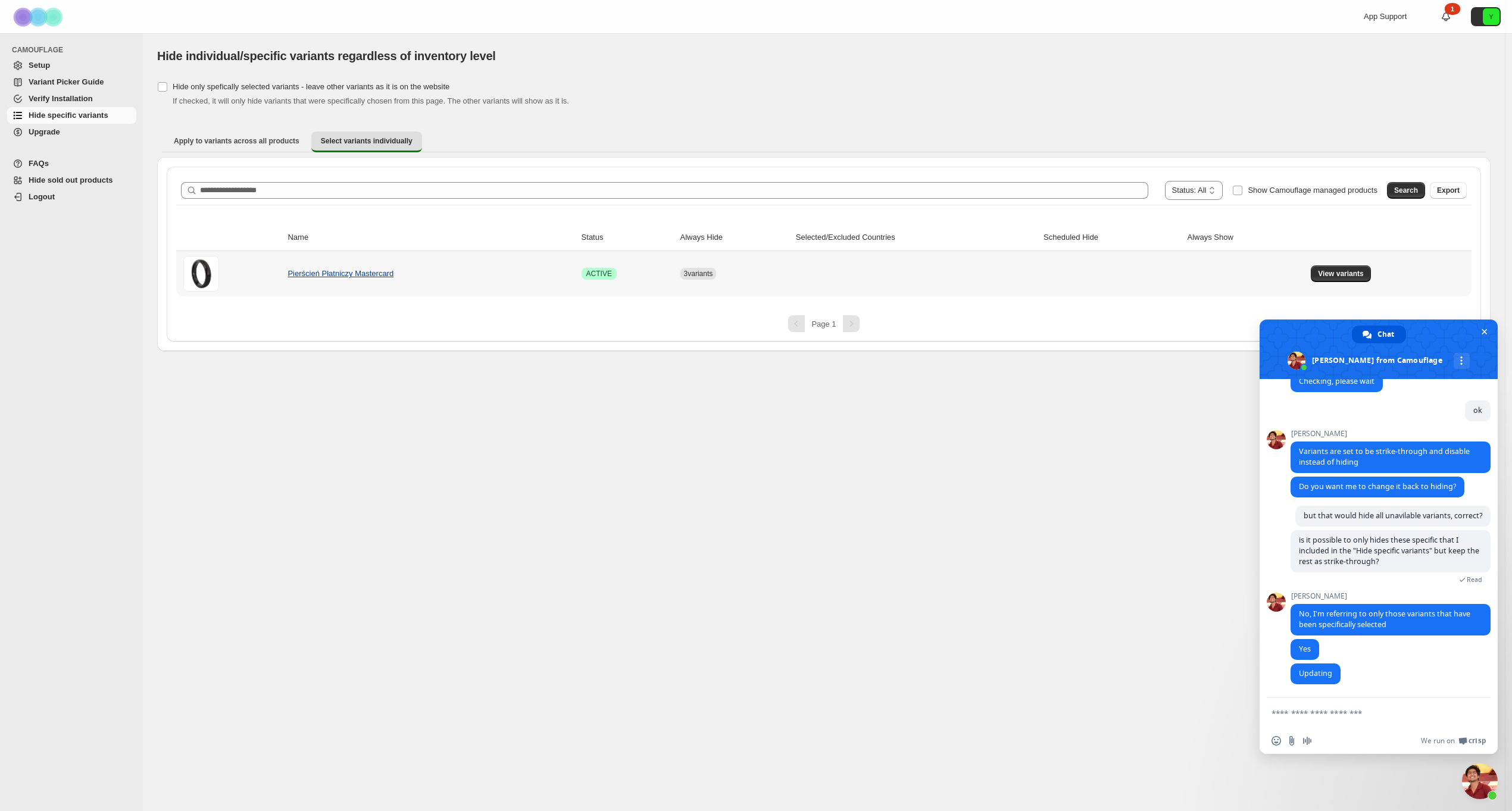
scroll to position [1364, 0]
click at [332, 269] on link "Pierścień Płatniczy Mastercard" at bounding box center [340, 273] width 106 height 9
click at [1345, 273] on span "View variants" at bounding box center [1341, 273] width 46 height 9
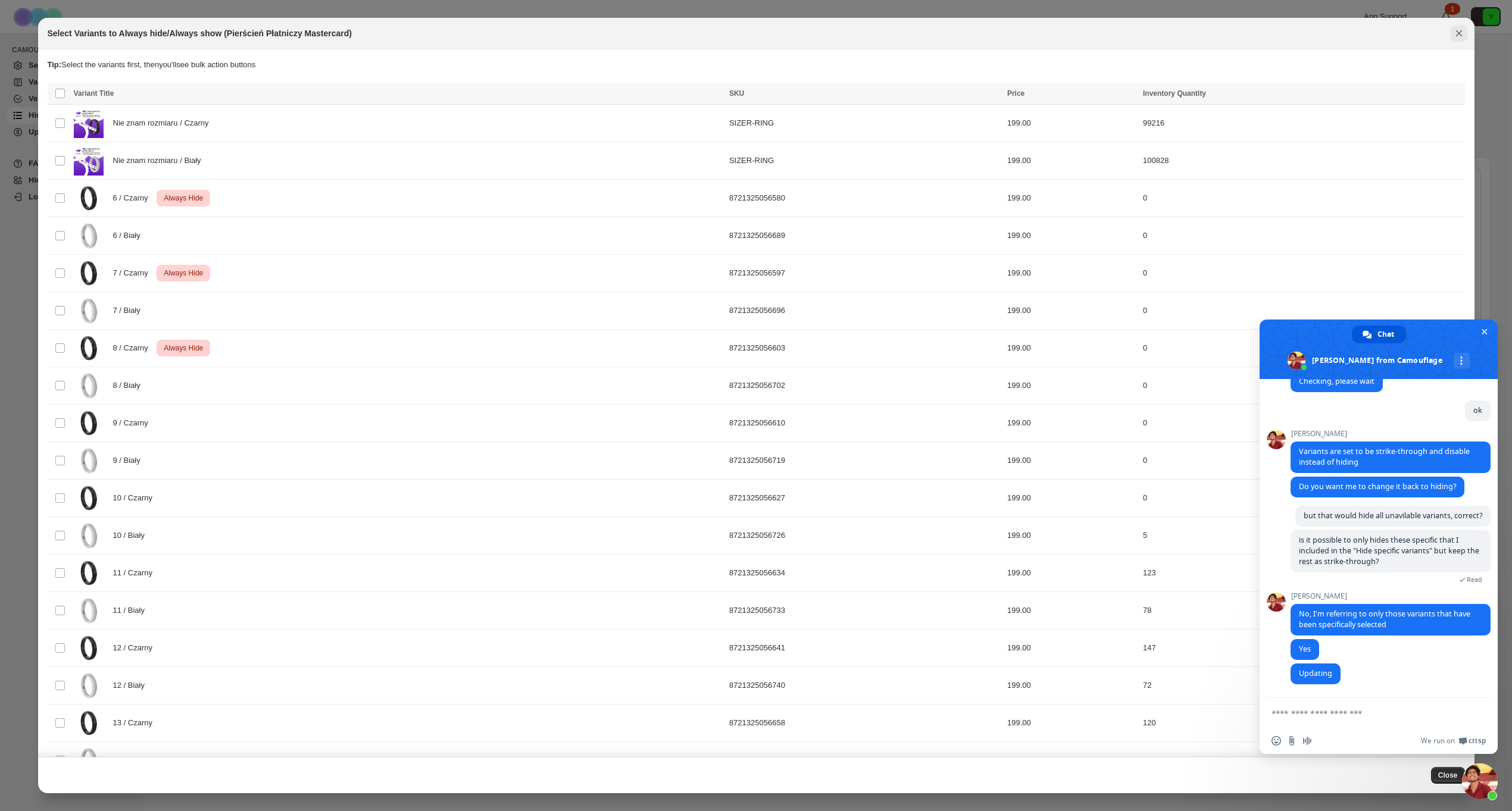
click at [1451, 34] on button "Close" at bounding box center [1459, 33] width 17 height 17
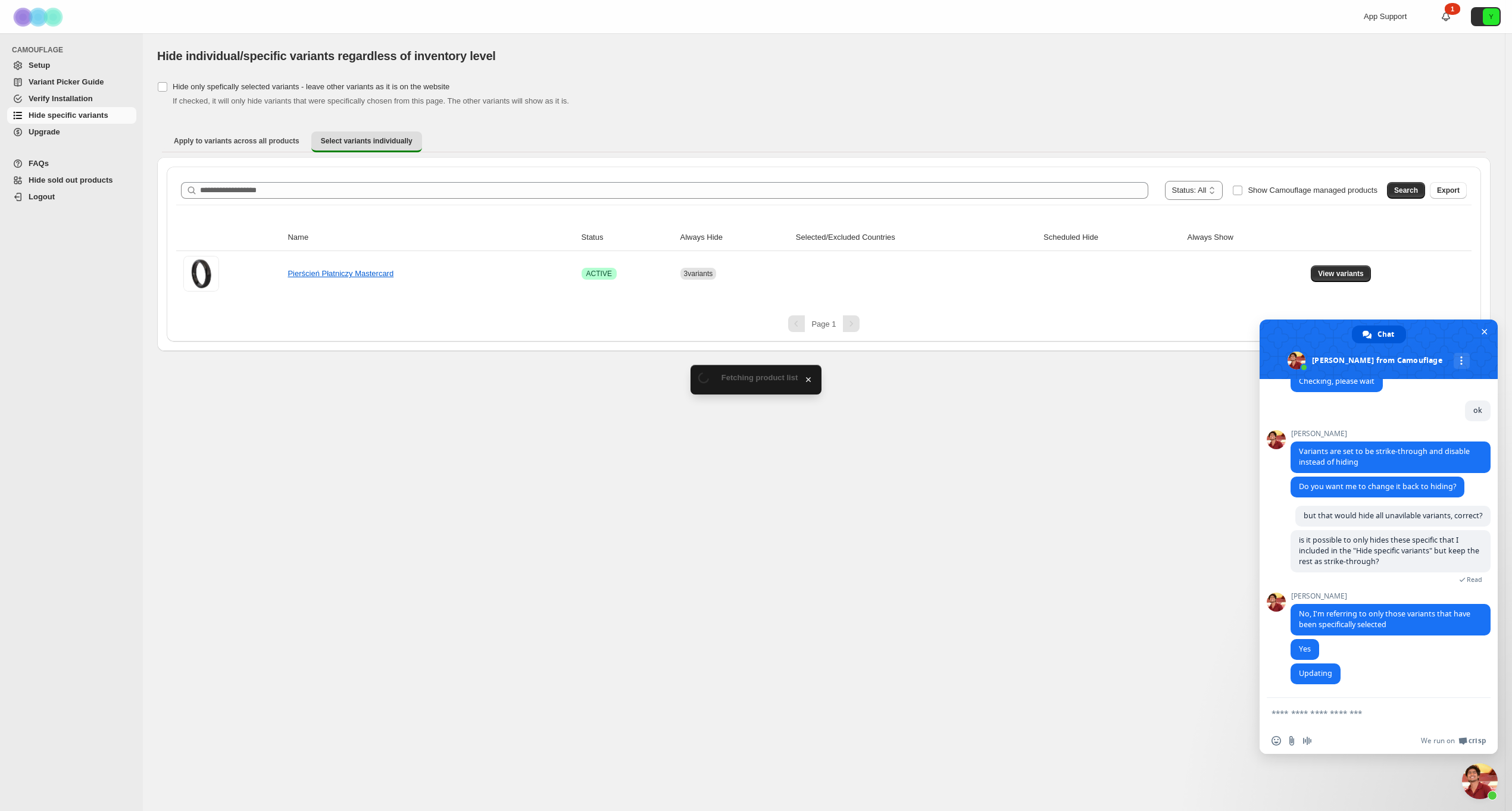
click at [1371, 711] on textarea "Compose your message..." at bounding box center [1365, 713] width 188 height 11
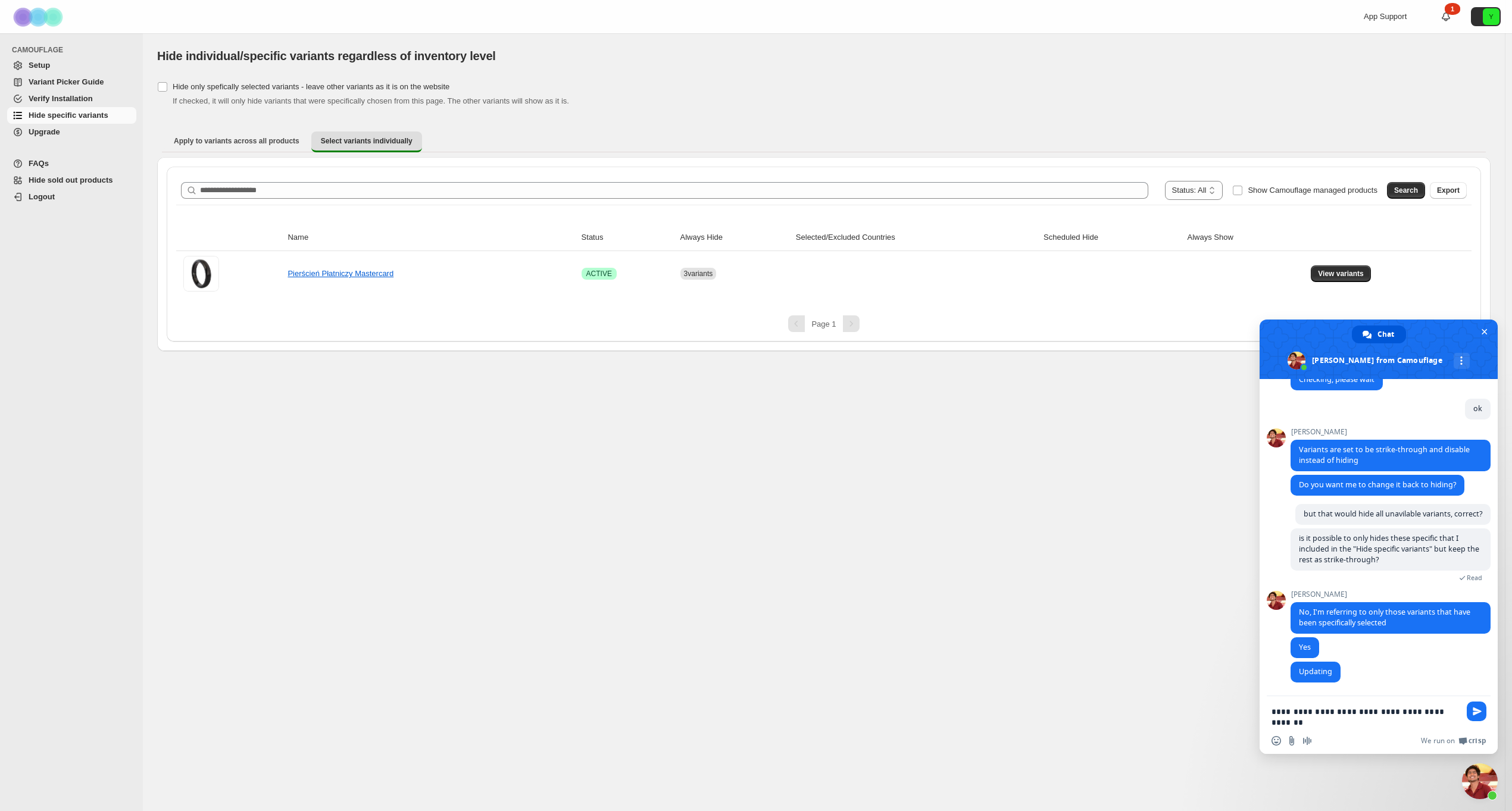
type textarea "**********"
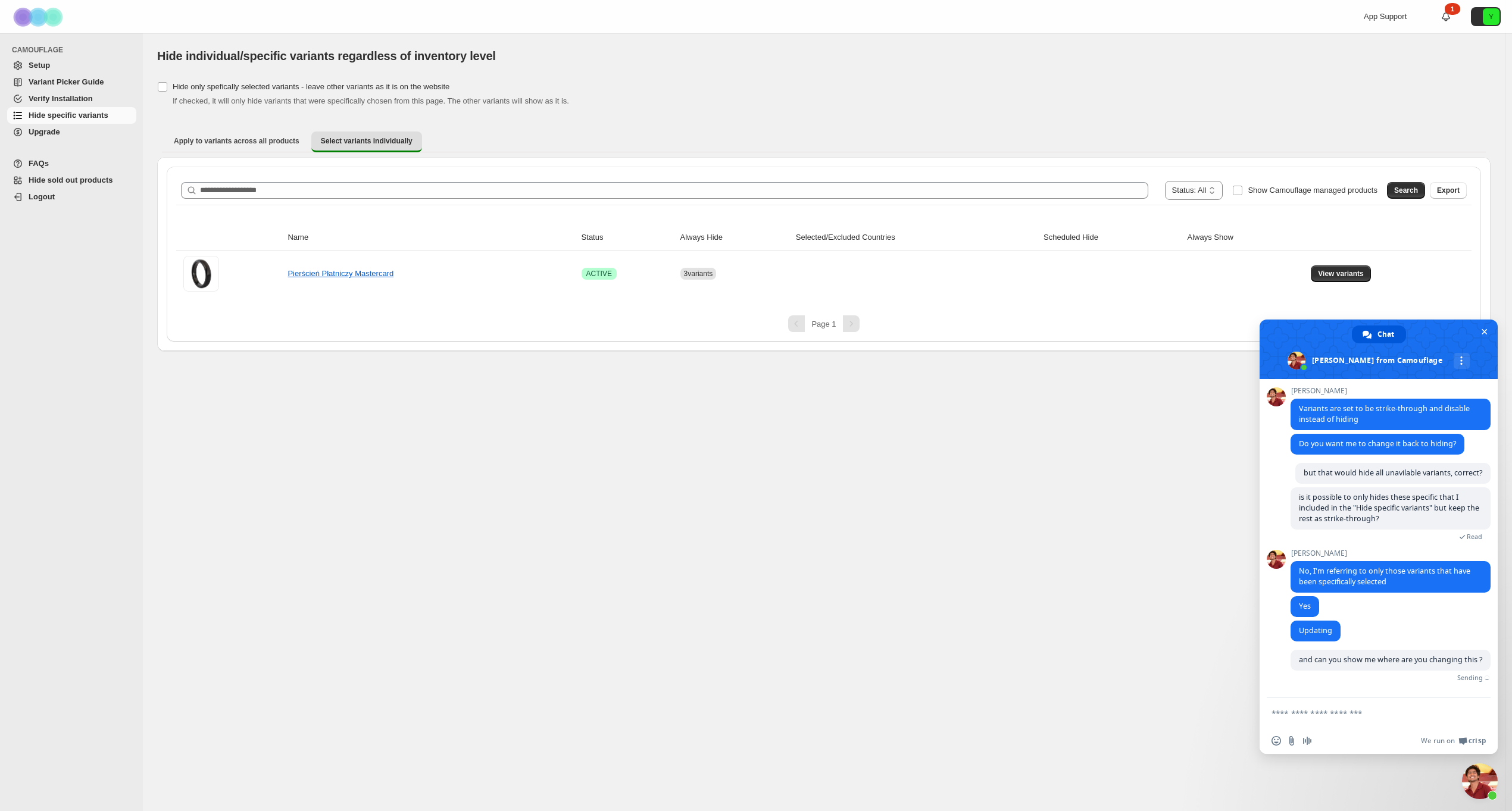
scroll to position [1404, 0]
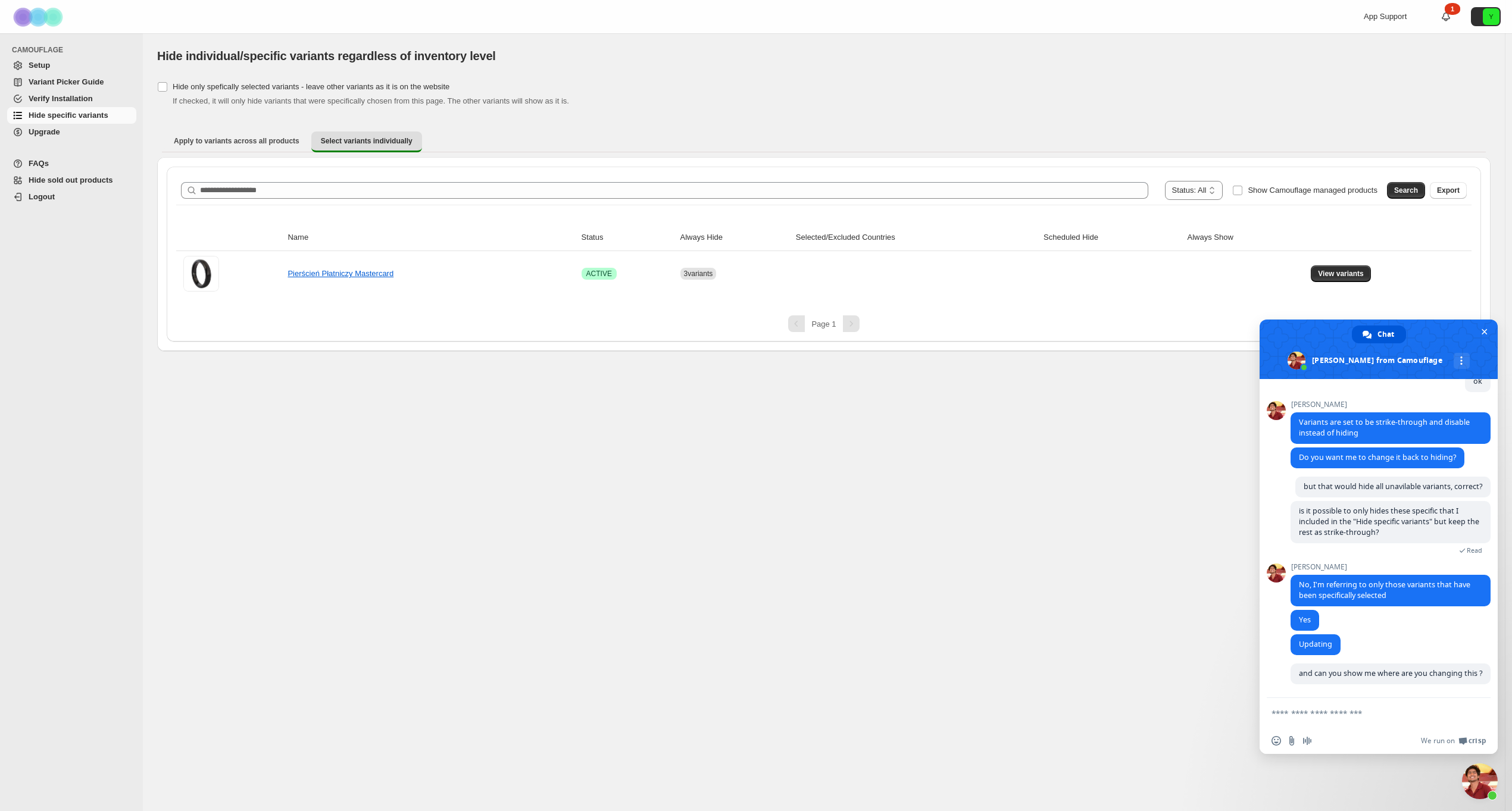
click at [1360, 713] on textarea "Compose your message..." at bounding box center [1365, 713] width 188 height 11
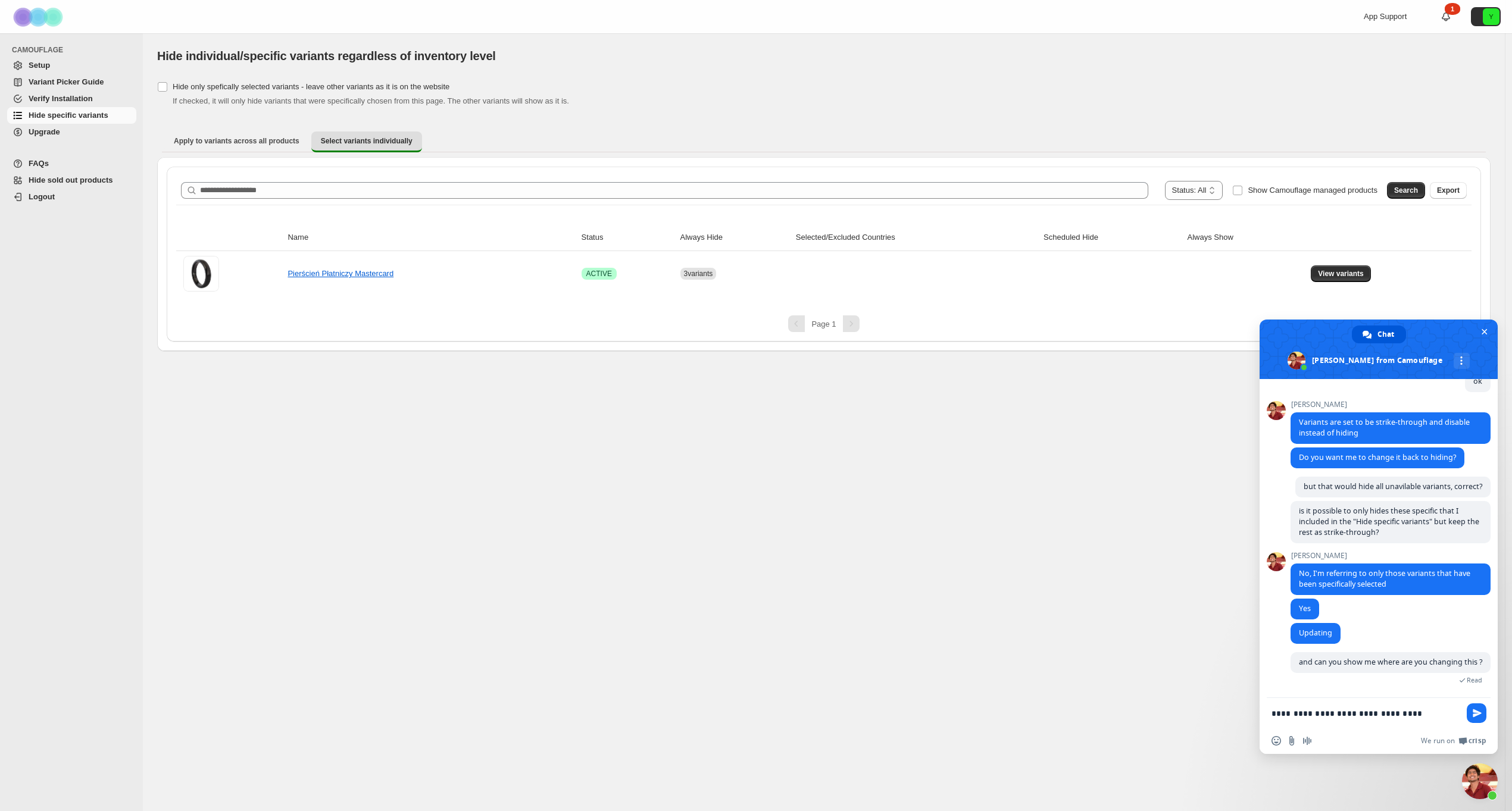
paste textarea "Compose your message..."
type textarea "**********"
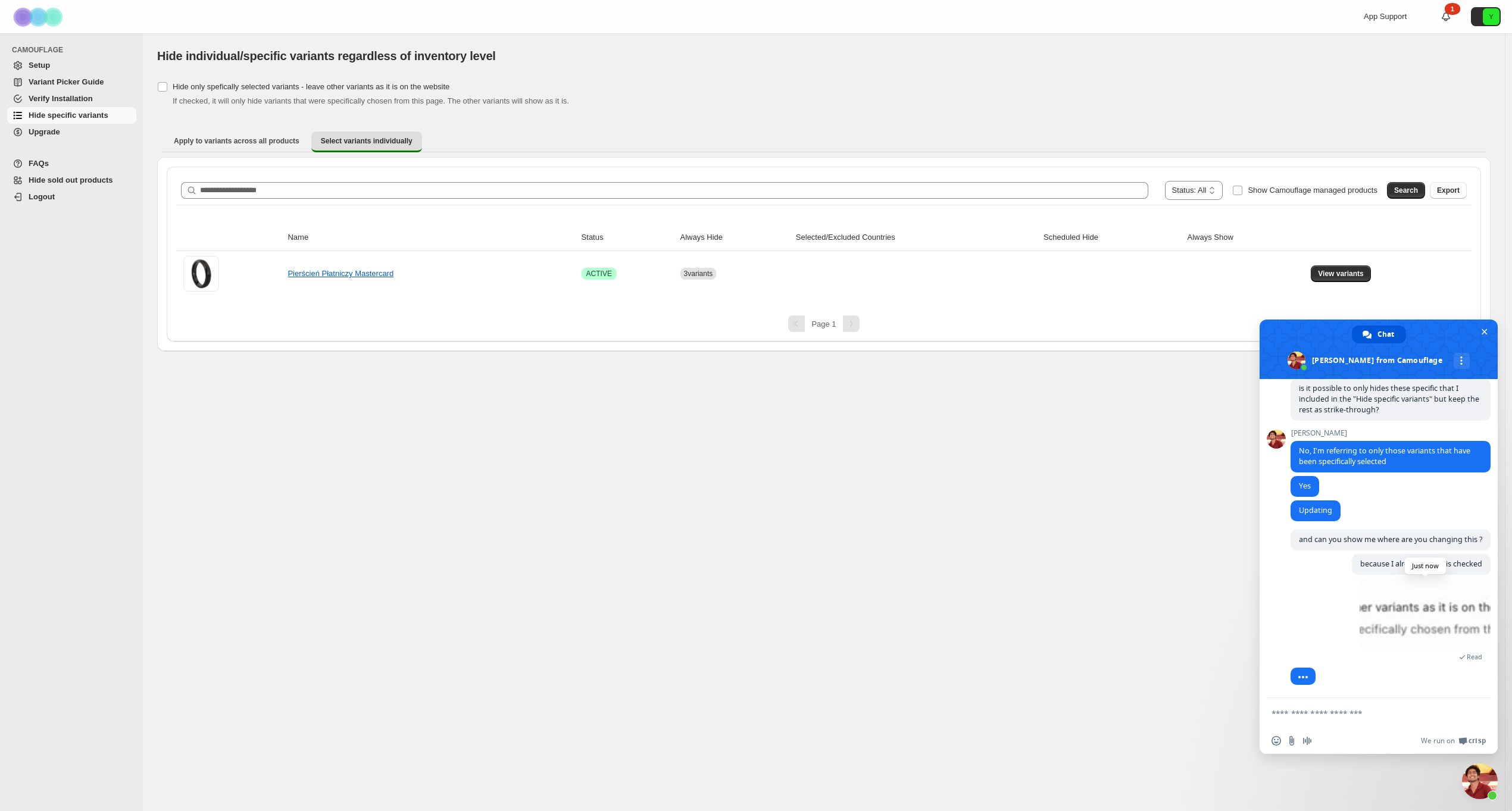
scroll to position [1526, 0]
click at [1418, 614] on span at bounding box center [1425, 614] width 131 height 71
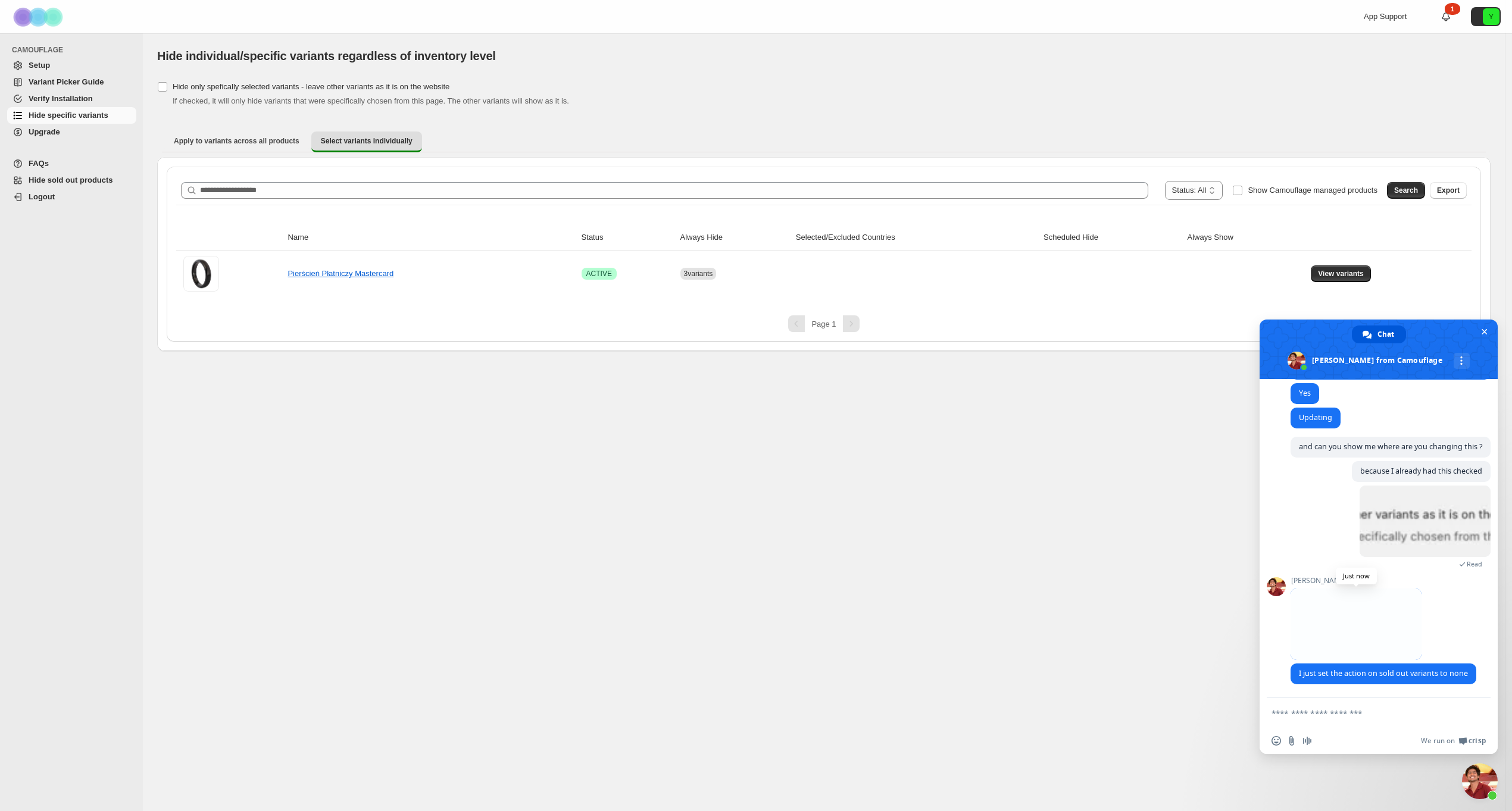
scroll to position [1619, 0]
click at [1311, 633] on span at bounding box center [1356, 624] width 131 height 71
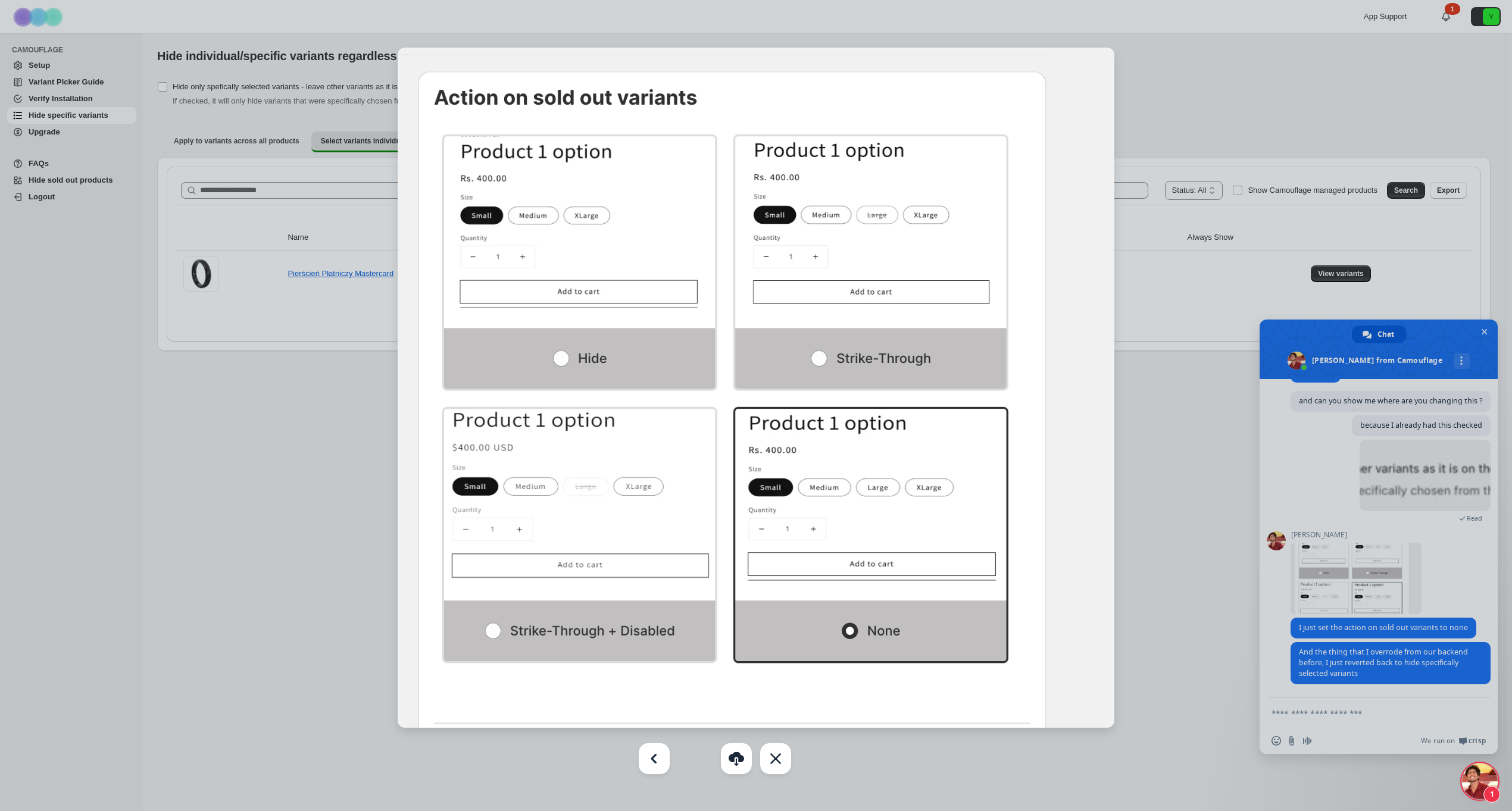
scroll to position [1665, 0]
click at [1354, 677] on div at bounding box center [756, 406] width 1512 height 811
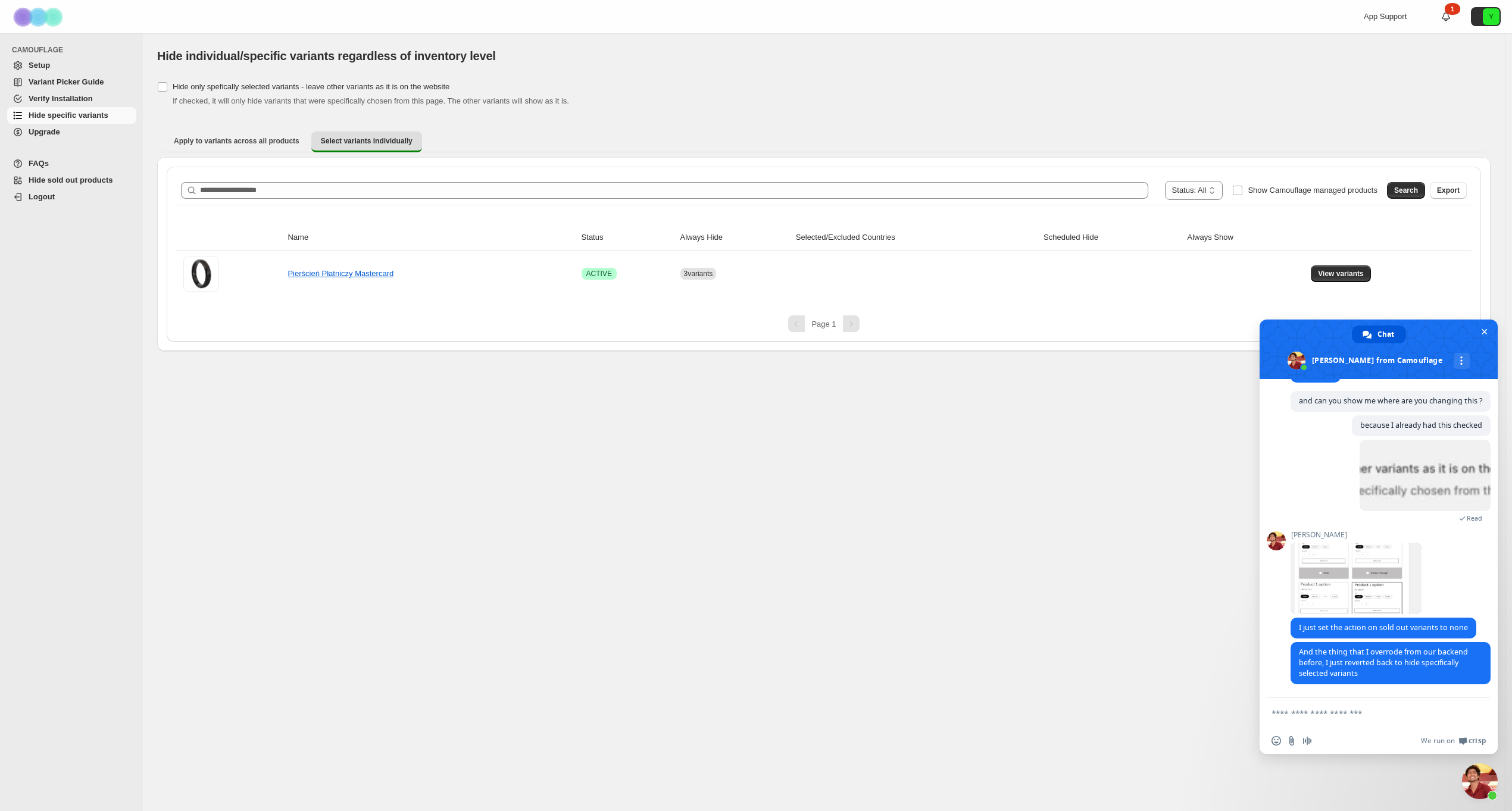
click at [1350, 712] on textarea "Compose your message..." at bounding box center [1365, 713] width 188 height 11
drag, startPoint x: 1360, startPoint y: 673, endPoint x: 1296, endPoint y: 649, distance: 68.4
click at [1296, 649] on span "And the thing that I overrode from our backend before, I just reverted back to …" at bounding box center [1390, 663] width 200 height 42
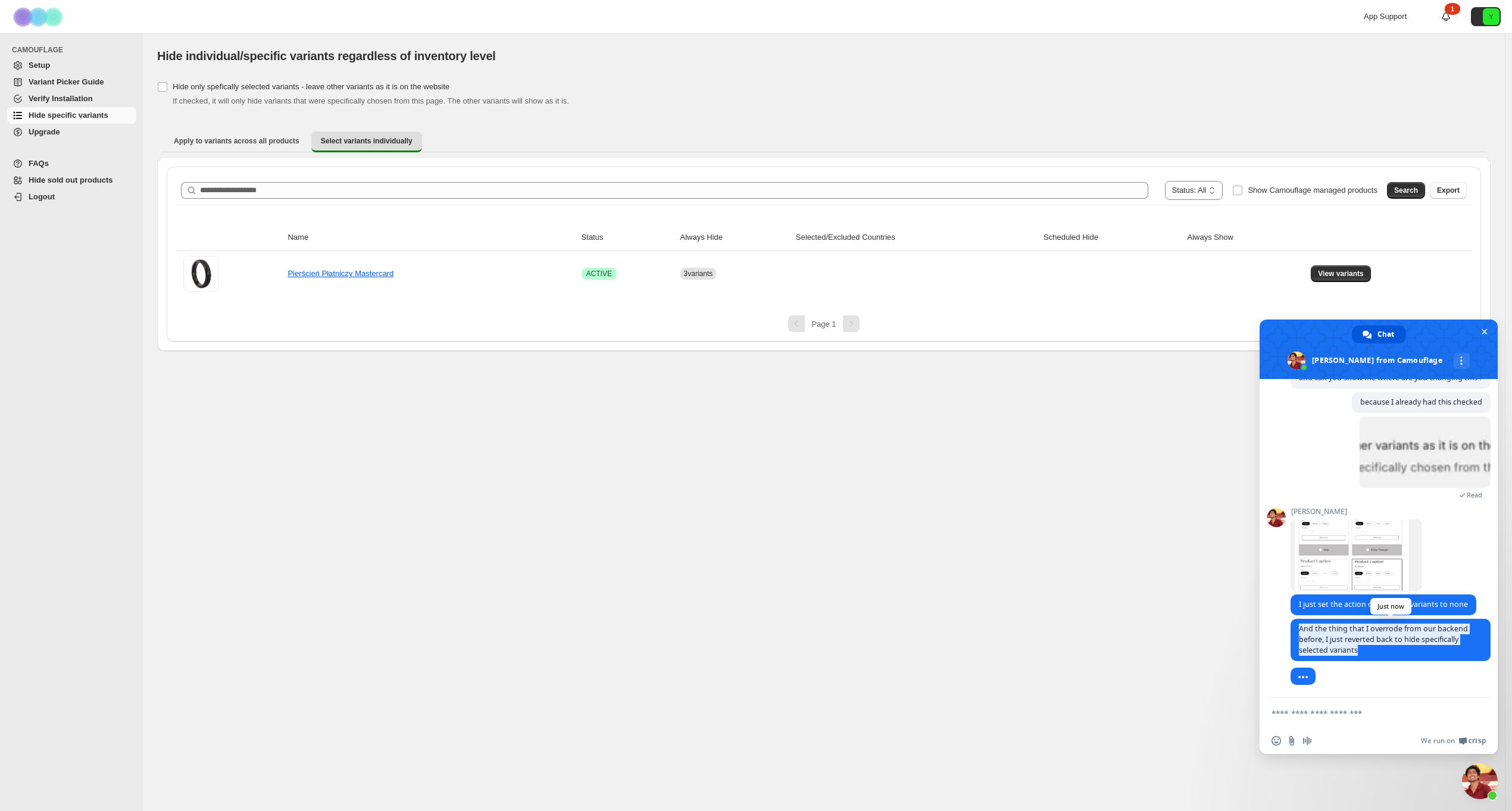
scroll to position [1688, 0]
click at [1296, 649] on span "And the thing that I overrode from our backend before, I just reverted back to …" at bounding box center [1390, 640] width 200 height 42
drag, startPoint x: 1295, startPoint y: 630, endPoint x: 1369, endPoint y: 655, distance: 78.1
click at [1369, 655] on span "And the thing that I overrode from our backend before, I just reverted back to …" at bounding box center [1390, 640] width 200 height 42
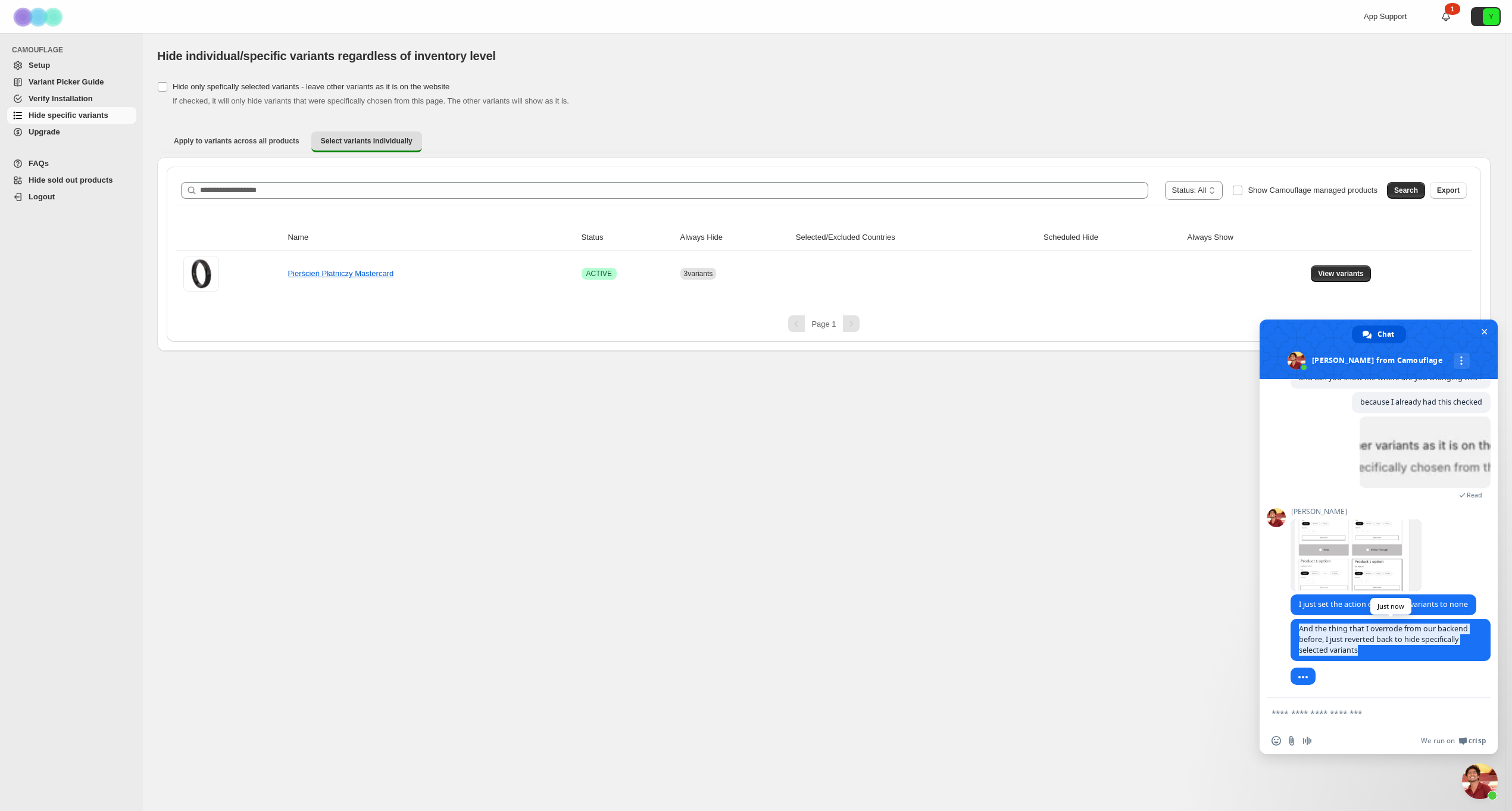
drag, startPoint x: 1298, startPoint y: 630, endPoint x: 1362, endPoint y: 651, distance: 67.4
click at [1362, 651] on span "And the thing that I overrode from our backend before, I just reverted back to …" at bounding box center [1390, 640] width 200 height 42
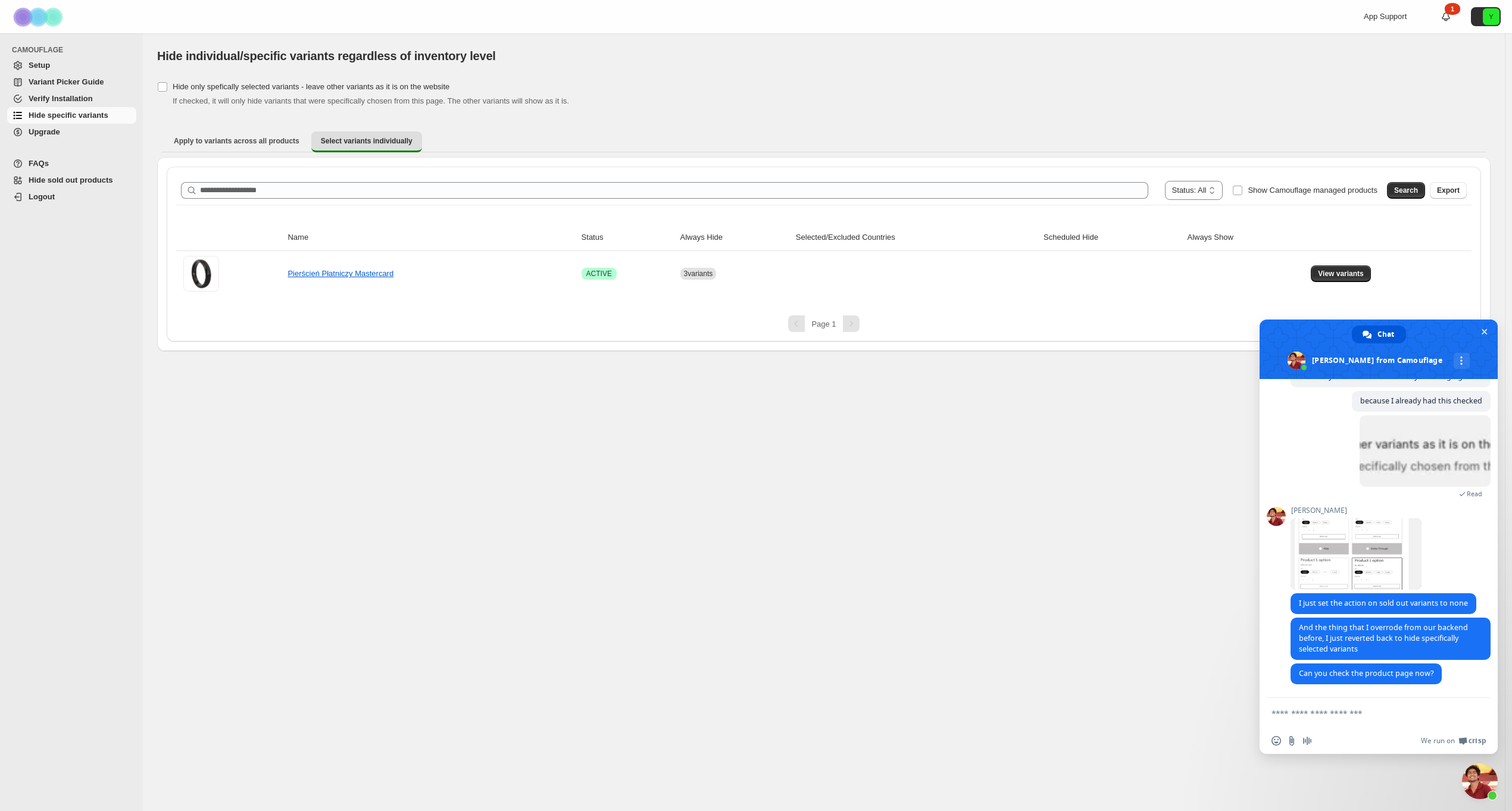
click at [1354, 715] on textarea "Compose your message..." at bounding box center [1365, 713] width 188 height 11
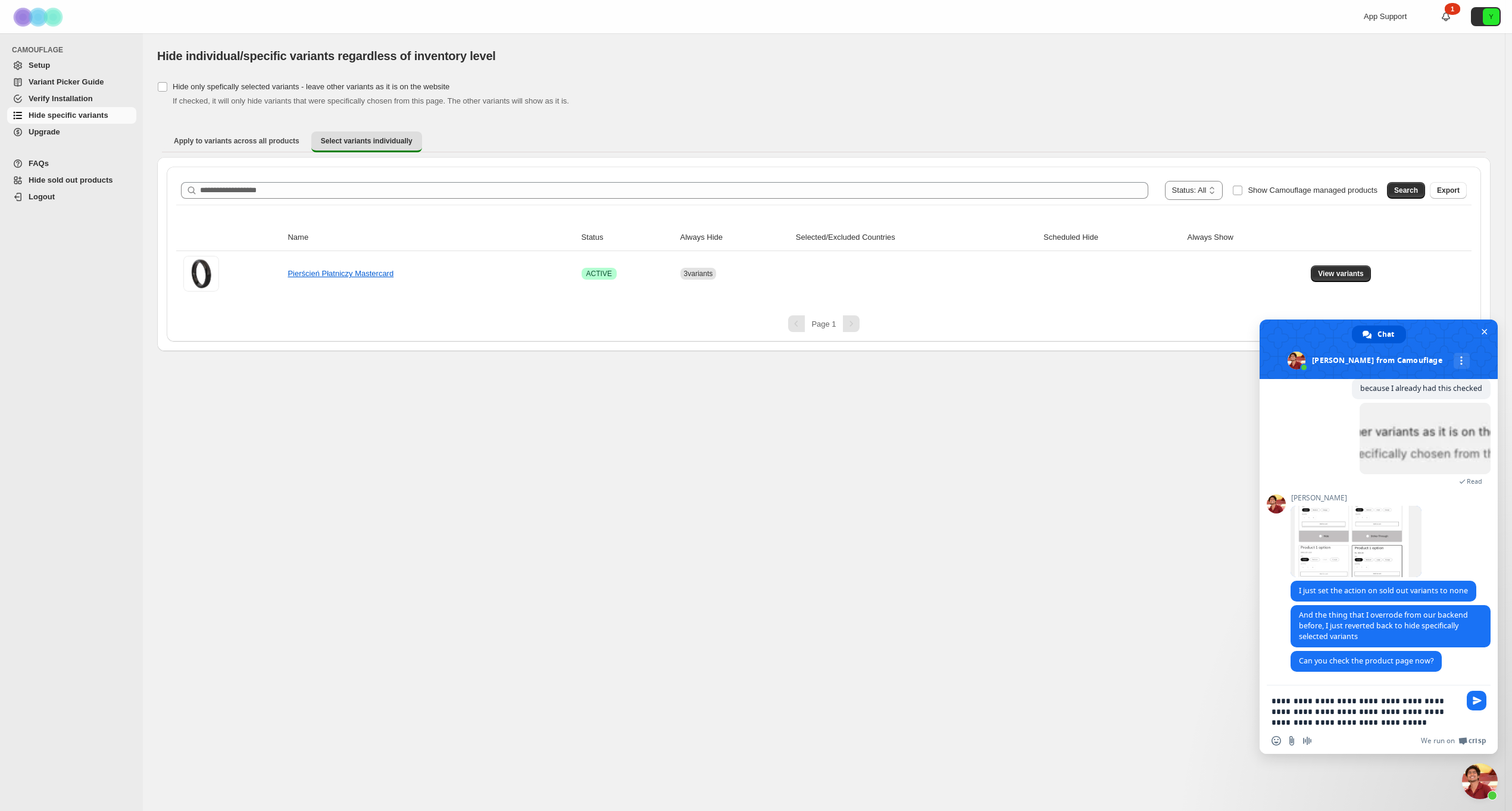
type textarea "**********"
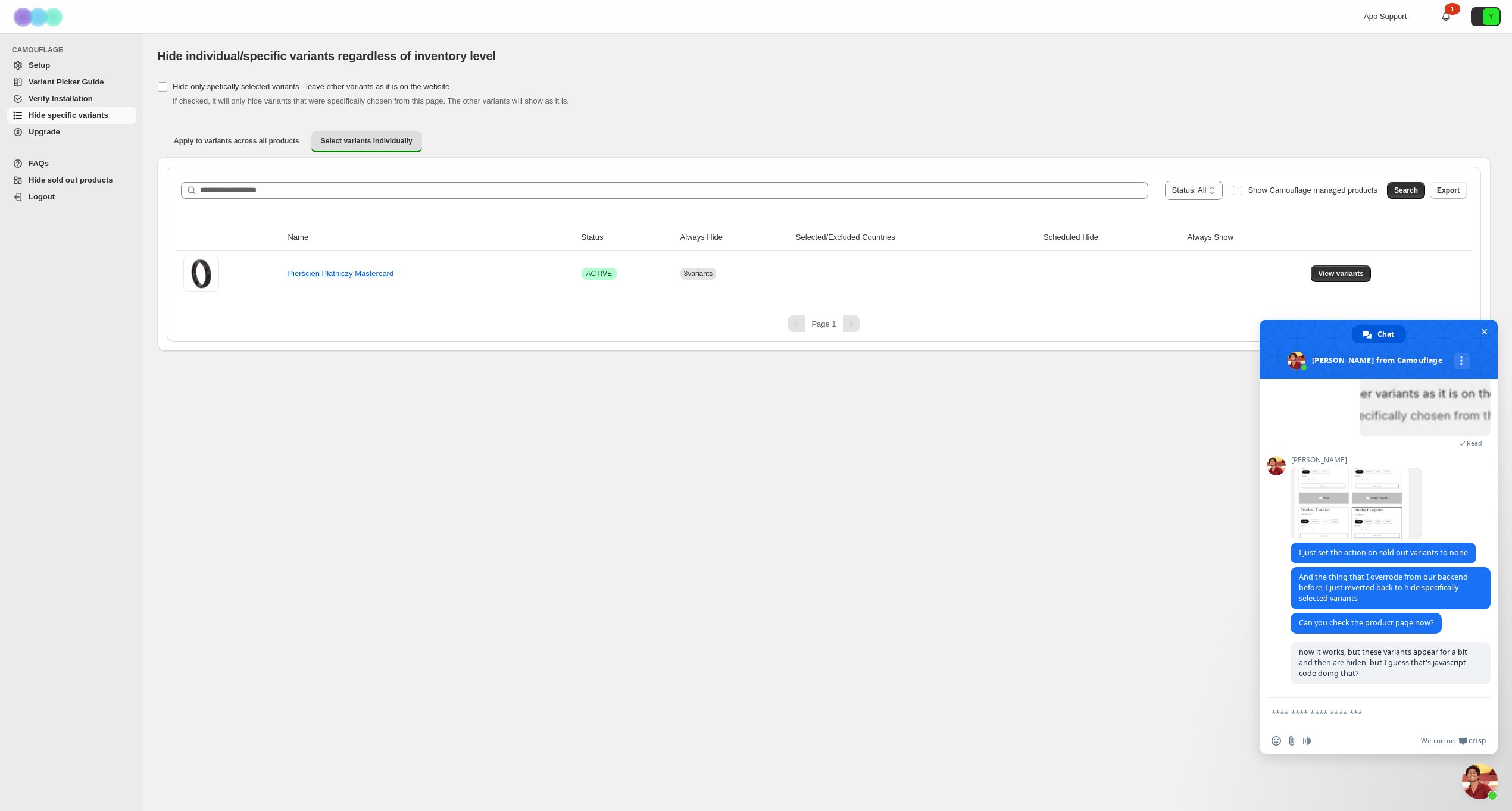
drag, startPoint x: 524, startPoint y: 608, endPoint x: 660, endPoint y: 561, distance: 143.9
click at [526, 607] on div "**********" at bounding box center [823, 422] width 1362 height 778
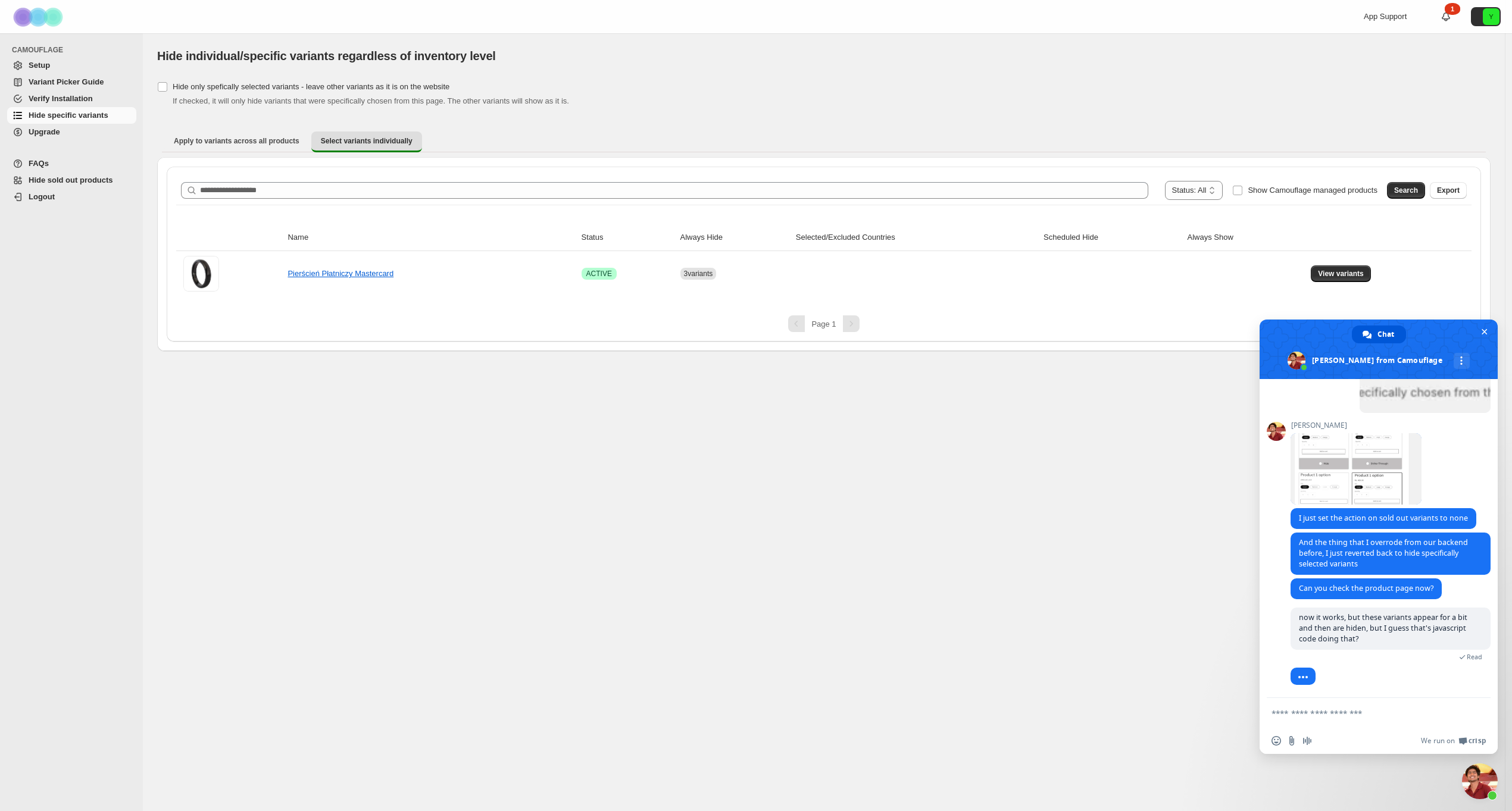
scroll to position [1763, 0]
click at [1346, 718] on textarea "Compose your message..." at bounding box center [1365, 713] width 188 height 11
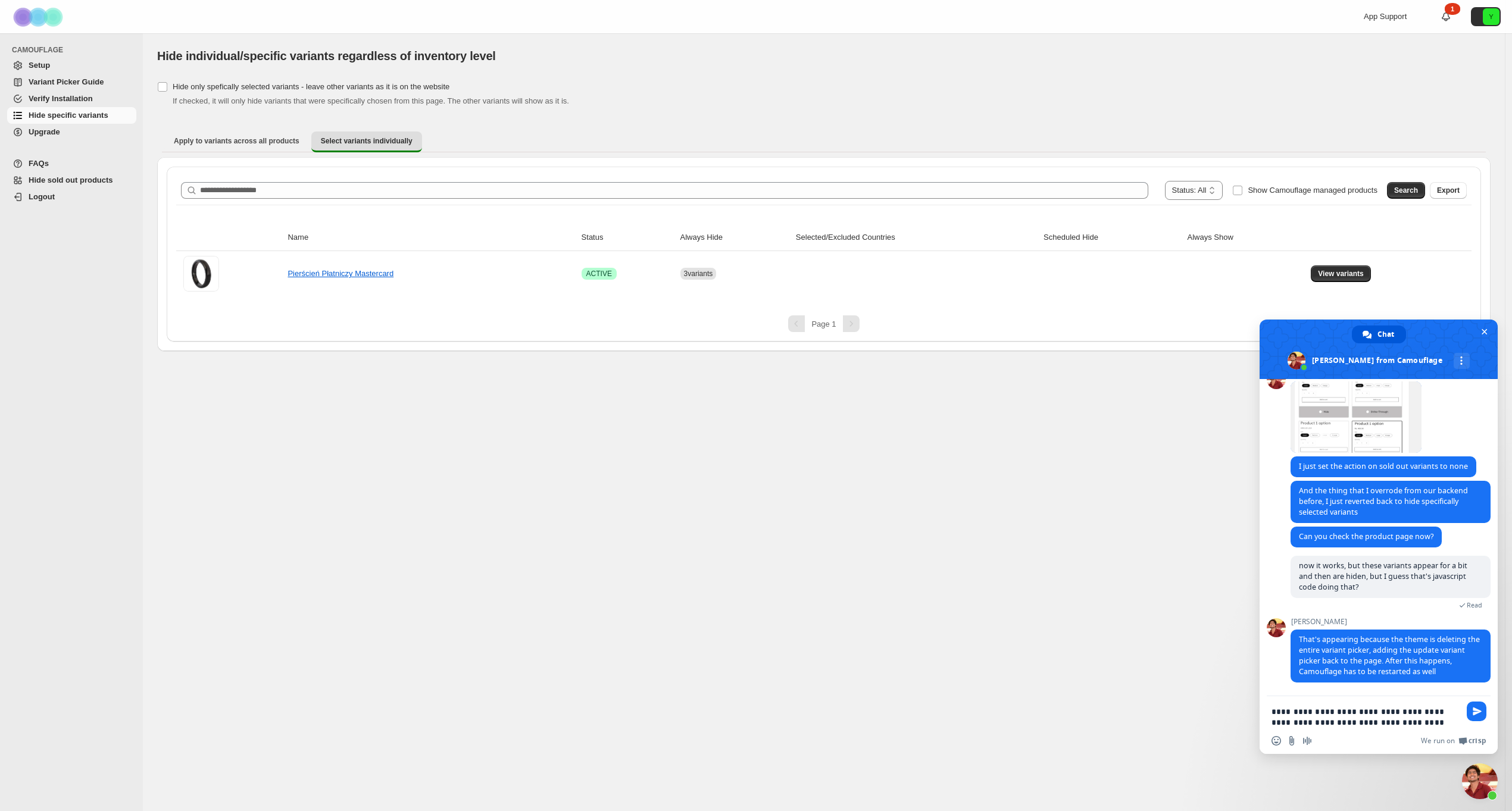
scroll to position [1815, 0]
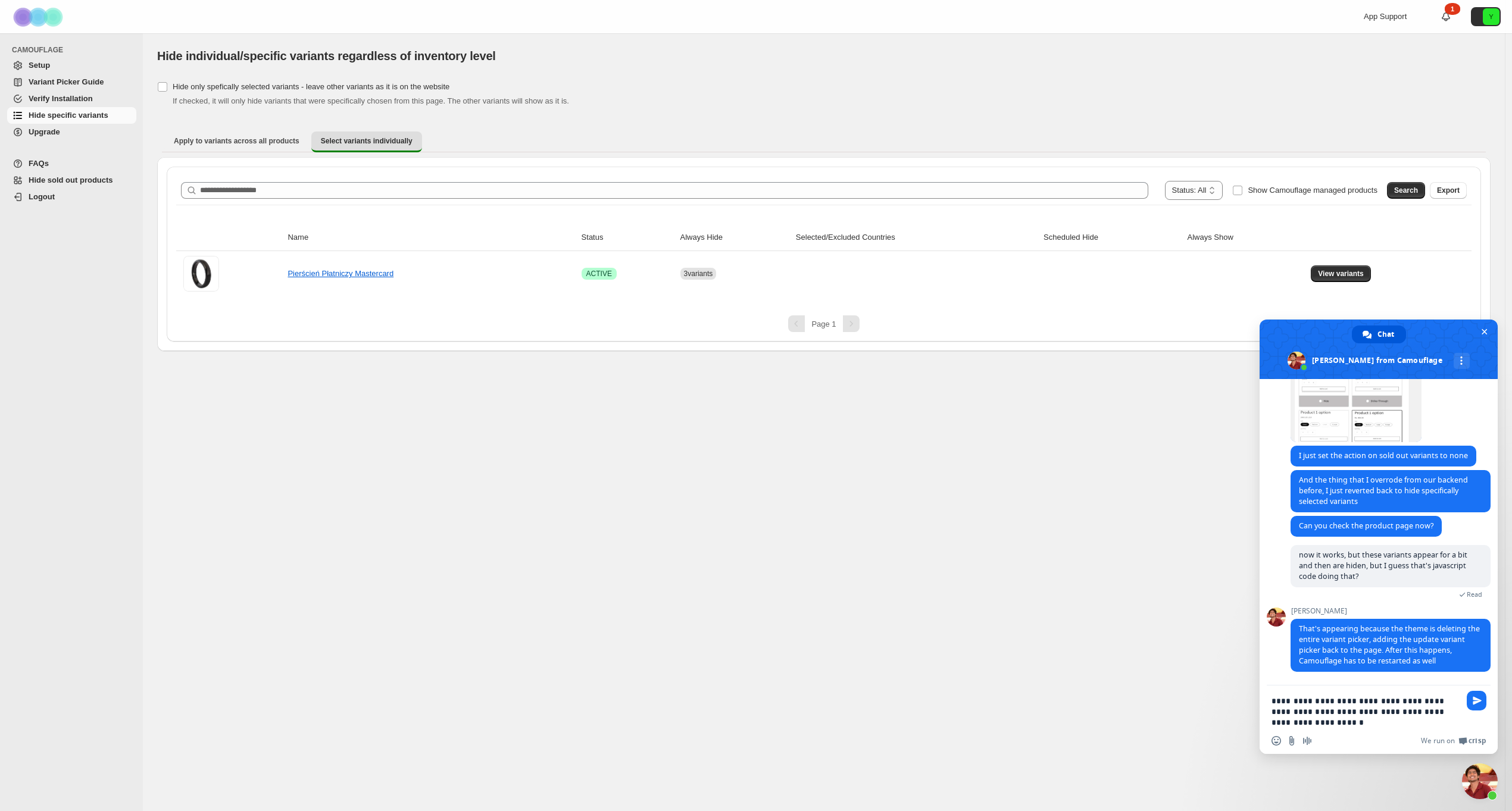
type textarea "**********"
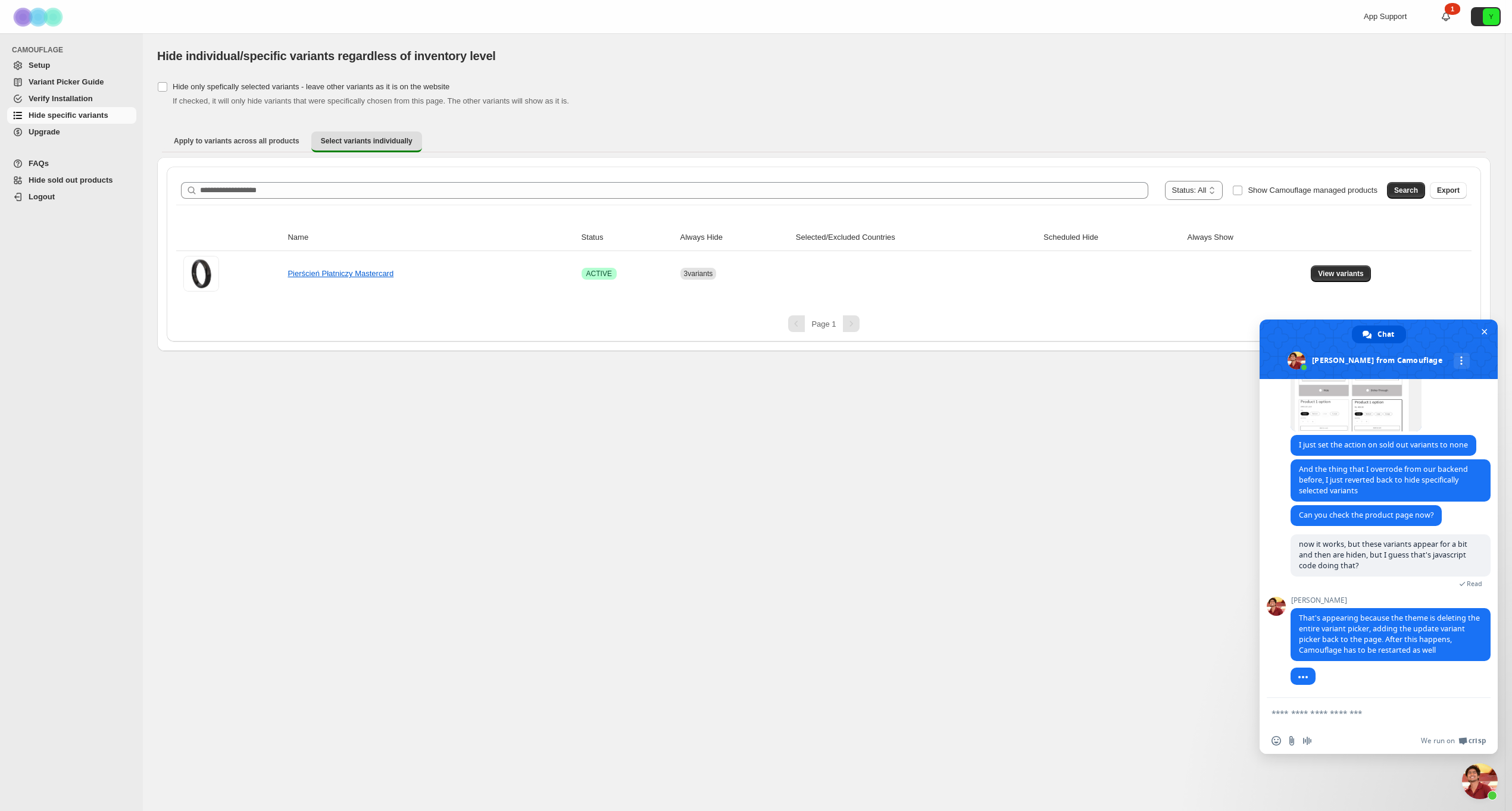
scroll to position [1848, 0]
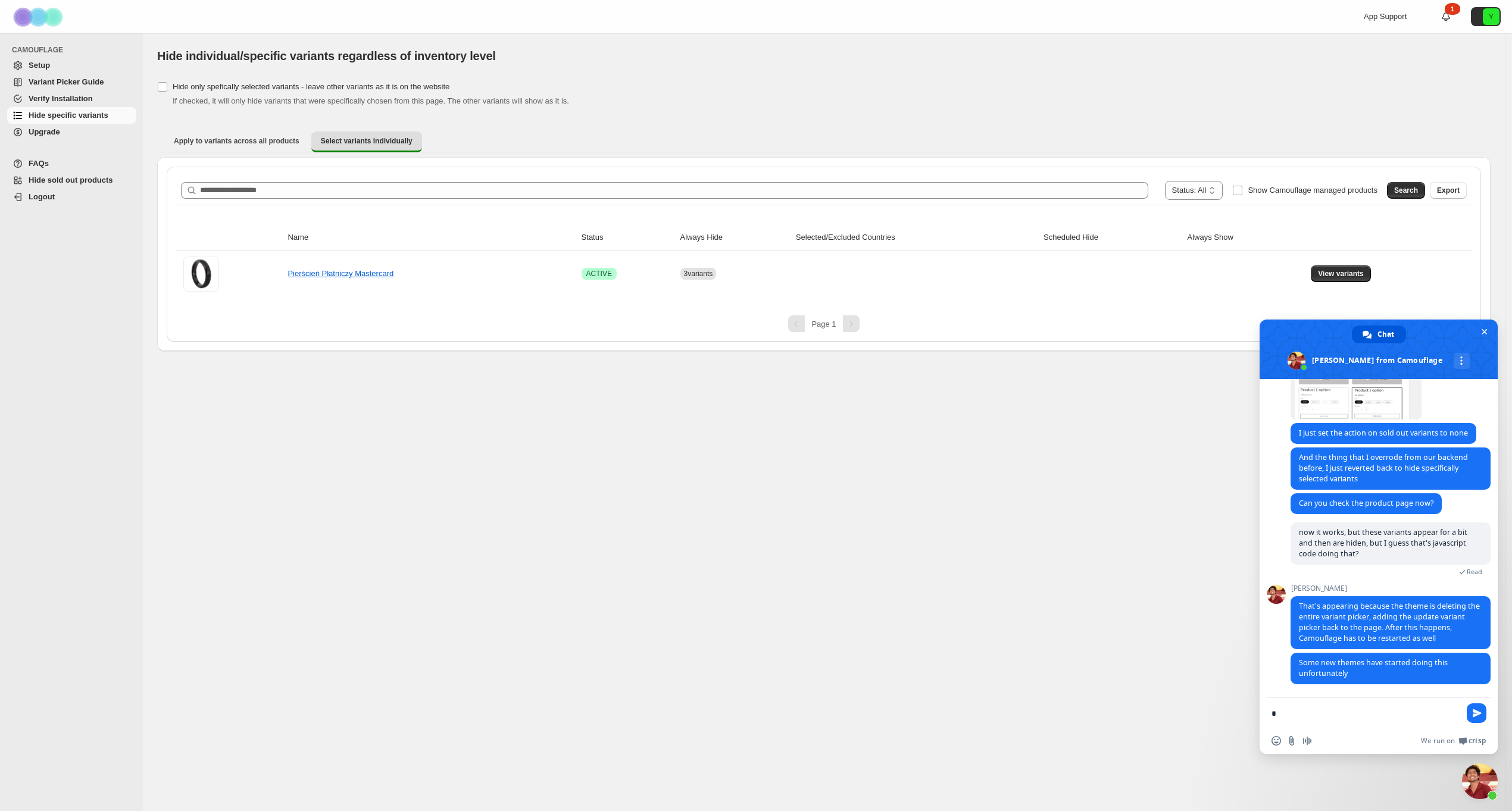
type textarea "**"
paste textarea "**********"
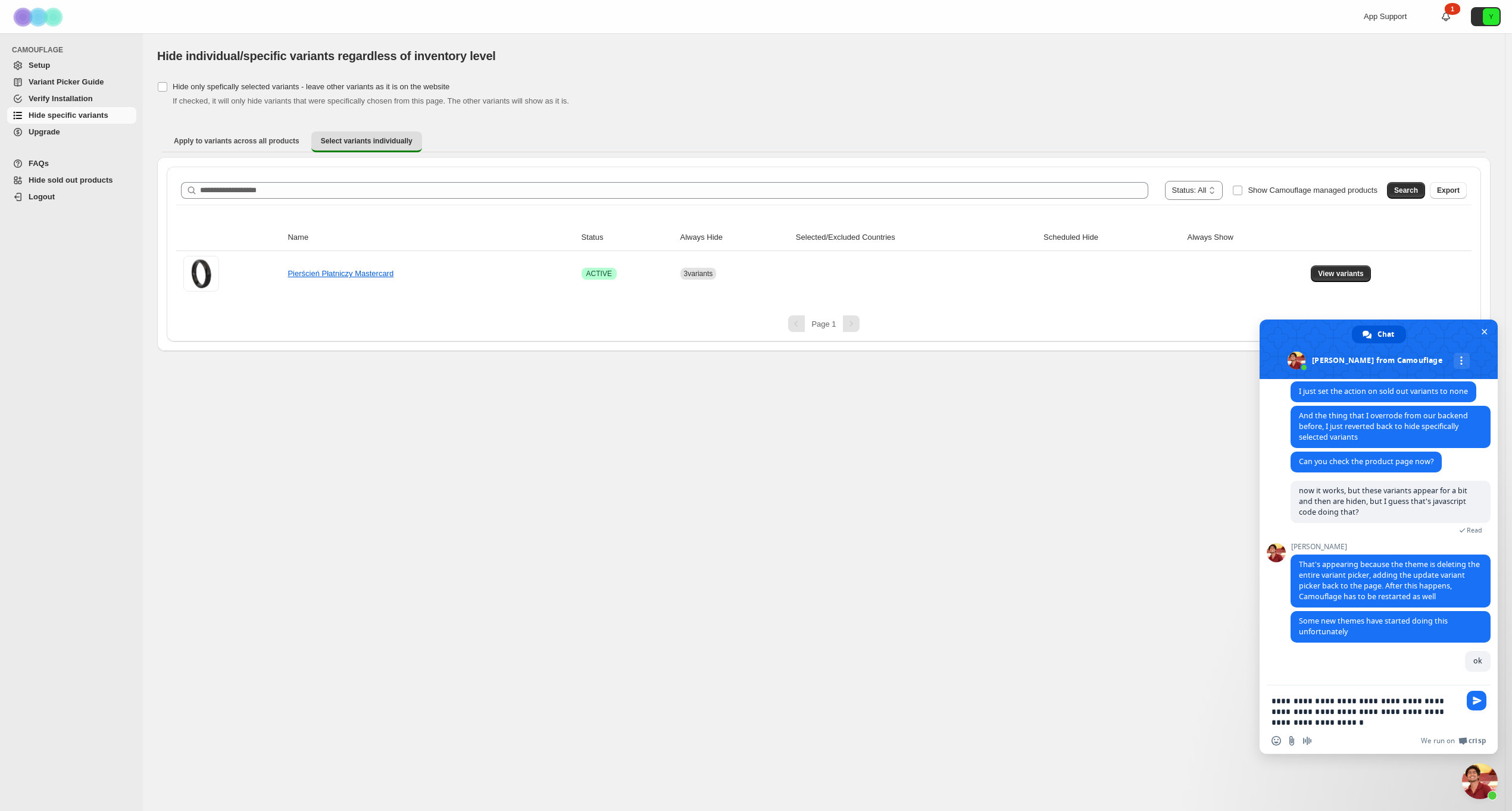
scroll to position [1890, 0]
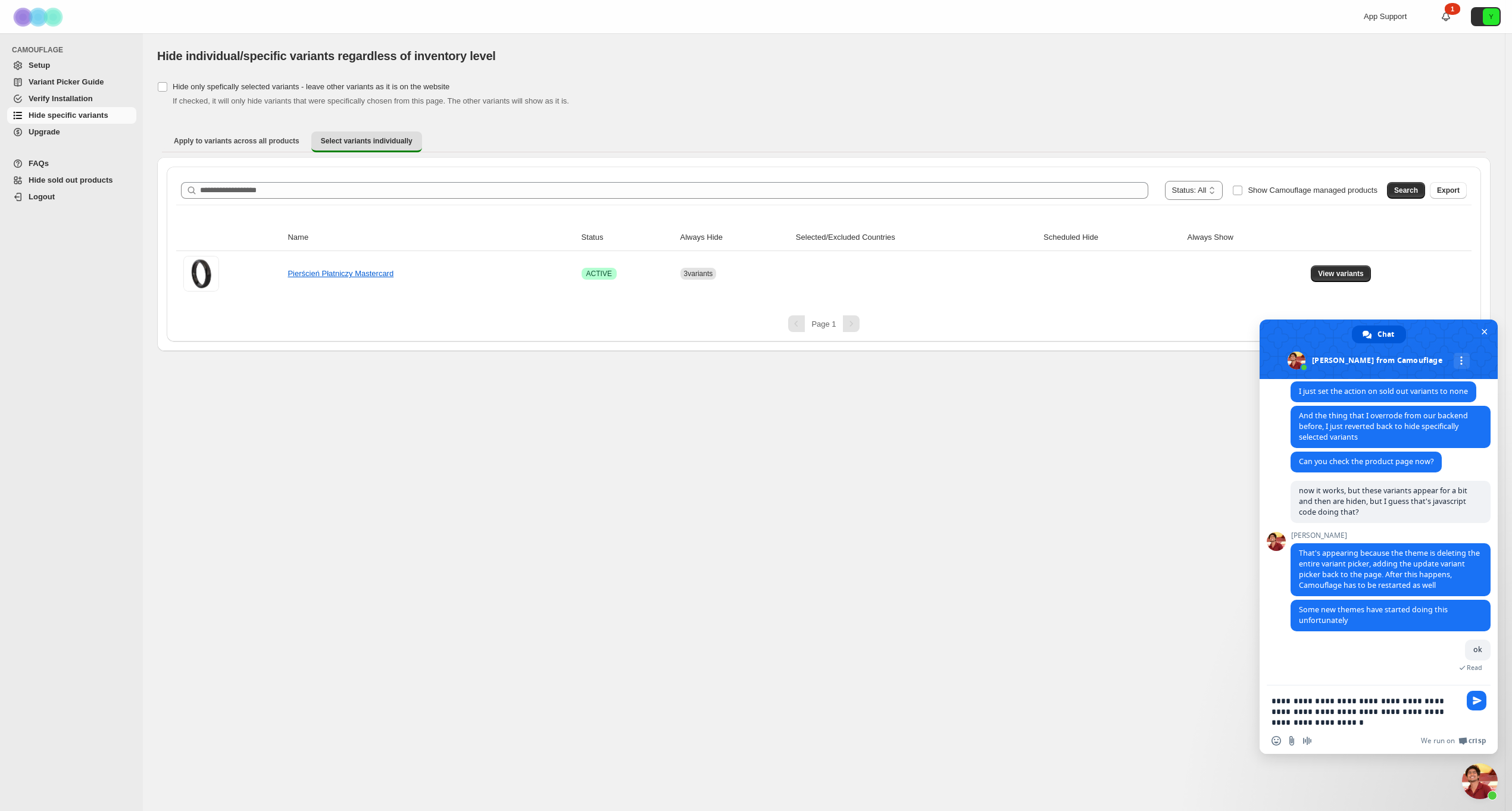
click at [1331, 700] on textarea "**********" at bounding box center [1365, 712] width 188 height 32
click at [1331, 699] on textarea "**********" at bounding box center [1365, 712] width 188 height 32
click at [1381, 723] on textarea "**********" at bounding box center [1365, 712] width 188 height 32
click at [1292, 722] on textarea "**********" at bounding box center [1365, 712] width 188 height 32
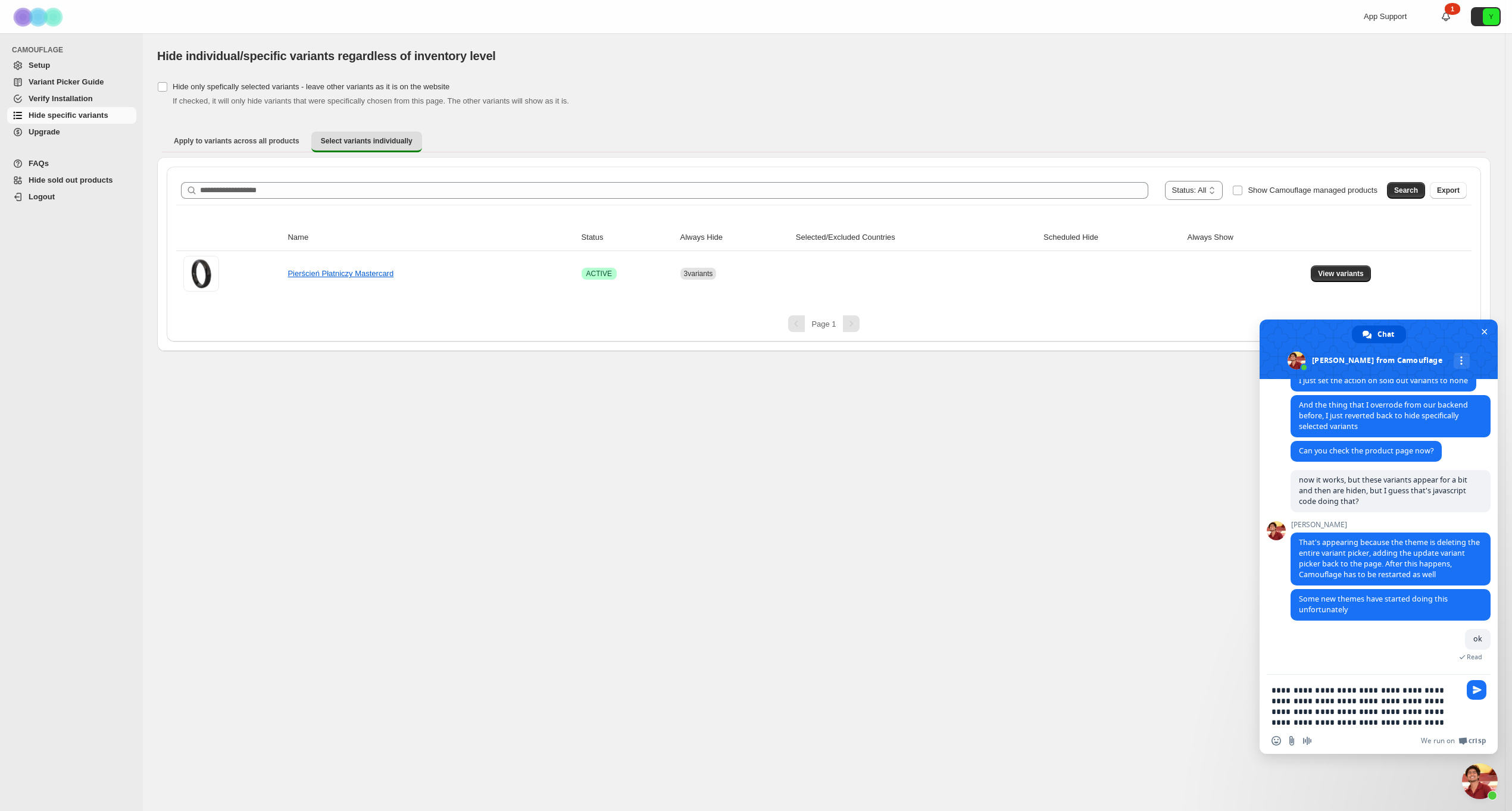
type textarea "**********"
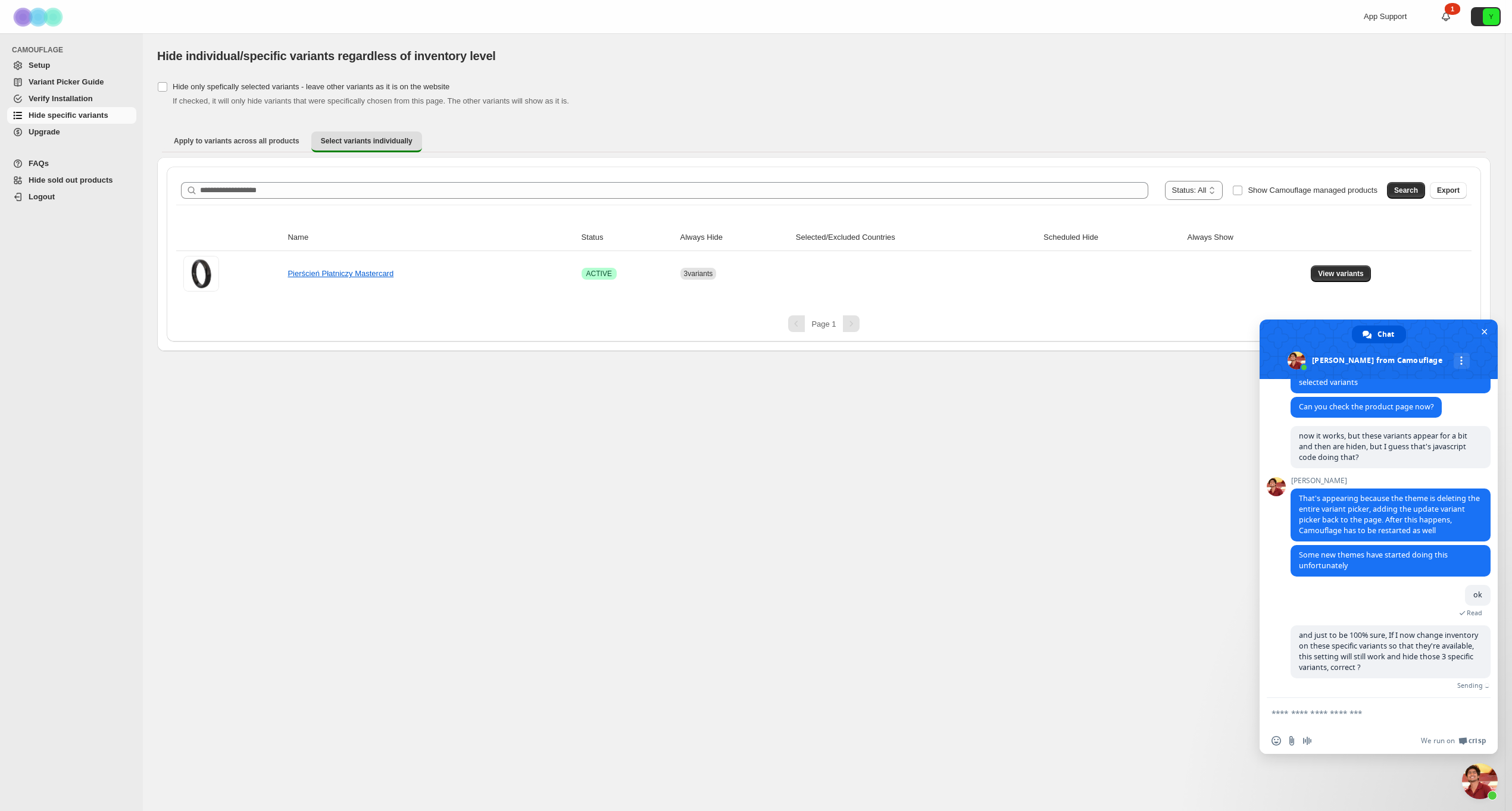
scroll to position [1922, 0]
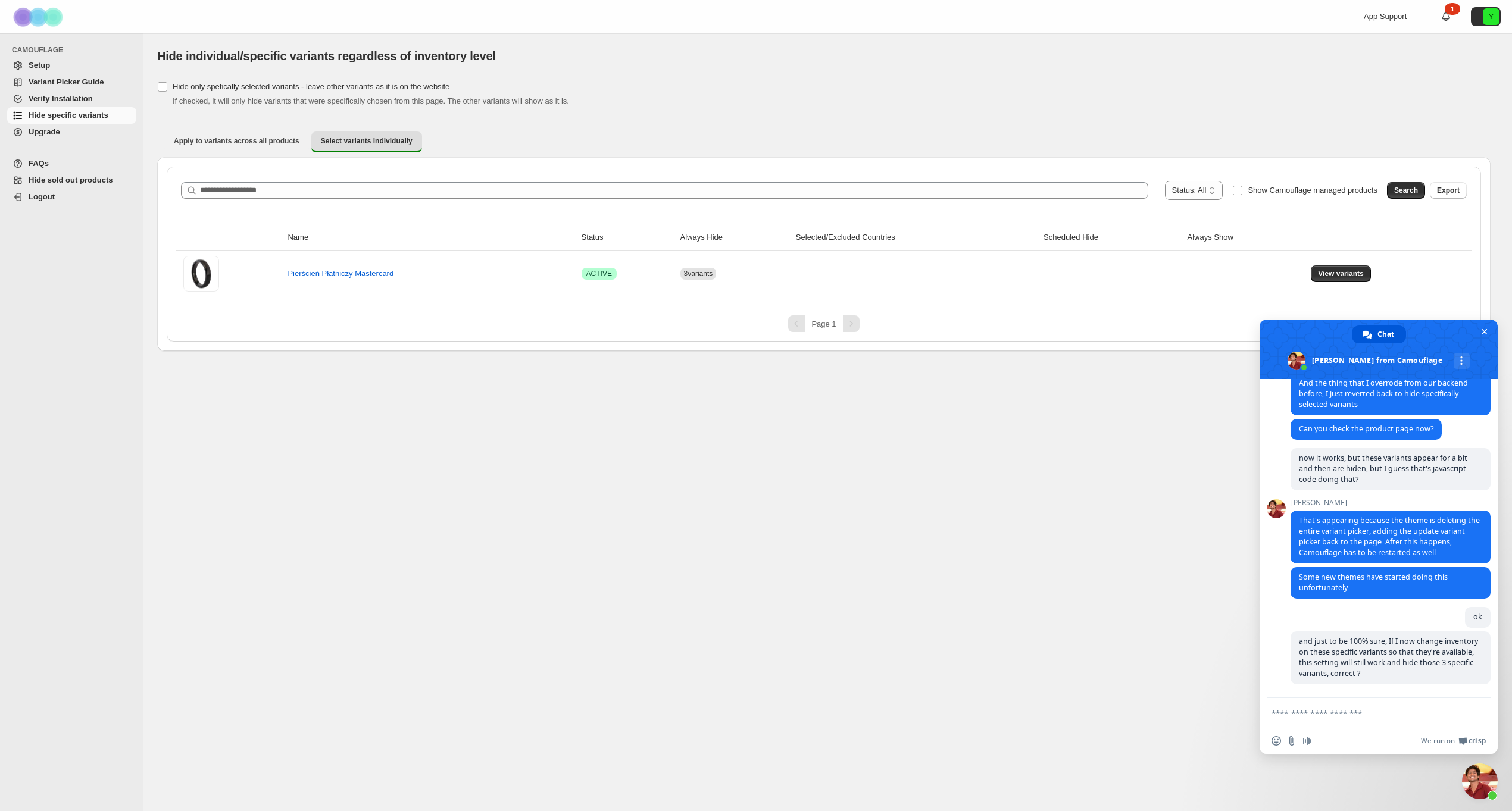
click at [747, 637] on div "**********" at bounding box center [823, 422] width 1362 height 778
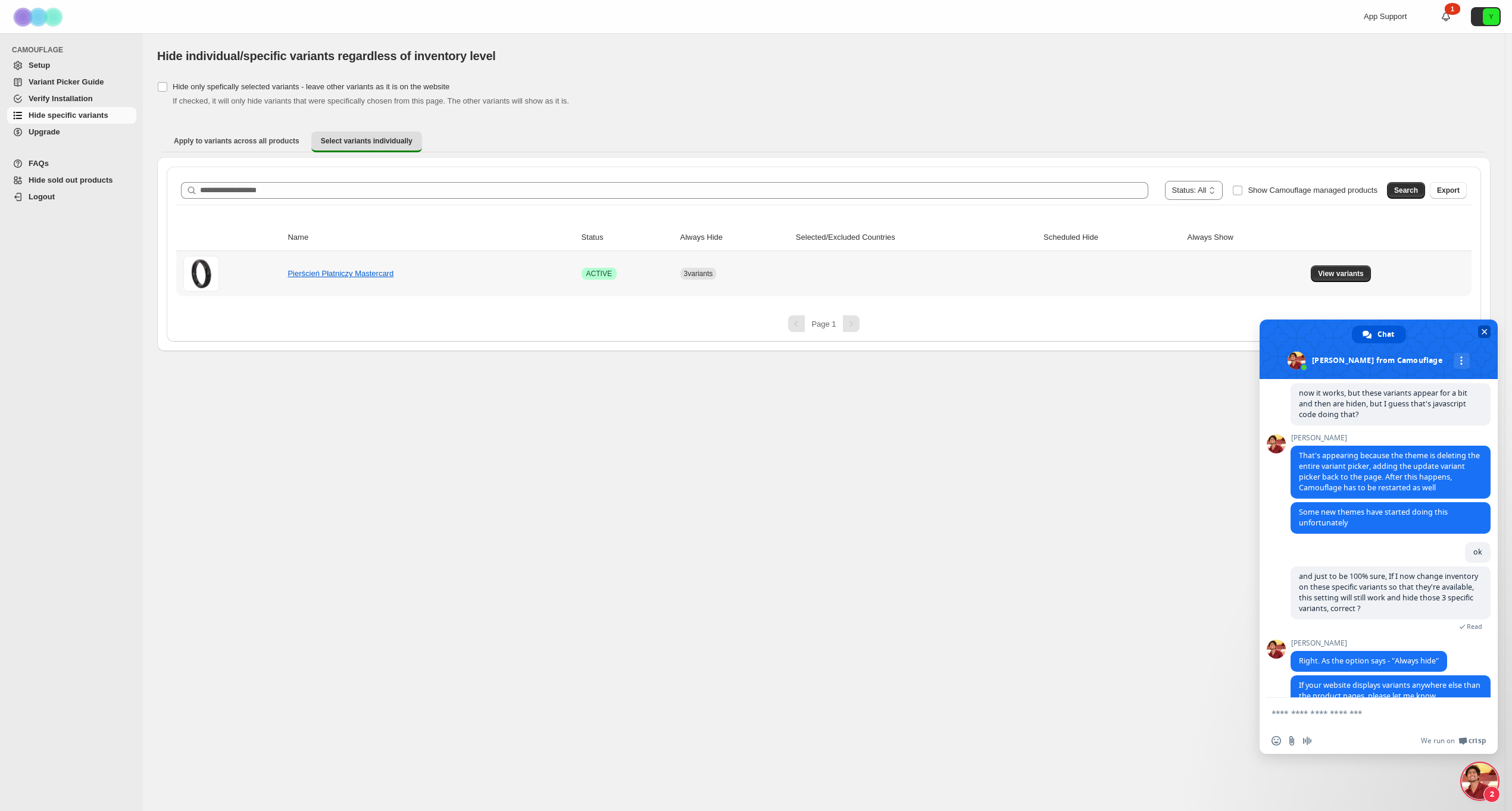
scroll to position [2010, 0]
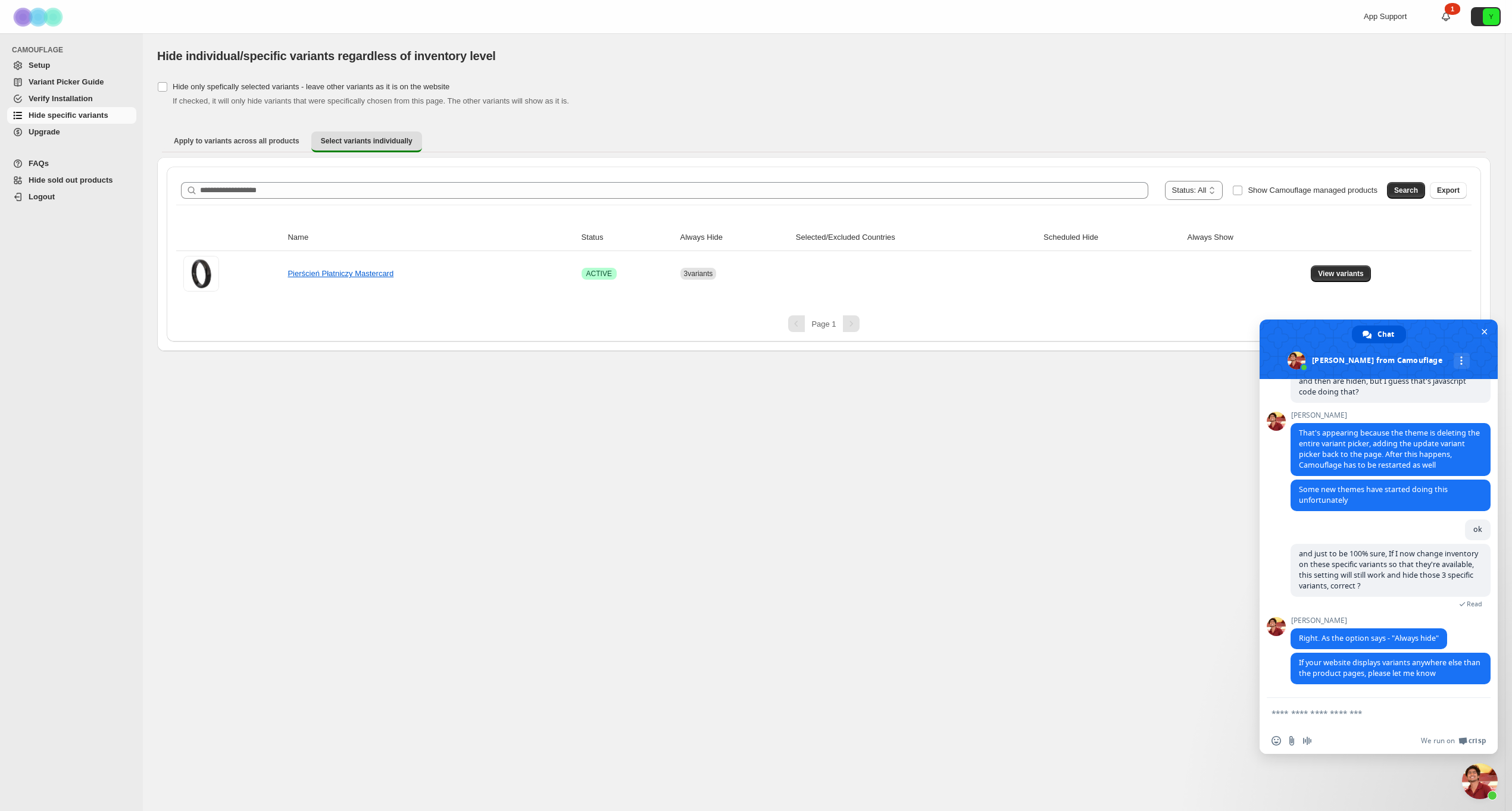
click at [1338, 721] on form at bounding box center [1365, 714] width 188 height 32
click at [1340, 717] on textarea "Compose your message..." at bounding box center [1365, 713] width 188 height 11
type textarea "**********"
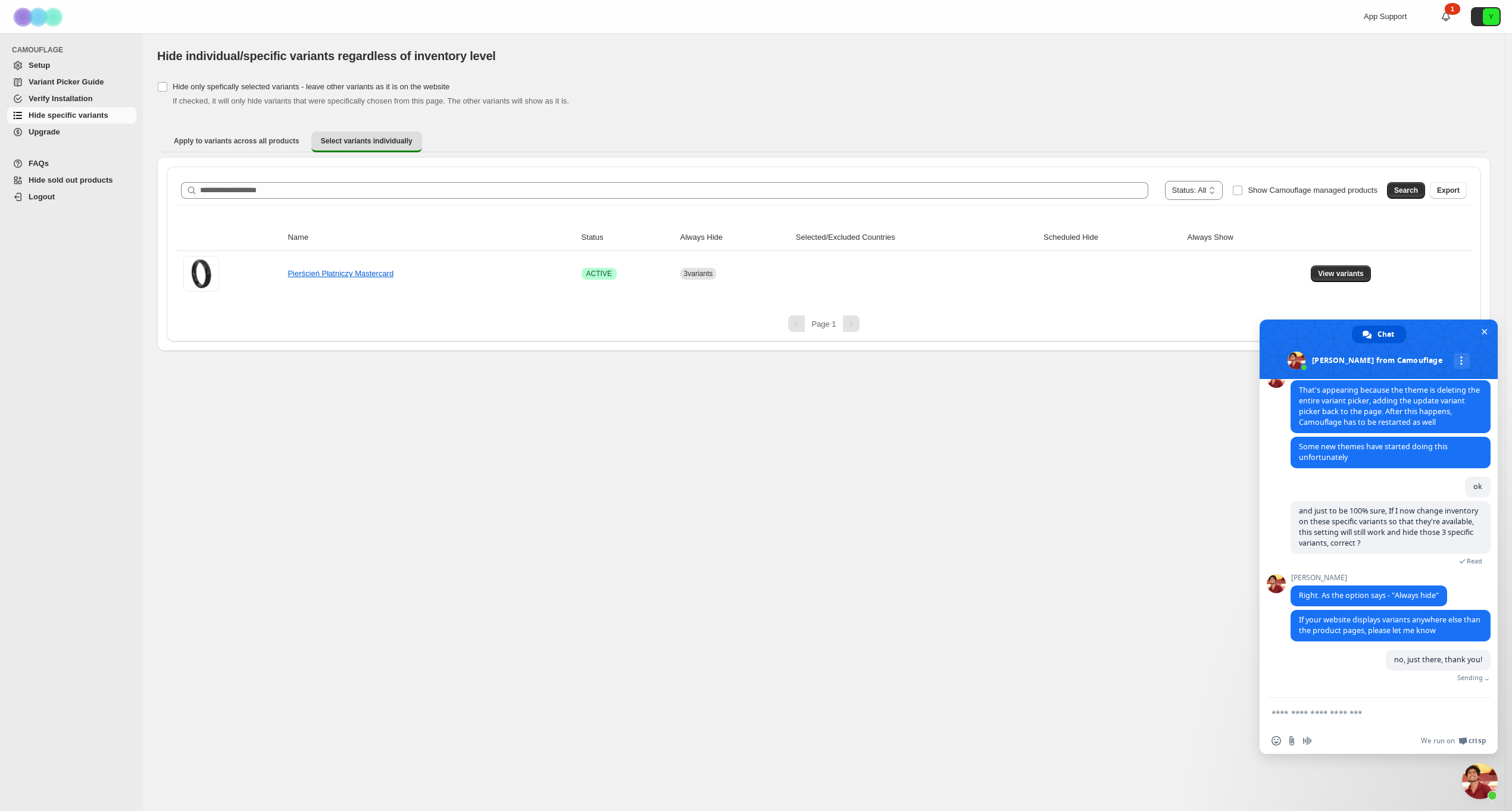
scroll to position [2039, 0]
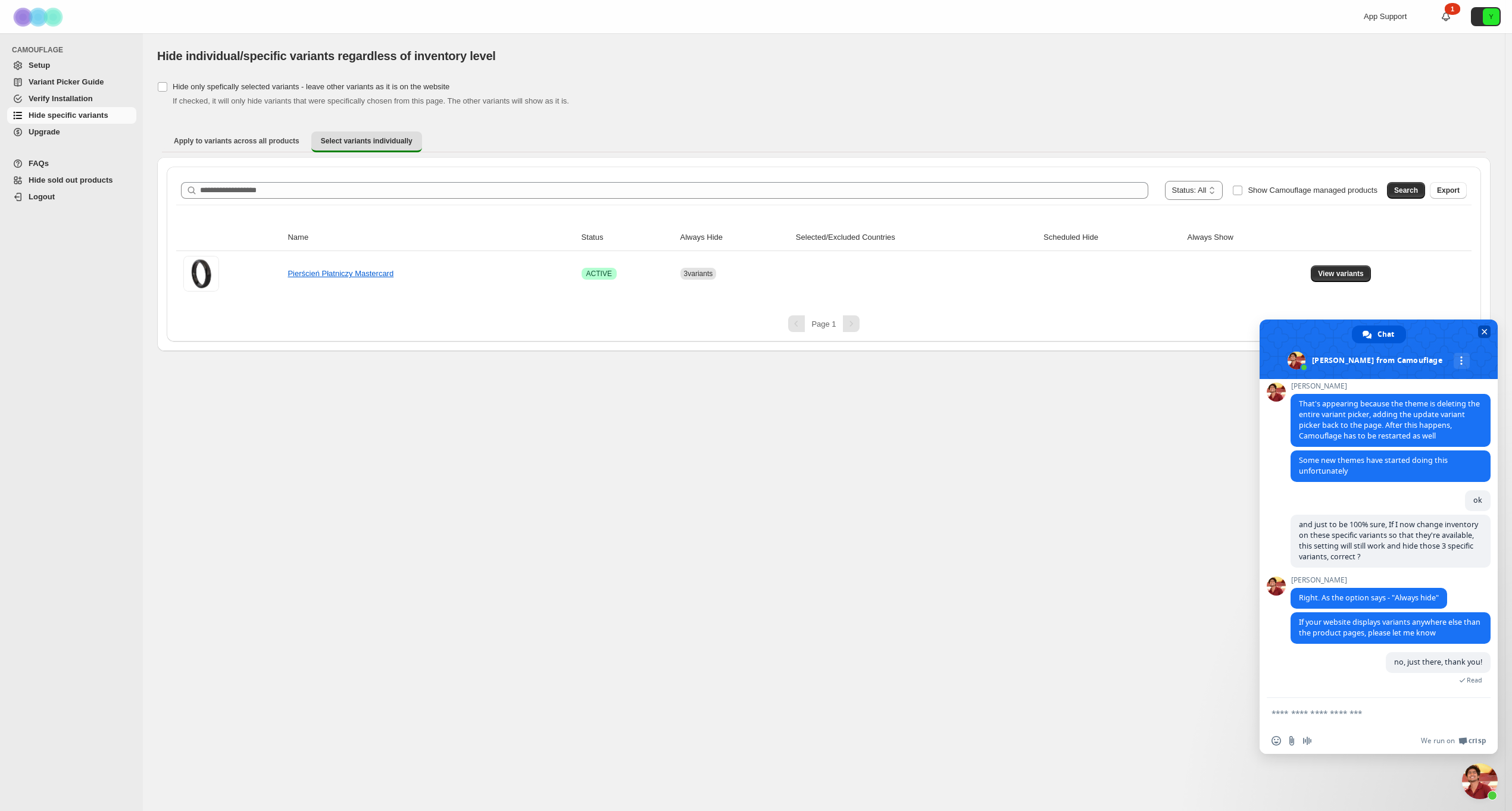
click at [1484, 329] on span "Close chat" at bounding box center [1484, 332] width 6 height 6
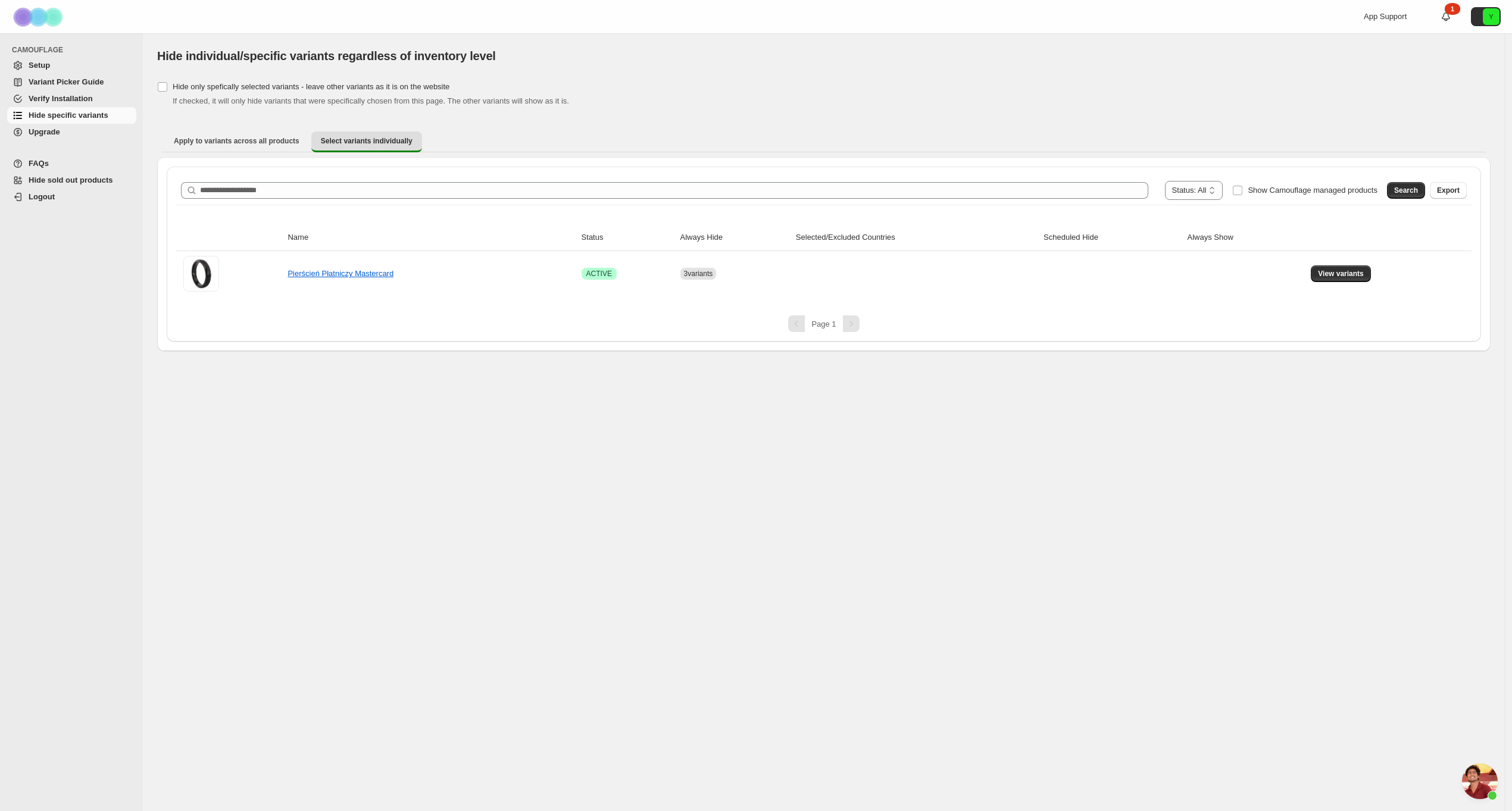
click at [1103, 488] on div "**********" at bounding box center [823, 422] width 1362 height 778
